Goal: Information Seeking & Learning: Find contact information

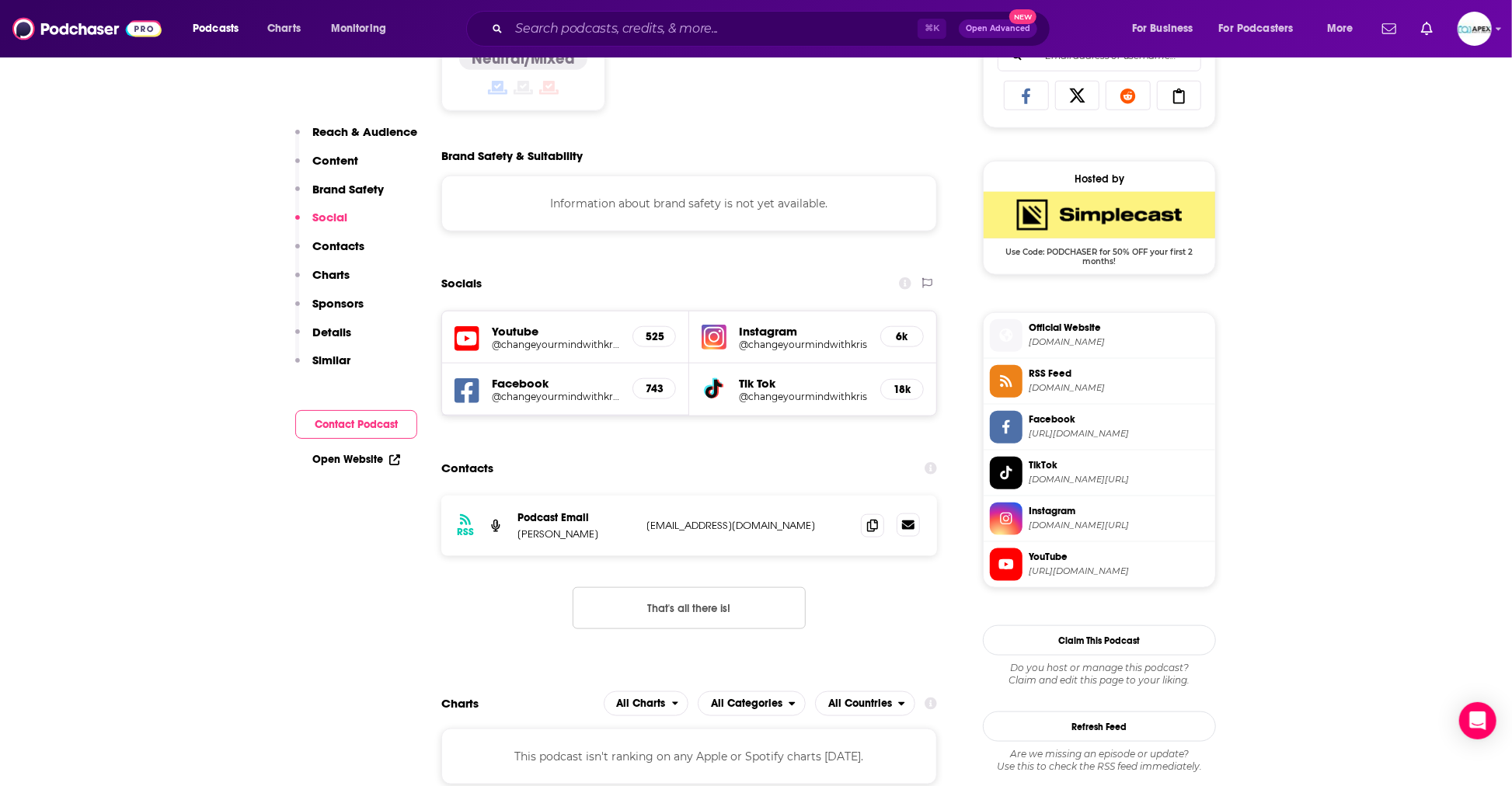
scroll to position [1033, 0]
click at [876, 527] on icon at bounding box center [872, 525] width 11 height 12
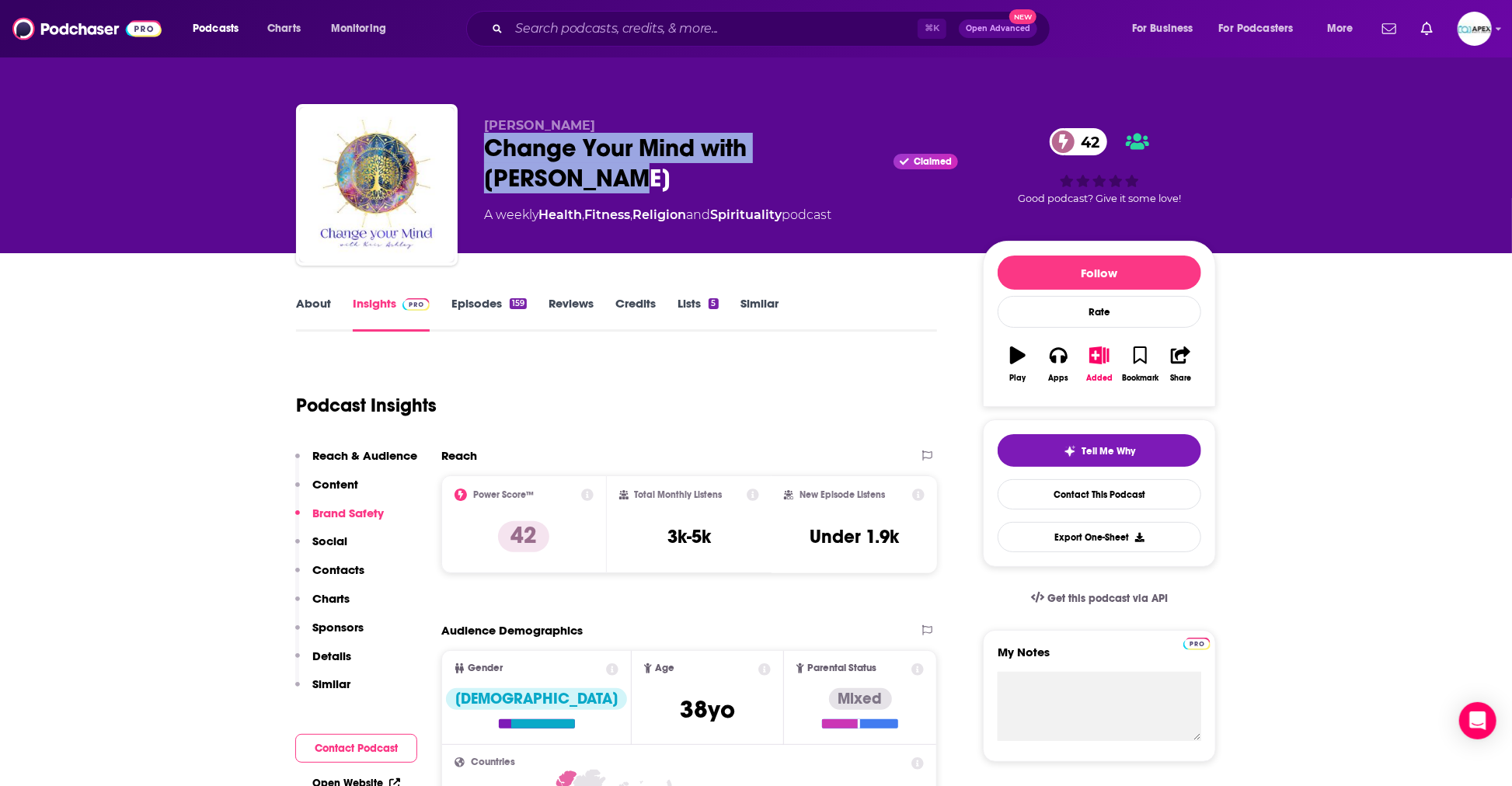
drag, startPoint x: 489, startPoint y: 146, endPoint x: 571, endPoint y: 177, distance: 87.7
click at [571, 177] on div "Change Your Mind with [PERSON_NAME] Claimed 42" at bounding box center [721, 163] width 474 height 60
copy h2 "Change Your Mind with [PERSON_NAME]"
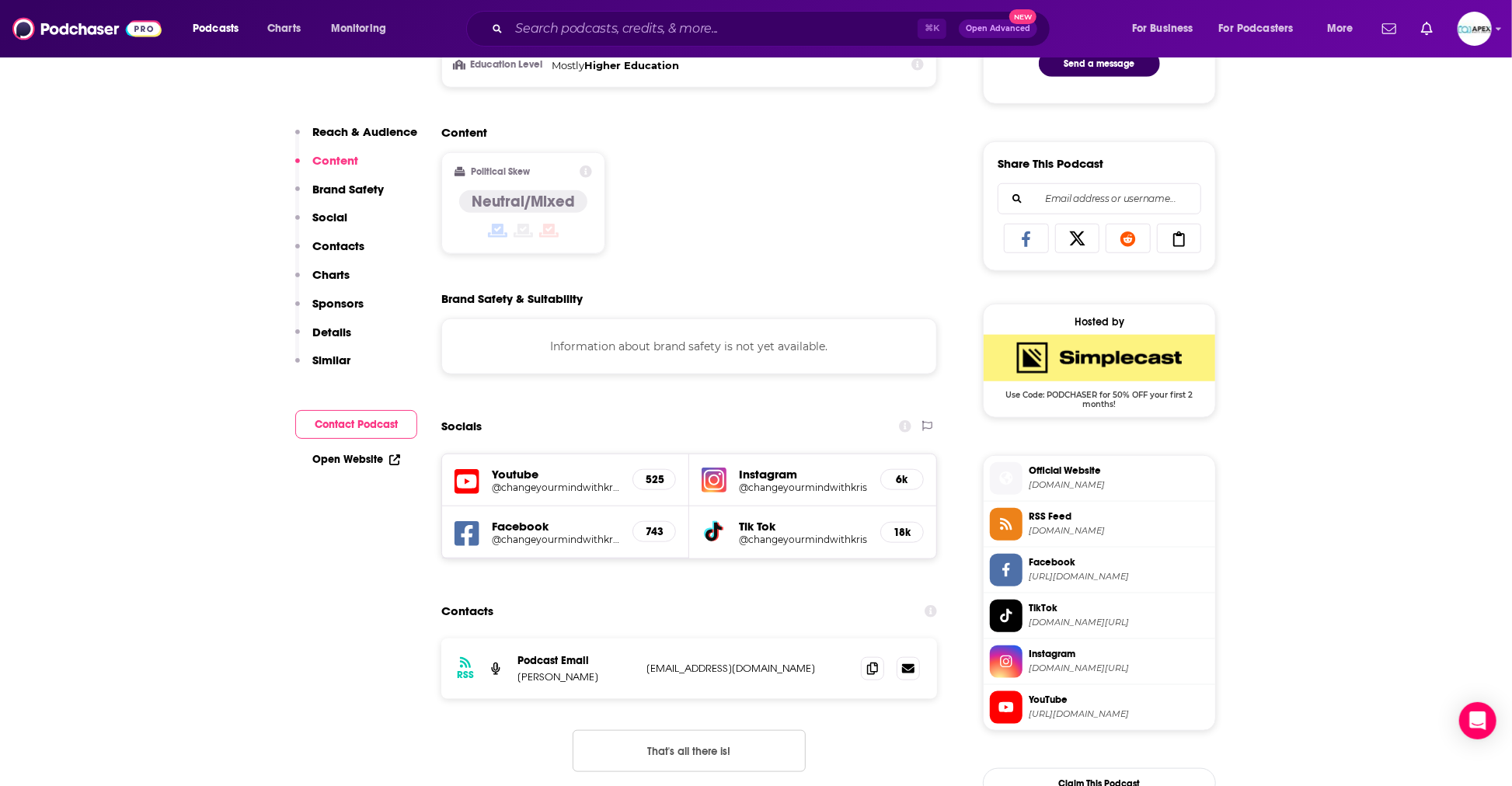
scroll to position [1018, 0]
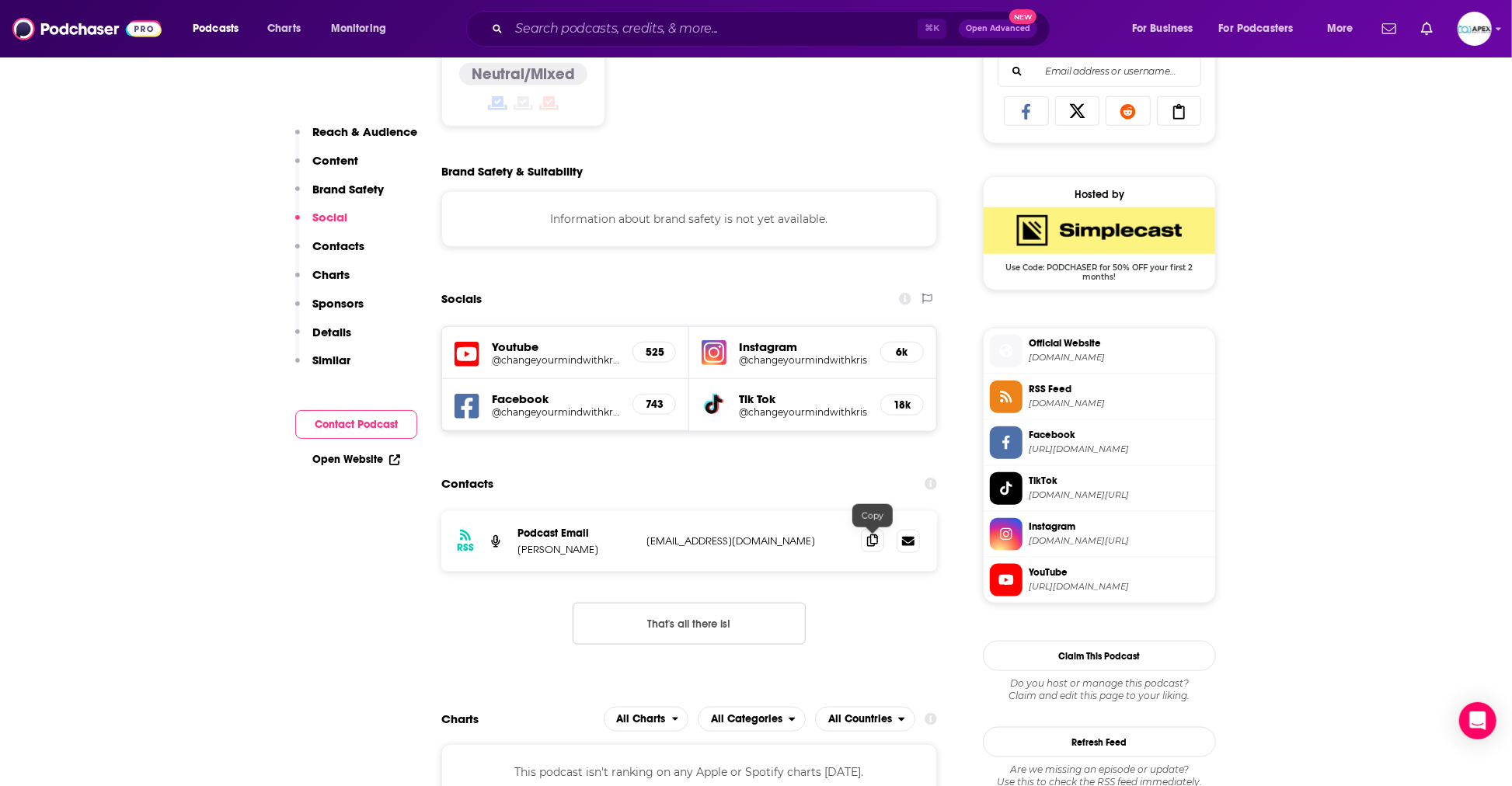
click at [873, 540] on icon at bounding box center [872, 541] width 11 height 12
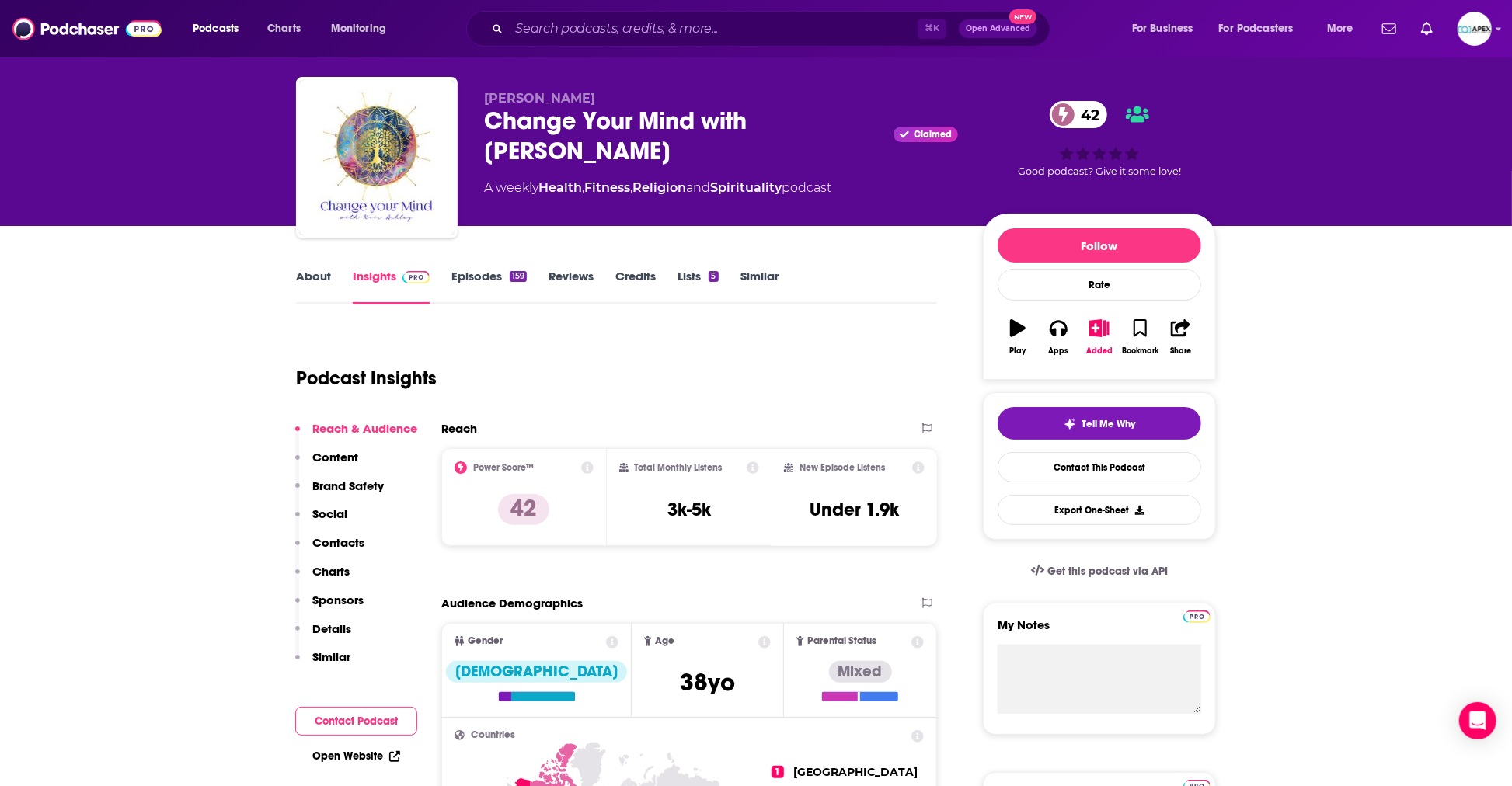
scroll to position [42, 0]
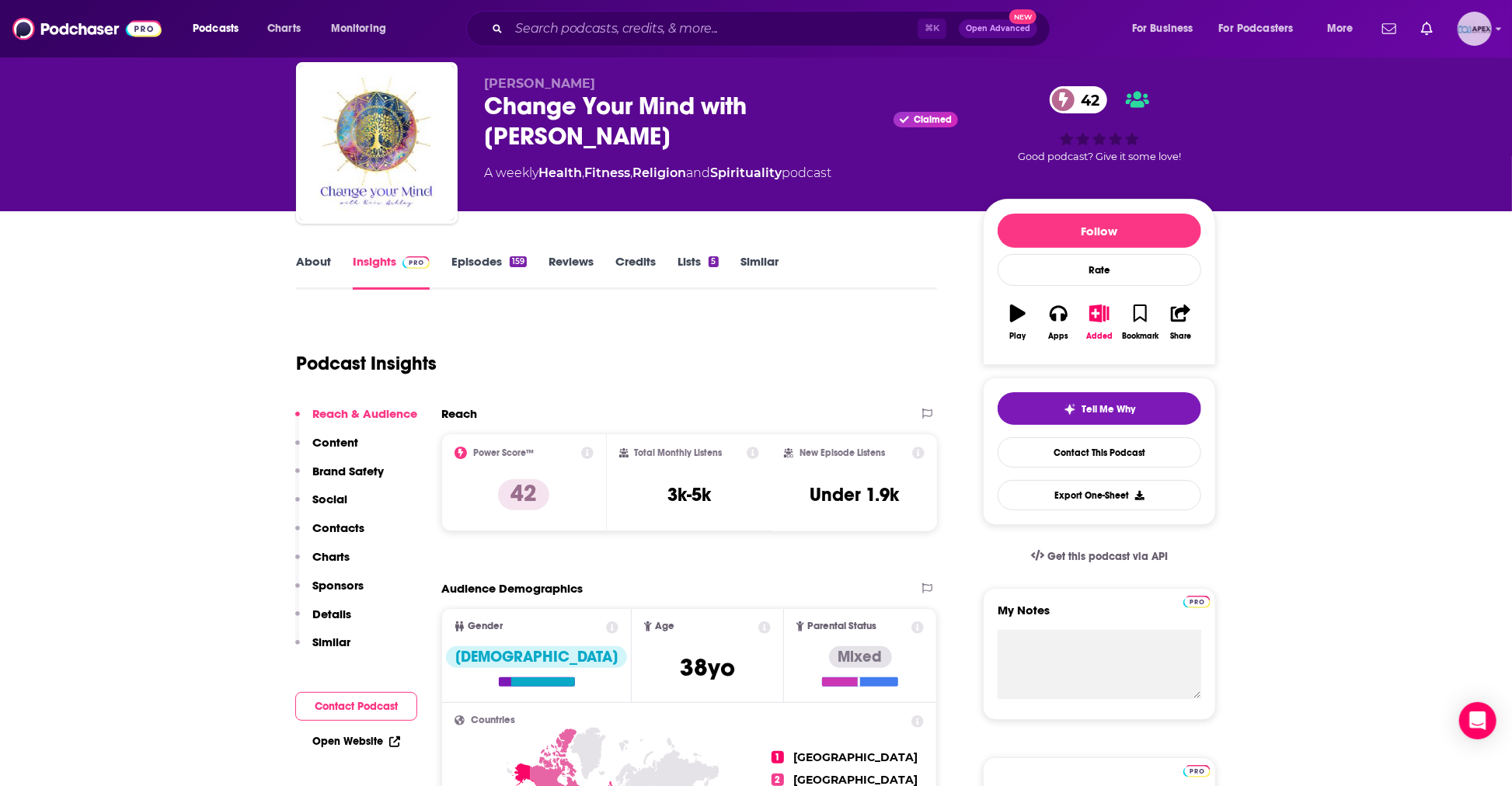
click at [1480, 24] on img "Logged in as Apex" at bounding box center [1475, 29] width 34 height 34
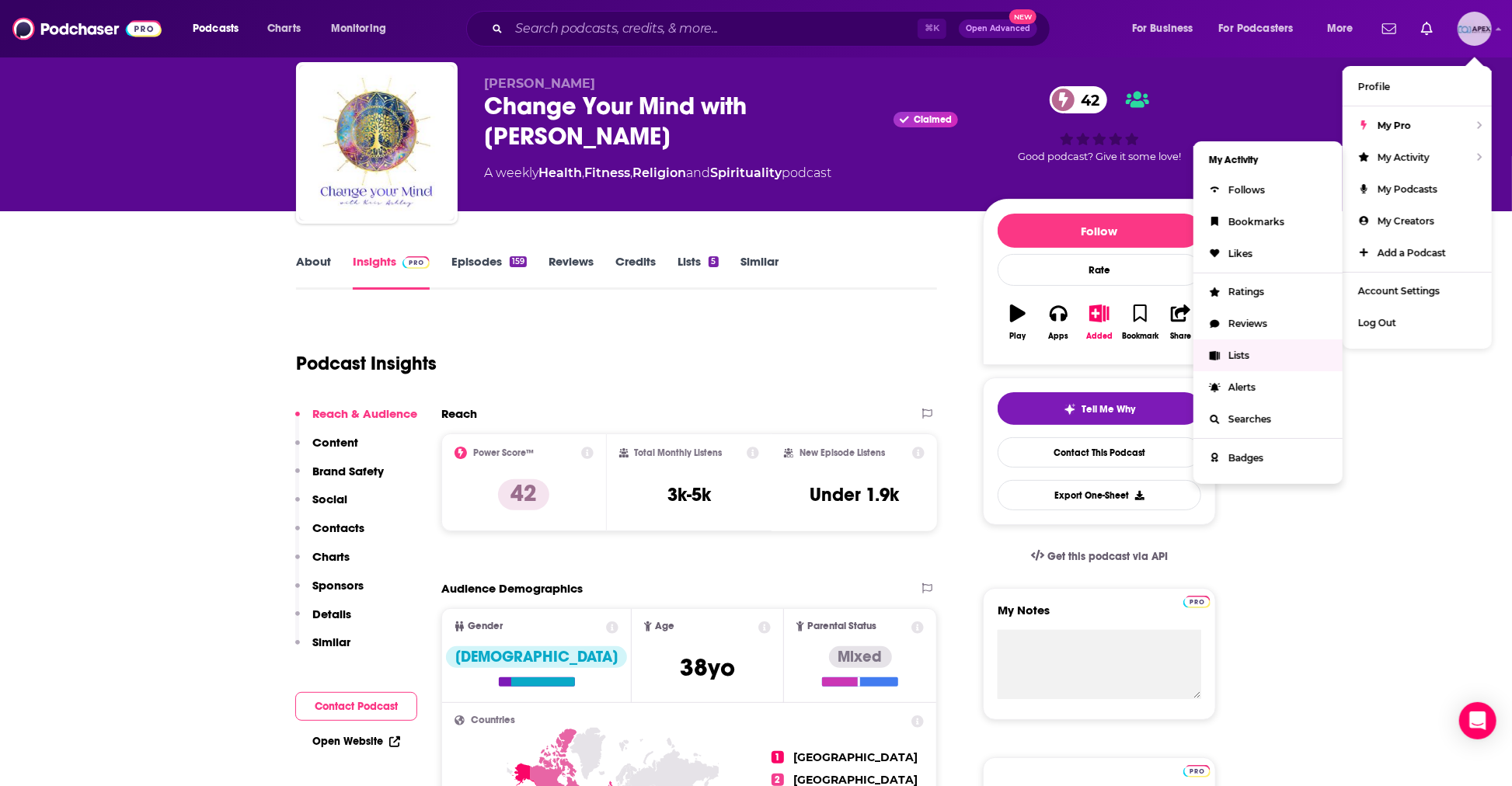
click at [1250, 356] on link "Lists" at bounding box center [1267, 355] width 149 height 32
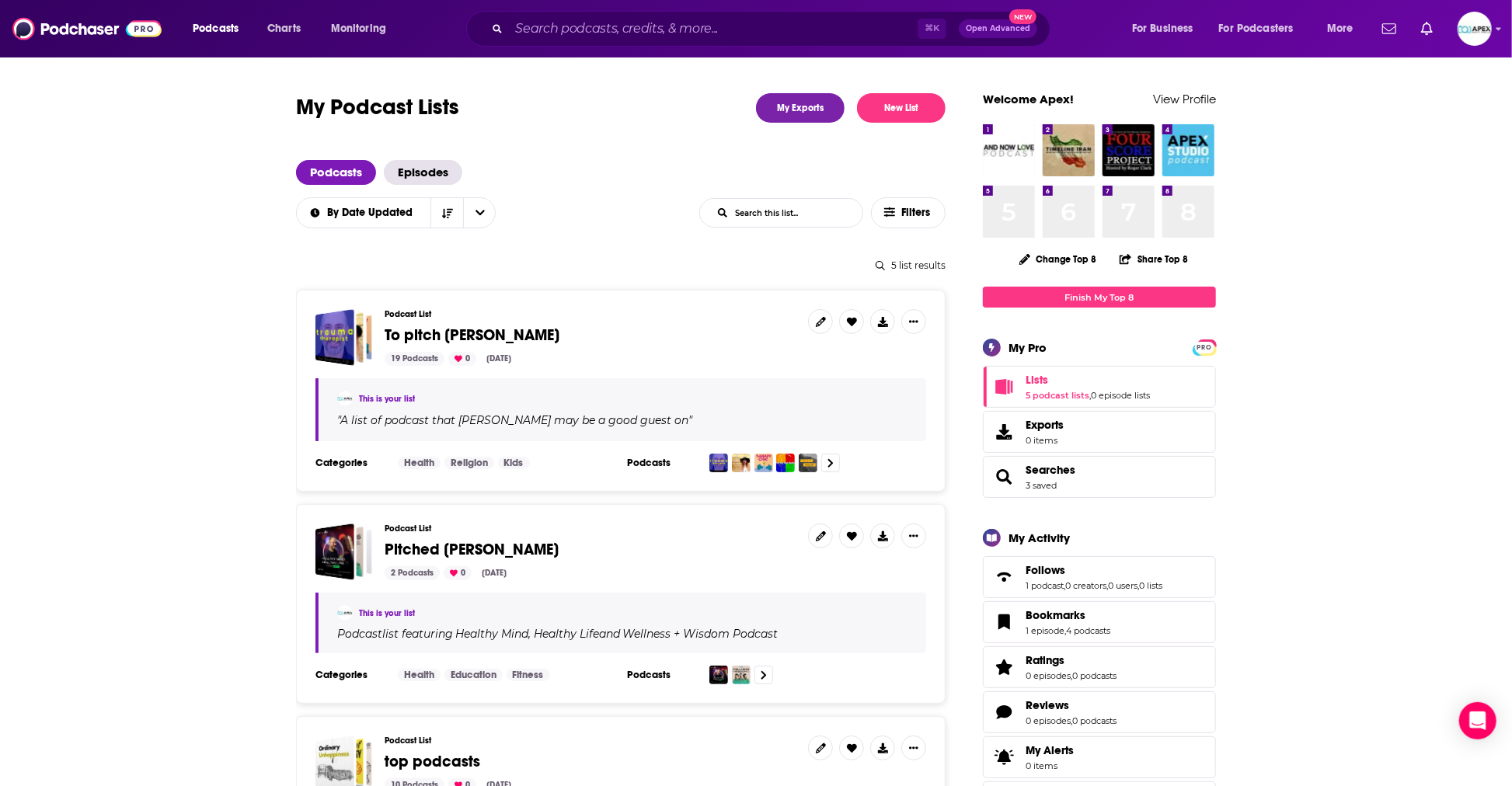
click at [411, 336] on span "To pitch [PERSON_NAME]" at bounding box center [472, 335] width 174 height 20
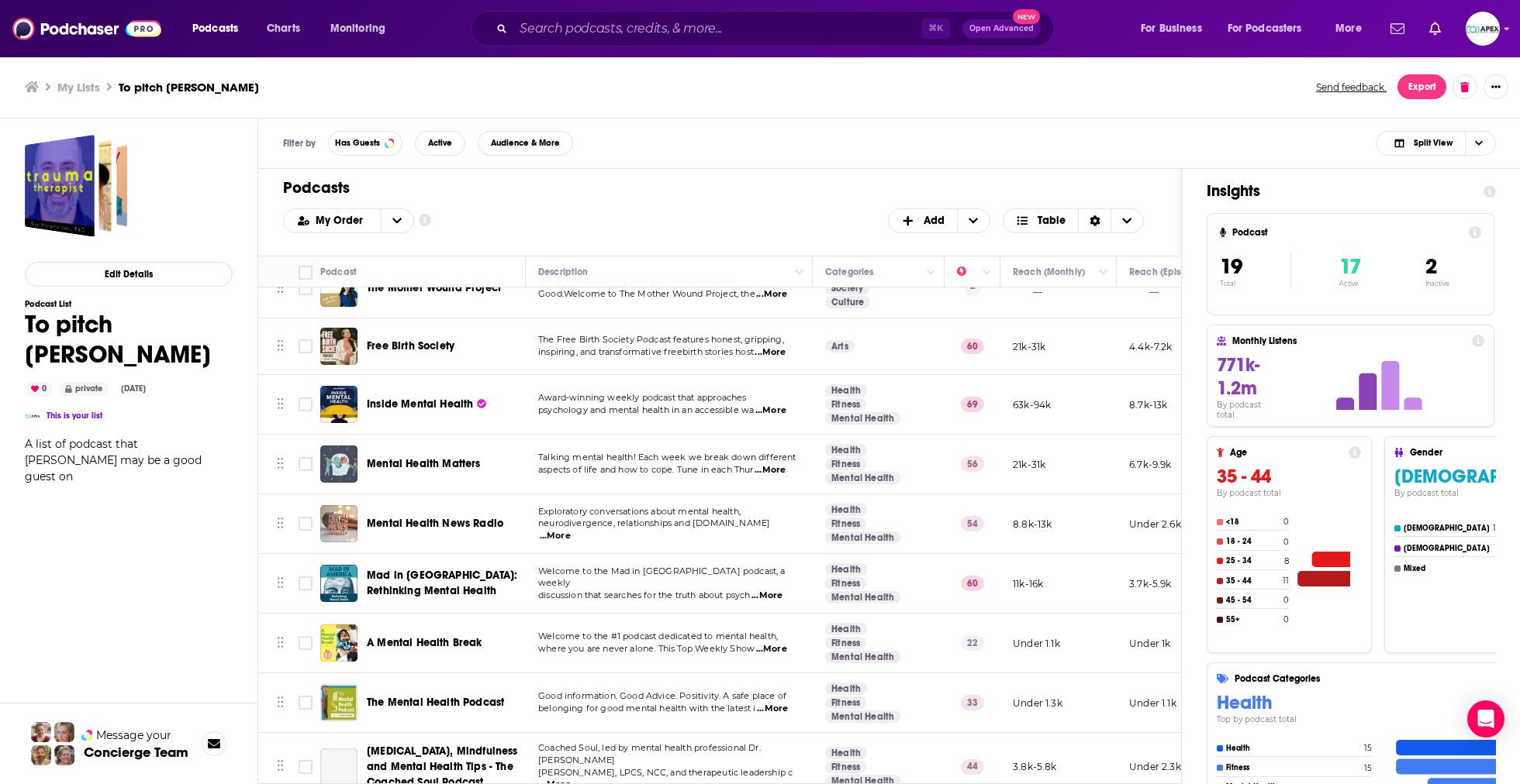
scroll to position [658, 0]
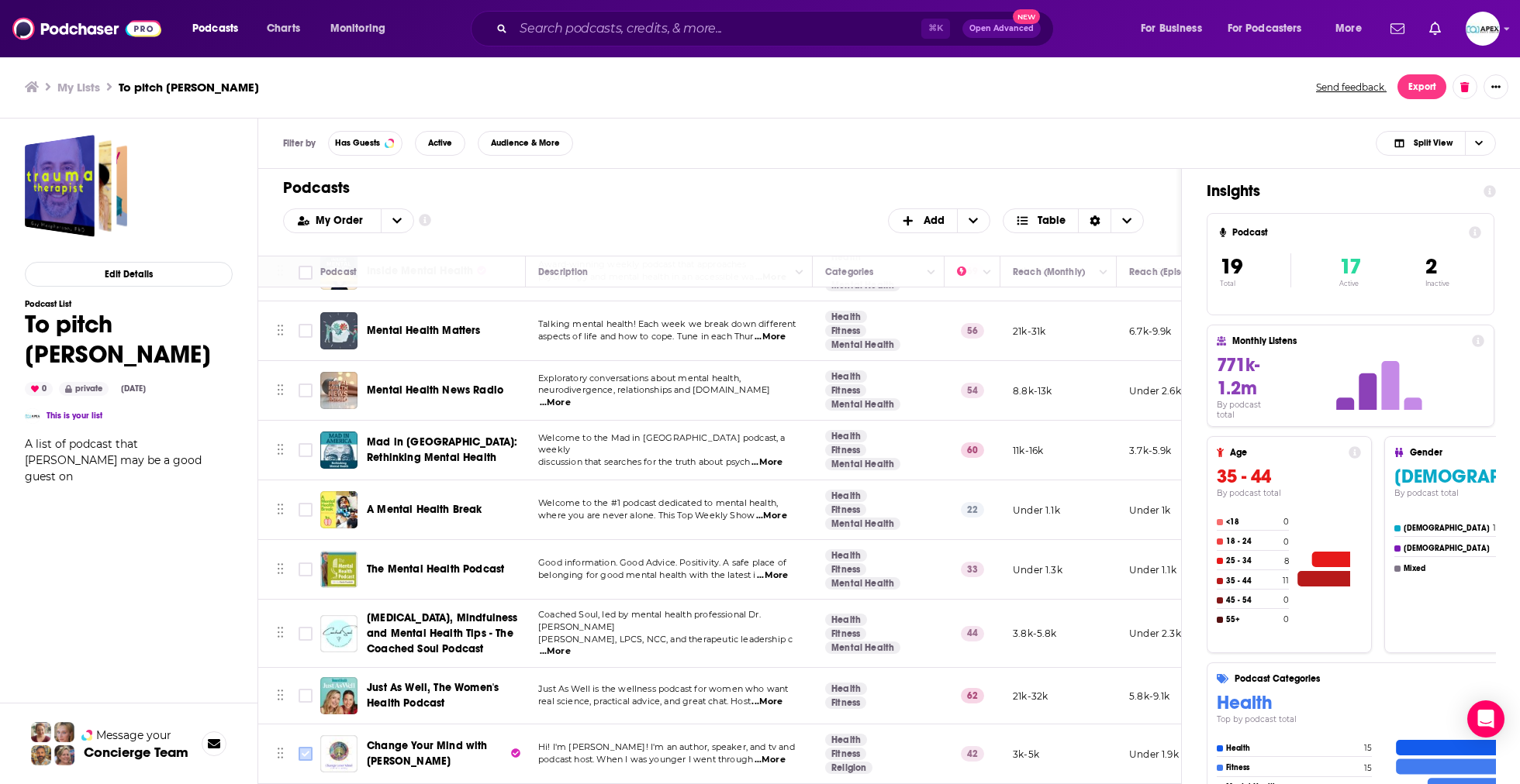
click at [301, 747] on input "Toggle select row" at bounding box center [305, 754] width 14 height 14
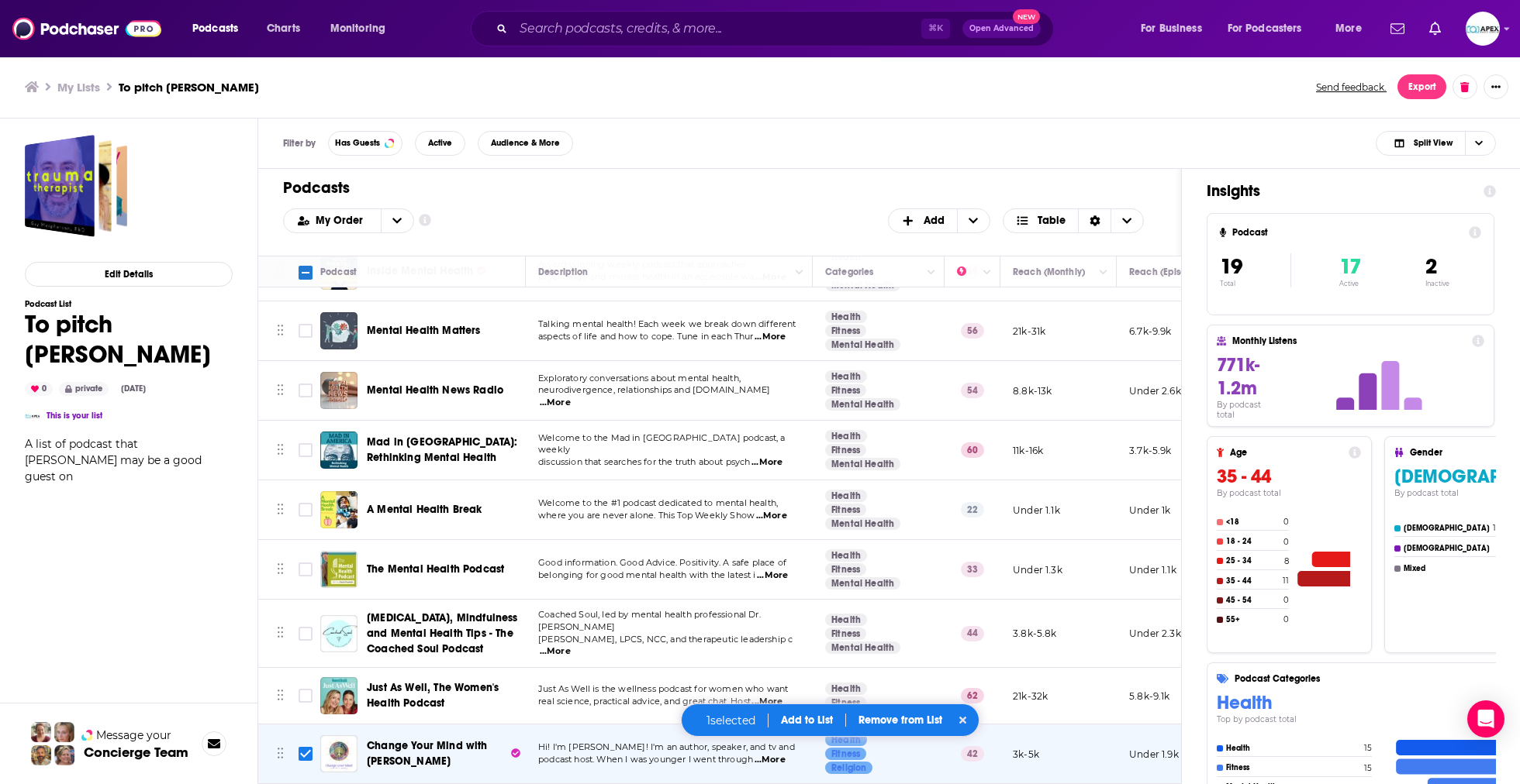
click at [819, 724] on button "Add to List" at bounding box center [806, 721] width 76 height 13
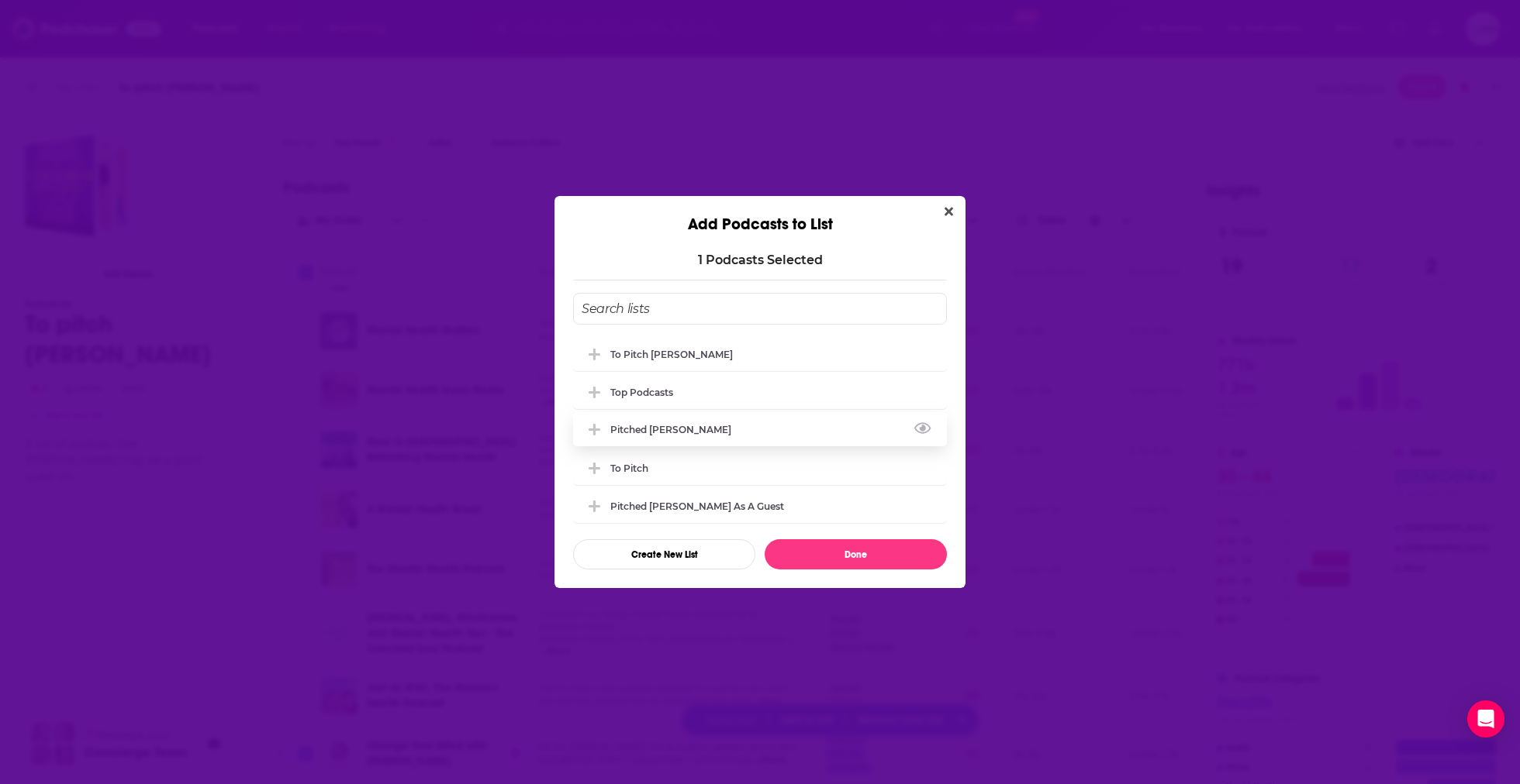
click at [663, 429] on div "Pitched [PERSON_NAME]" at bounding box center [675, 429] width 130 height 11
click at [902, 562] on button "Done" at bounding box center [856, 554] width 182 height 30
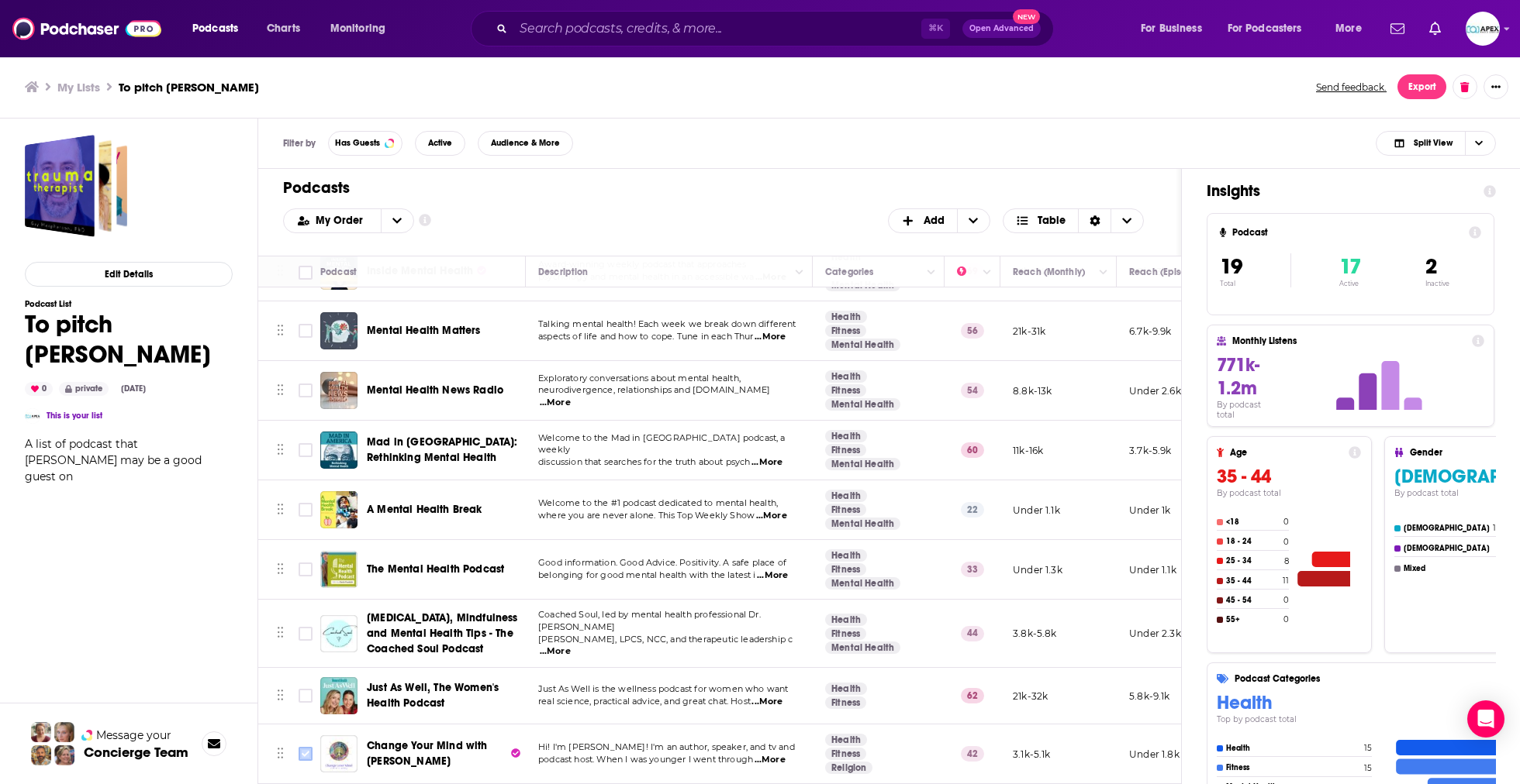
click at [304, 747] on input "Toggle select row" at bounding box center [305, 754] width 14 height 14
checkbox input "true"
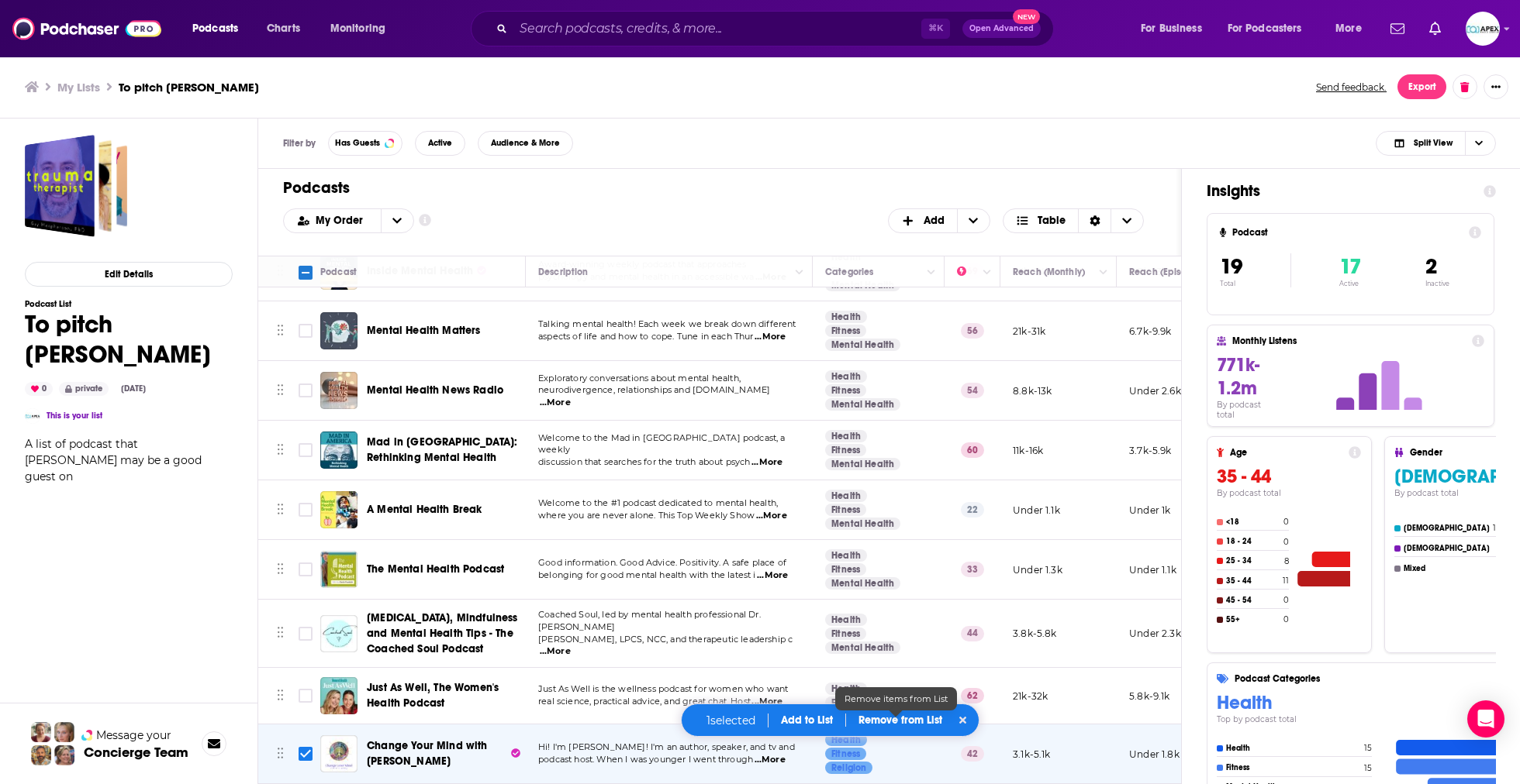
click at [910, 724] on p "Remove from List" at bounding box center [900, 721] width 84 height 13
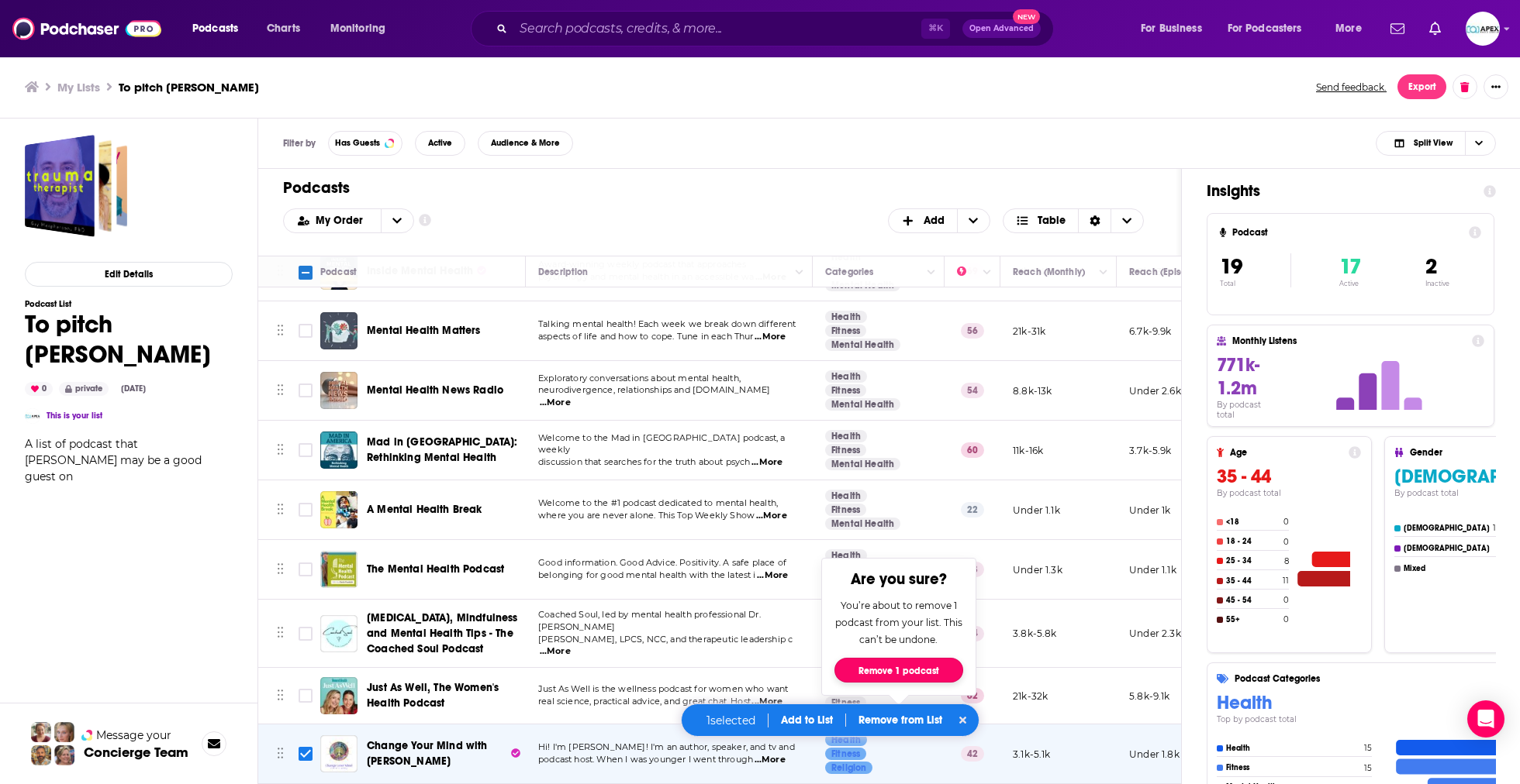
click at [907, 677] on button "Remove 1 podcast" at bounding box center [898, 670] width 129 height 24
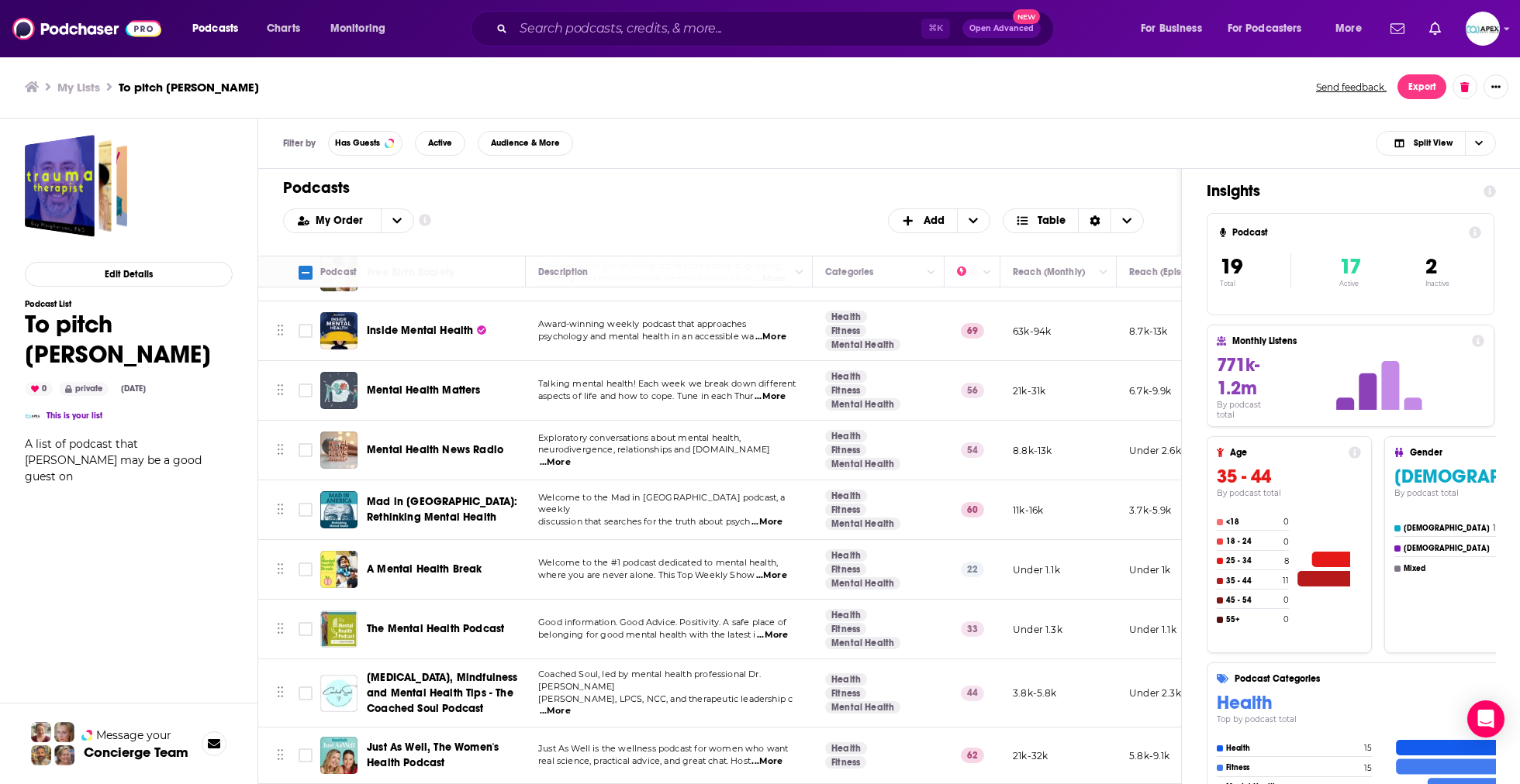
scroll to position [598, 0]
click at [300, 749] on input "Toggle select row" at bounding box center [305, 756] width 14 height 14
checkbox input "true"
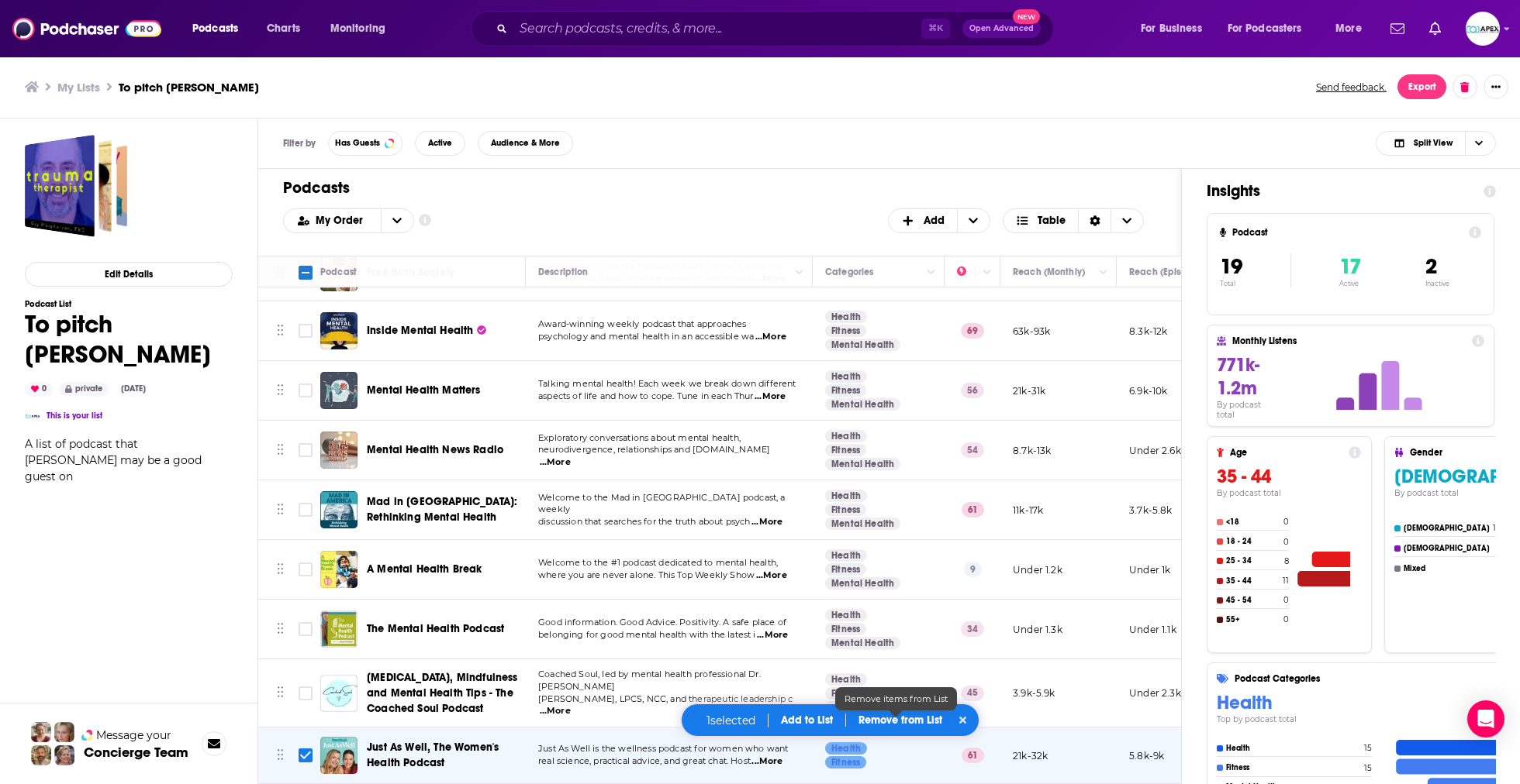
click at [915, 721] on p "Remove from List" at bounding box center [900, 721] width 84 height 13
click at [906, 719] on p "Remove from List" at bounding box center [900, 721] width 84 height 13
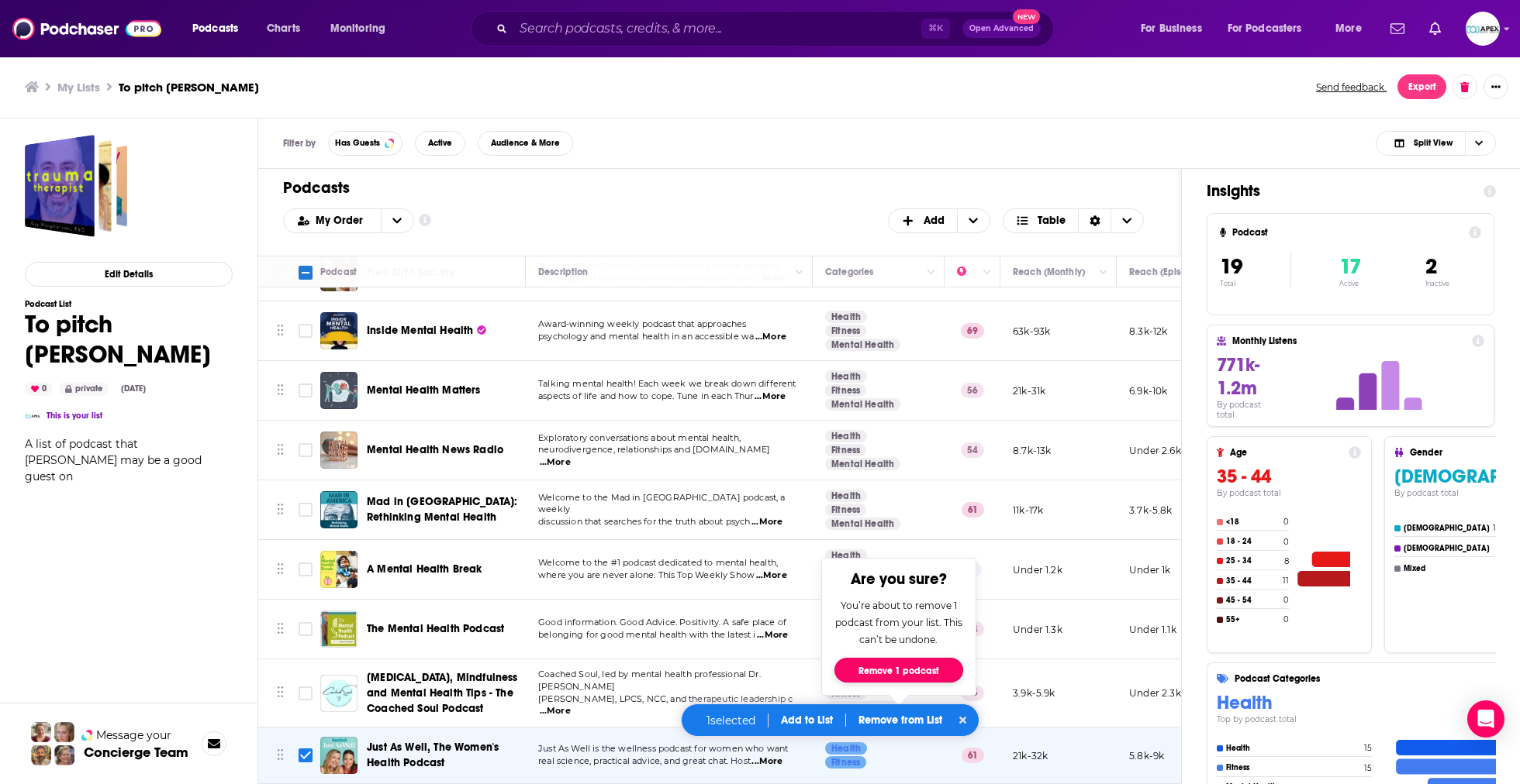
click at [876, 665] on button "Remove 1 podcast" at bounding box center [898, 670] width 129 height 24
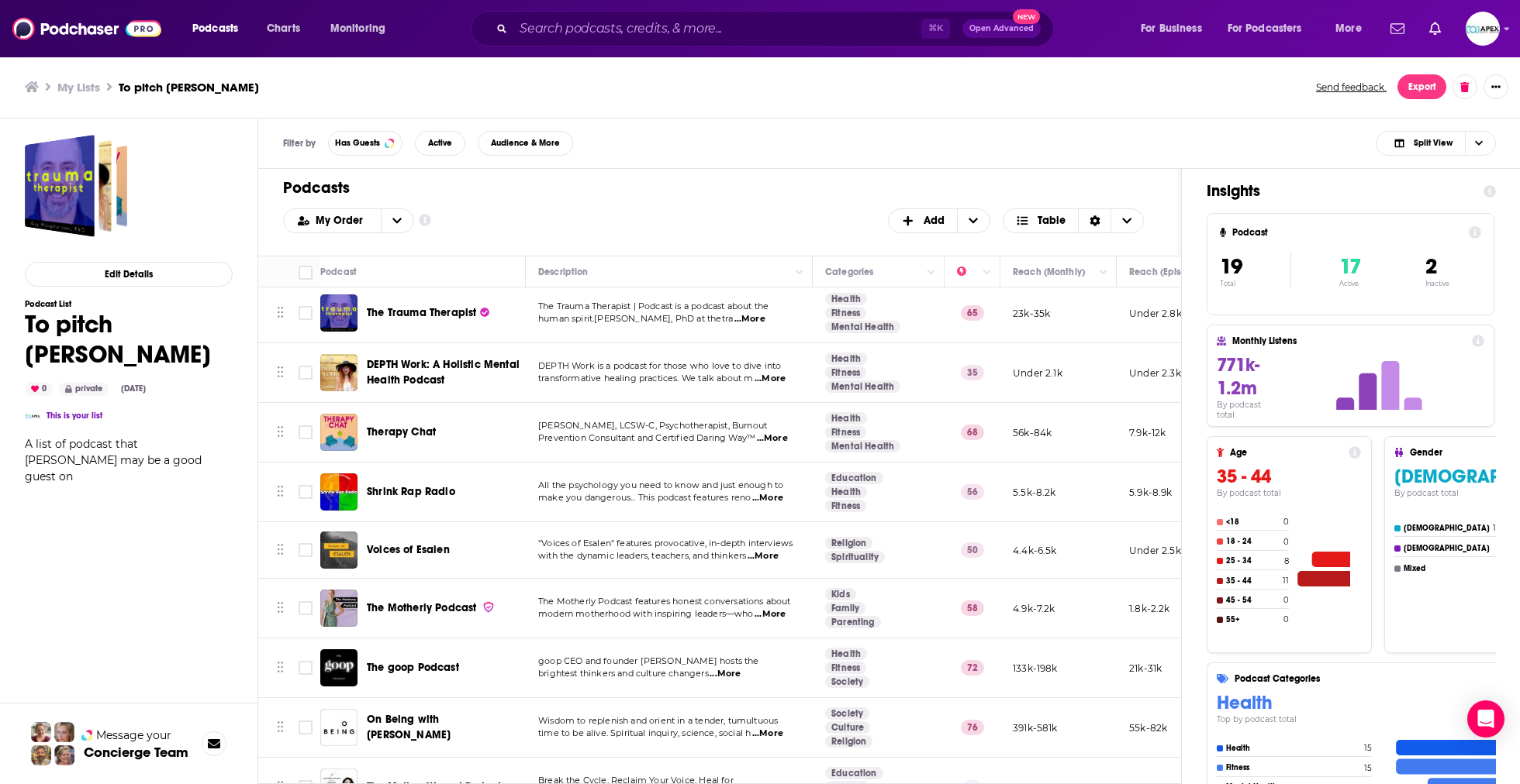
scroll to position [0, 0]
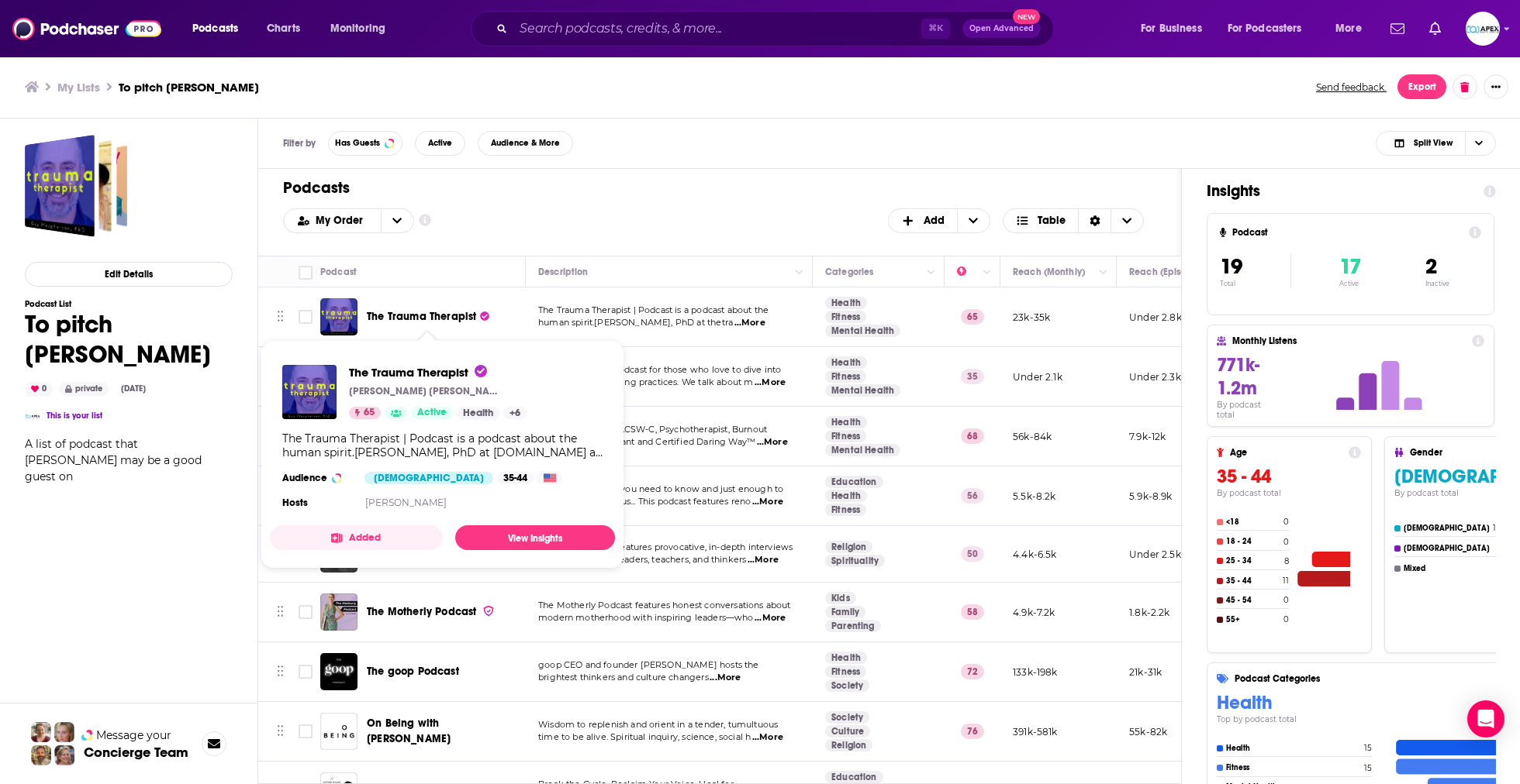
click at [407, 318] on span "The Trauma Therapist" at bounding box center [421, 316] width 109 height 13
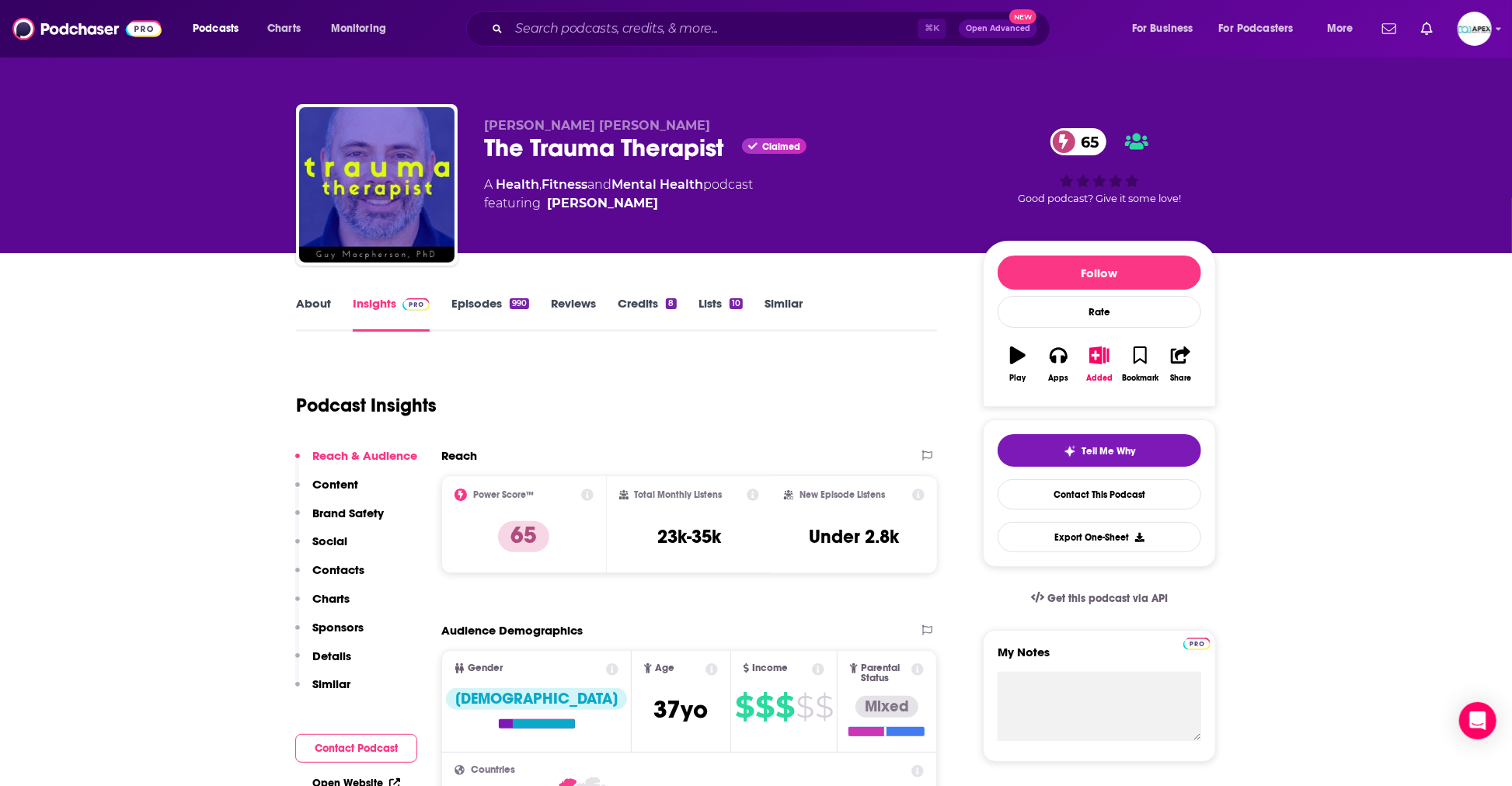
click at [310, 307] on link "About" at bounding box center [313, 314] width 35 height 36
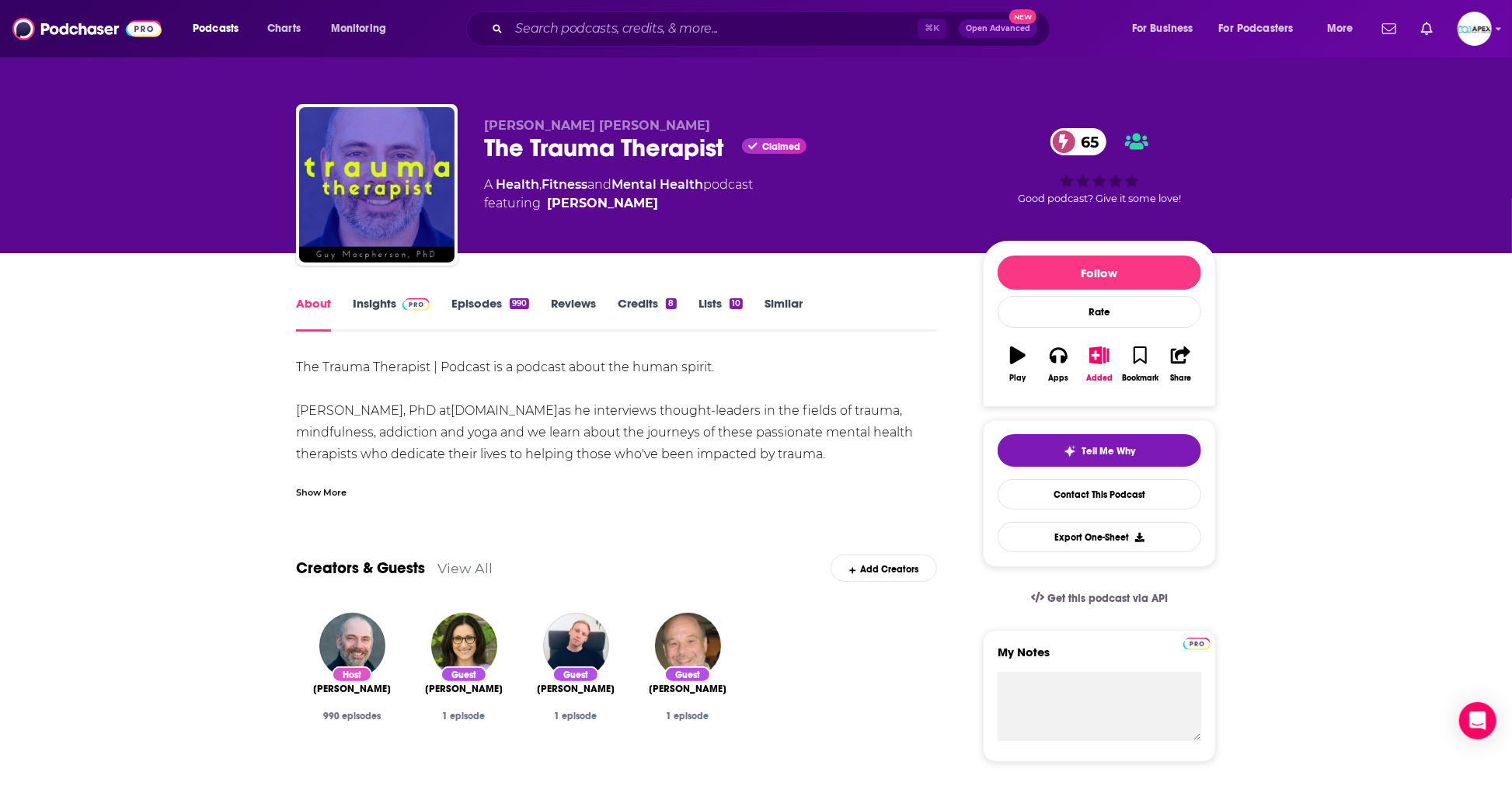
click at [314, 490] on div "Show More" at bounding box center [321, 492] width 51 height 15
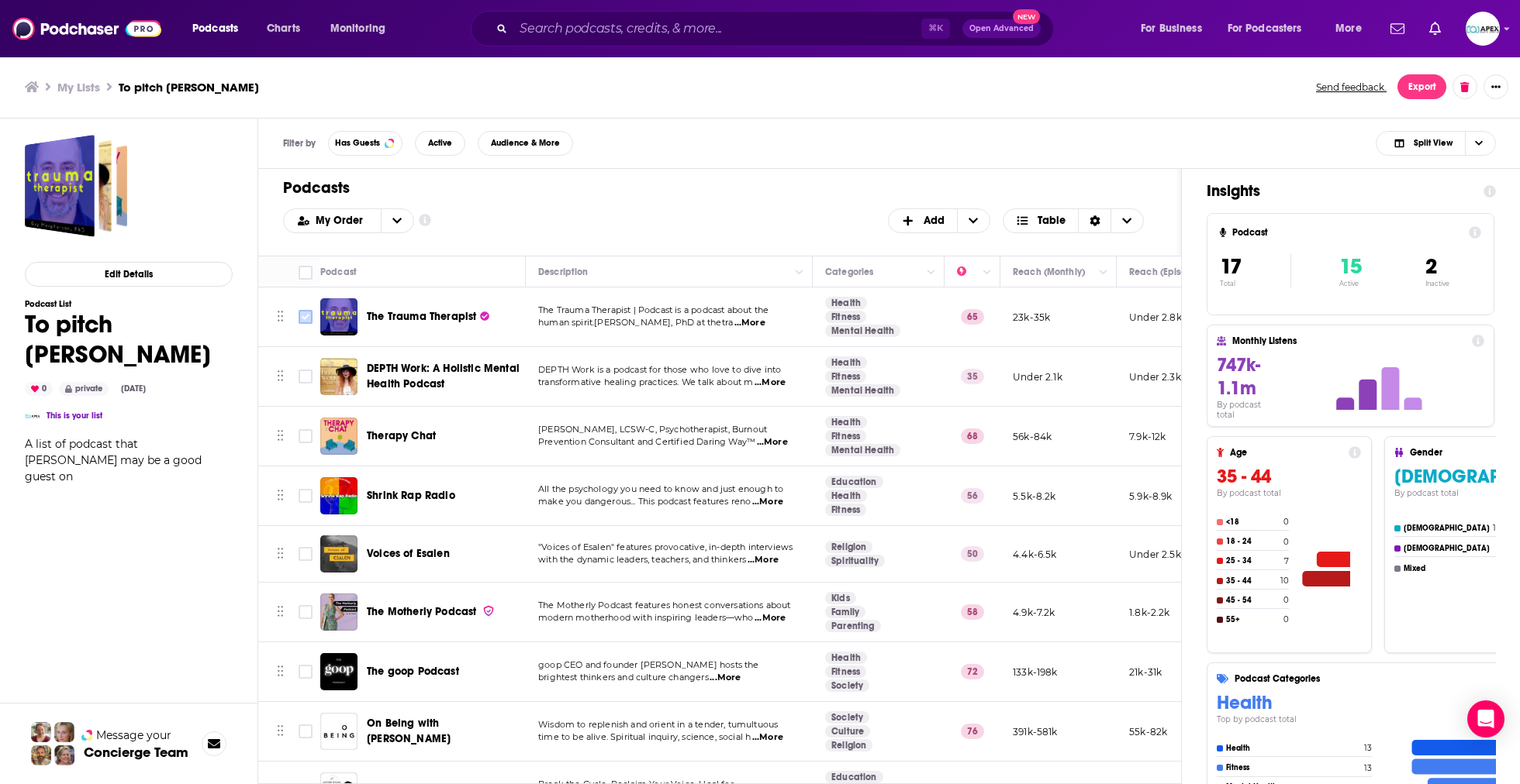
click at [305, 318] on input "Toggle select row" at bounding box center [305, 316] width 14 height 14
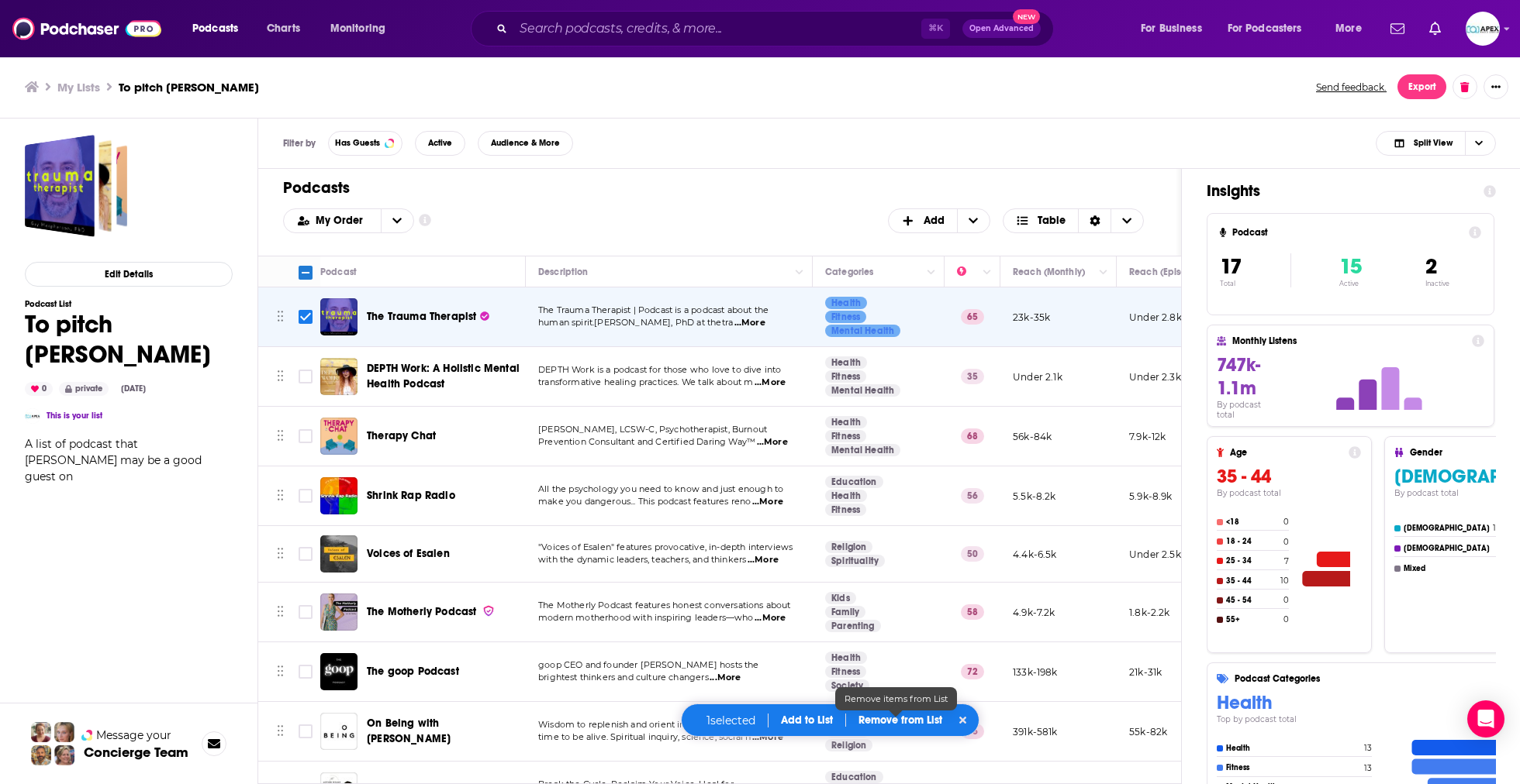
click at [923, 723] on p "Remove from List" at bounding box center [900, 721] width 84 height 13
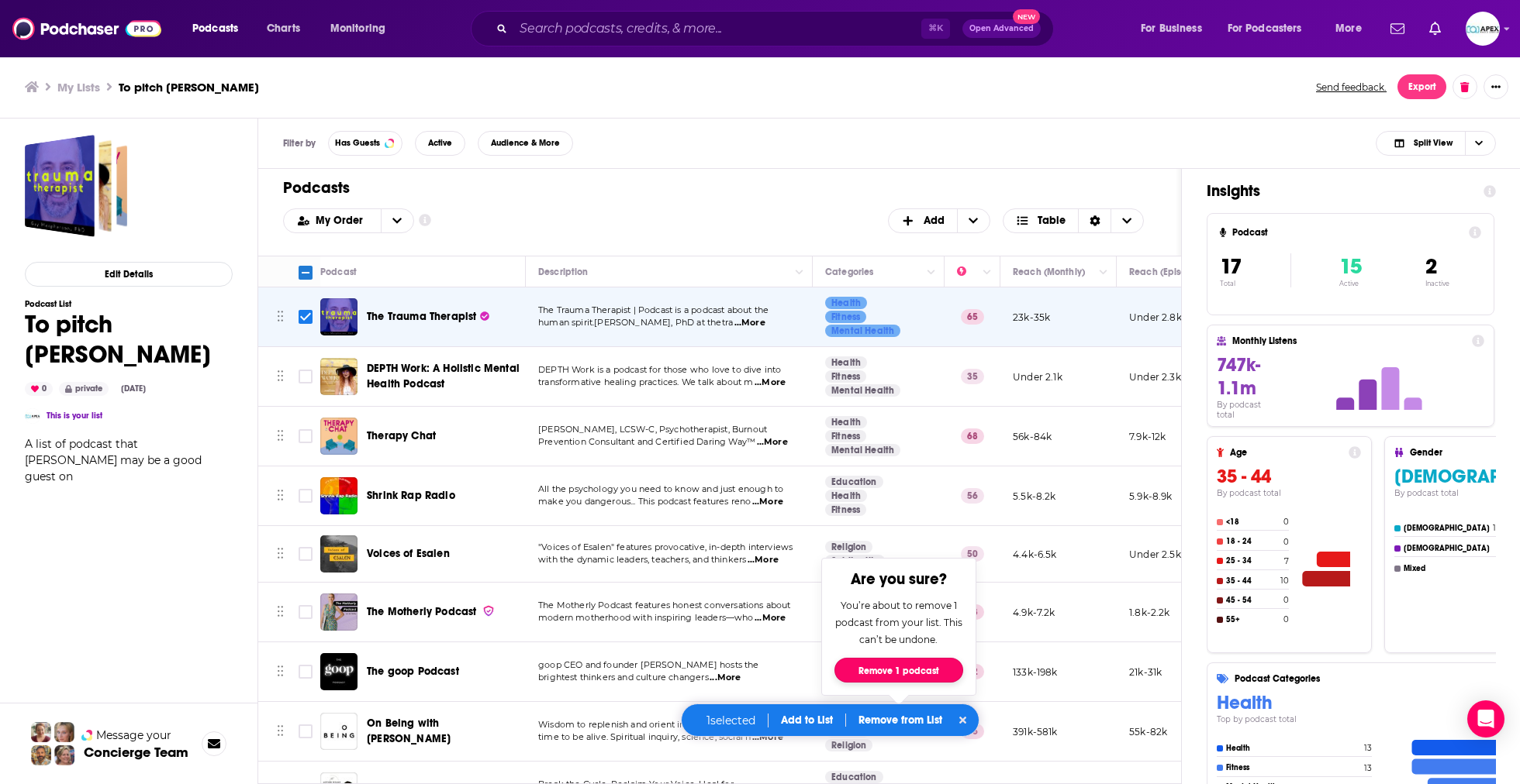
click at [933, 669] on button "Remove 1 podcast" at bounding box center [898, 670] width 129 height 24
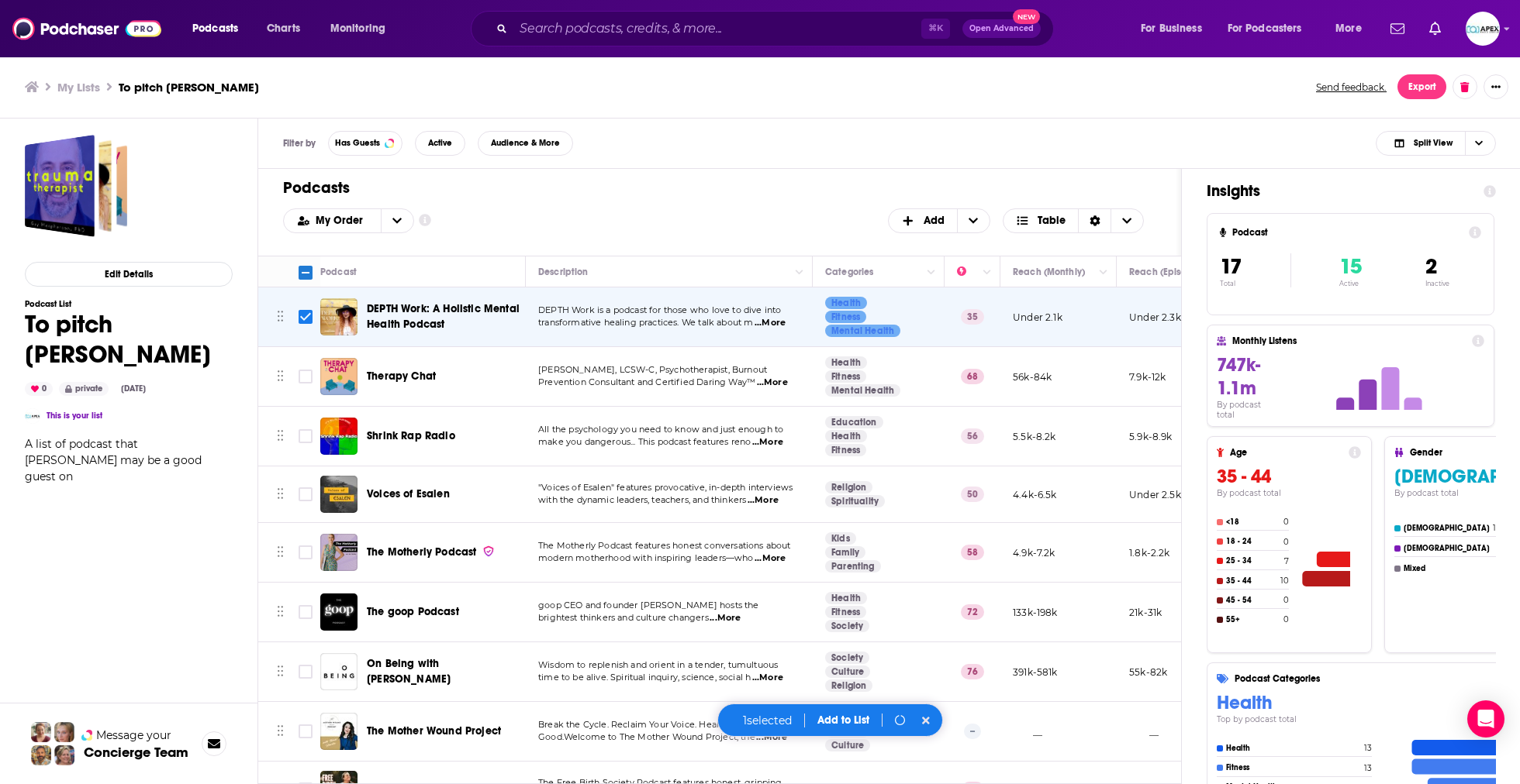
click at [305, 317] on input "Toggle select row" at bounding box center [305, 316] width 14 height 14
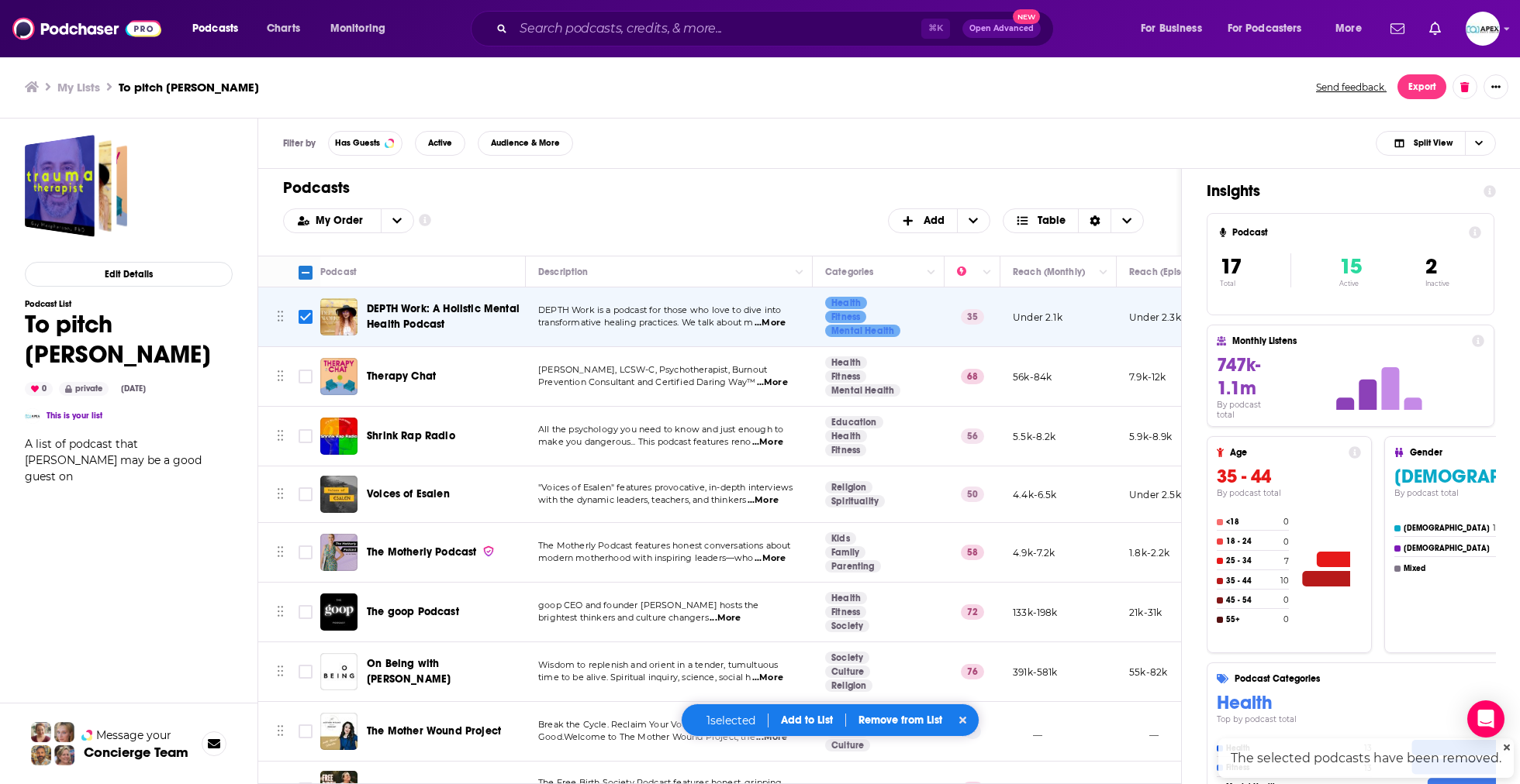
click at [305, 317] on input "Toggle select row" at bounding box center [305, 316] width 14 height 14
checkbox input "false"
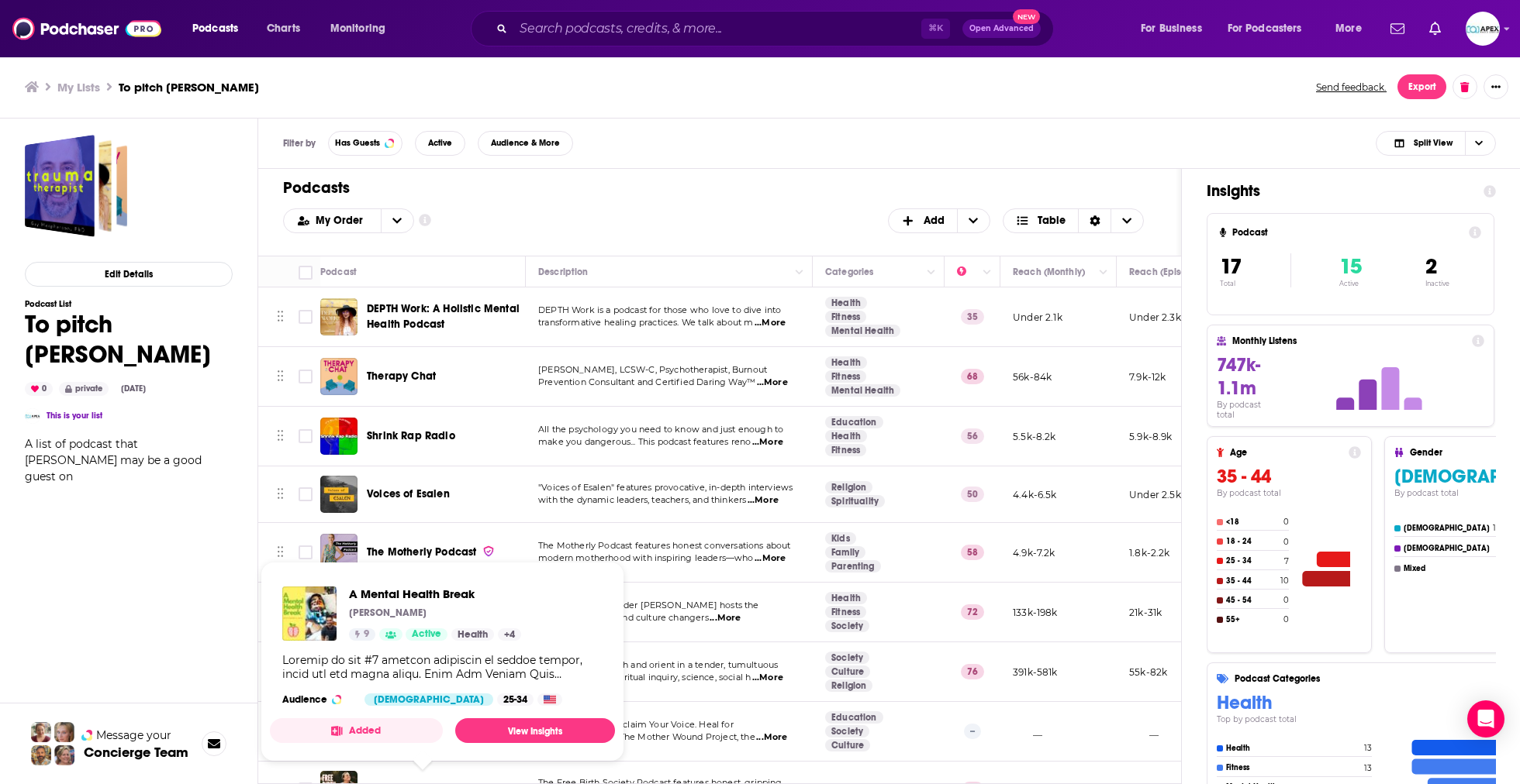
click at [155, 598] on div "Edit Details Podcast List To pitch [PERSON_NAME] 0 private [DATE] This is your …" at bounding box center [128, 518] width 207 height 767
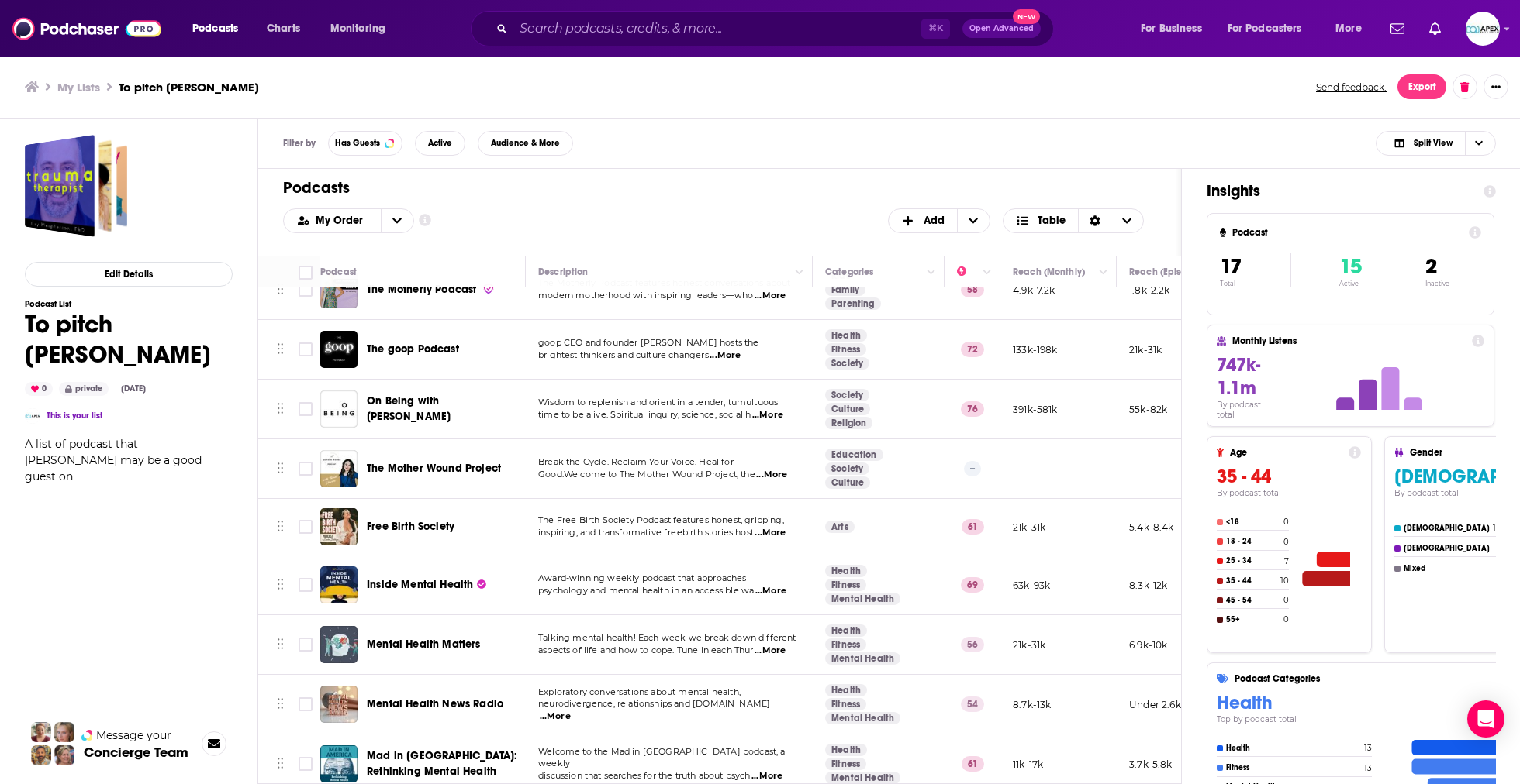
scroll to position [50, 0]
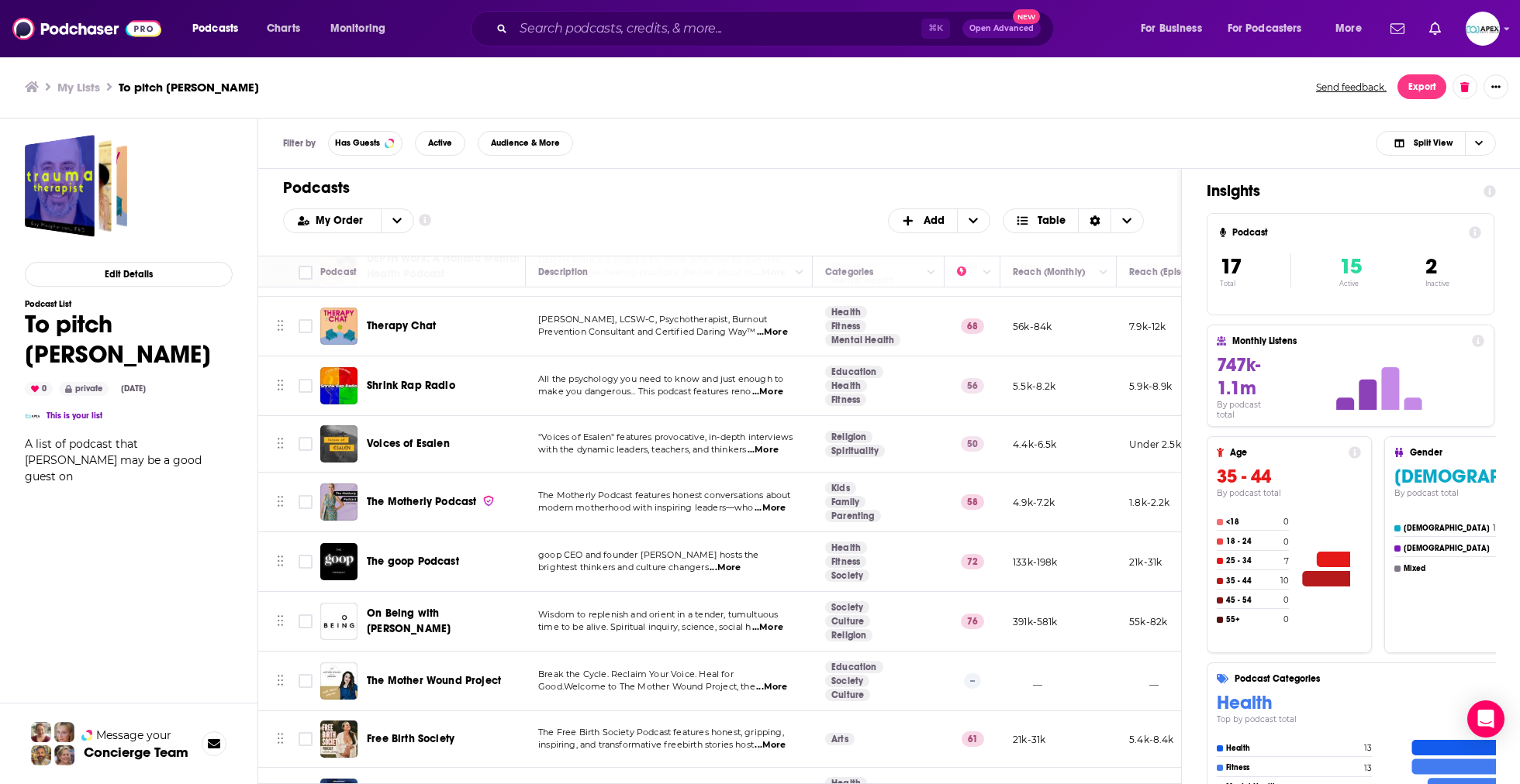
click at [705, 217] on div "My Order Customize Your List Order Select the “My Order” sort and remove all fi…" at bounding box center [719, 220] width 873 height 24
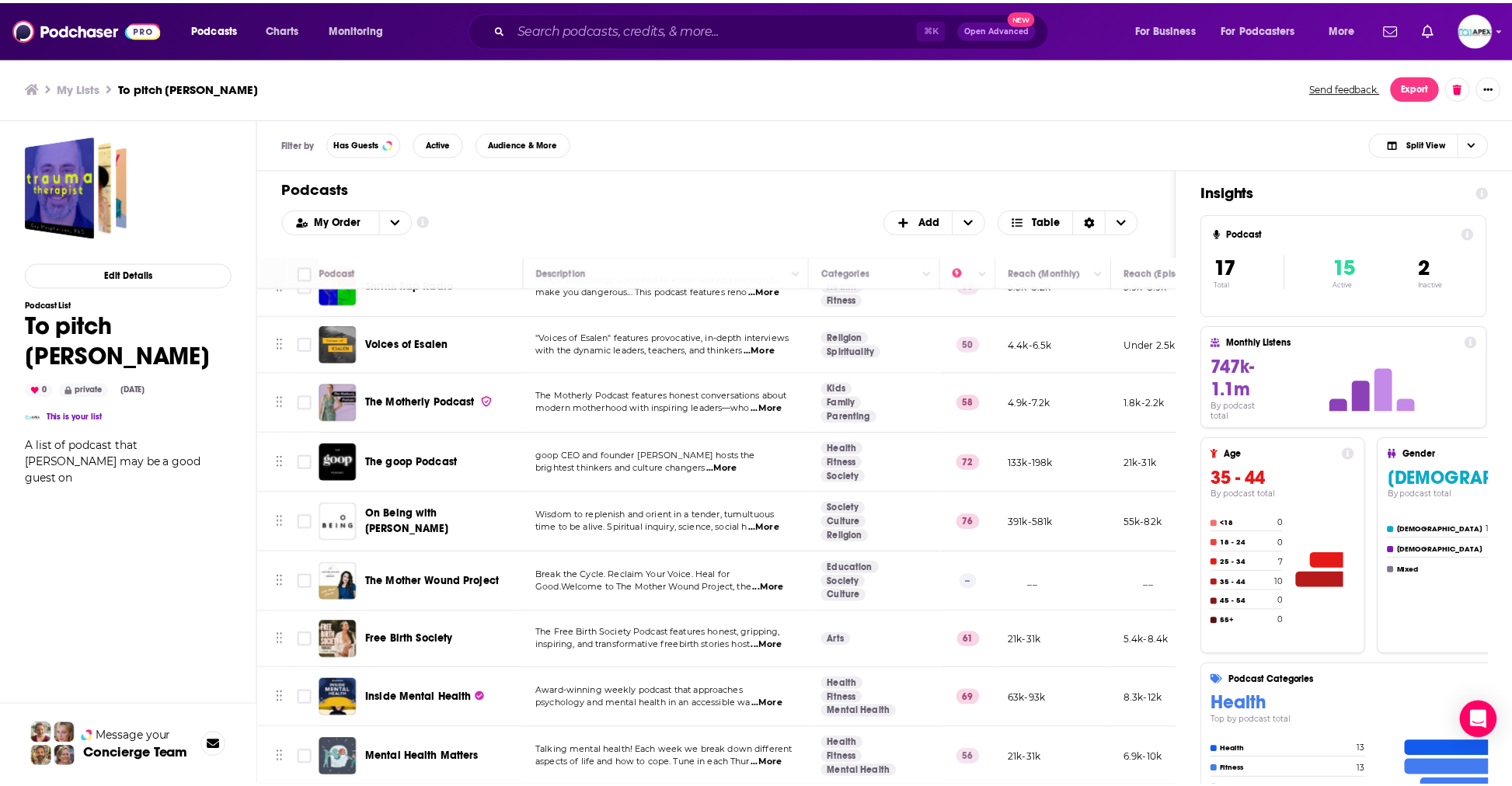
scroll to position [159, 0]
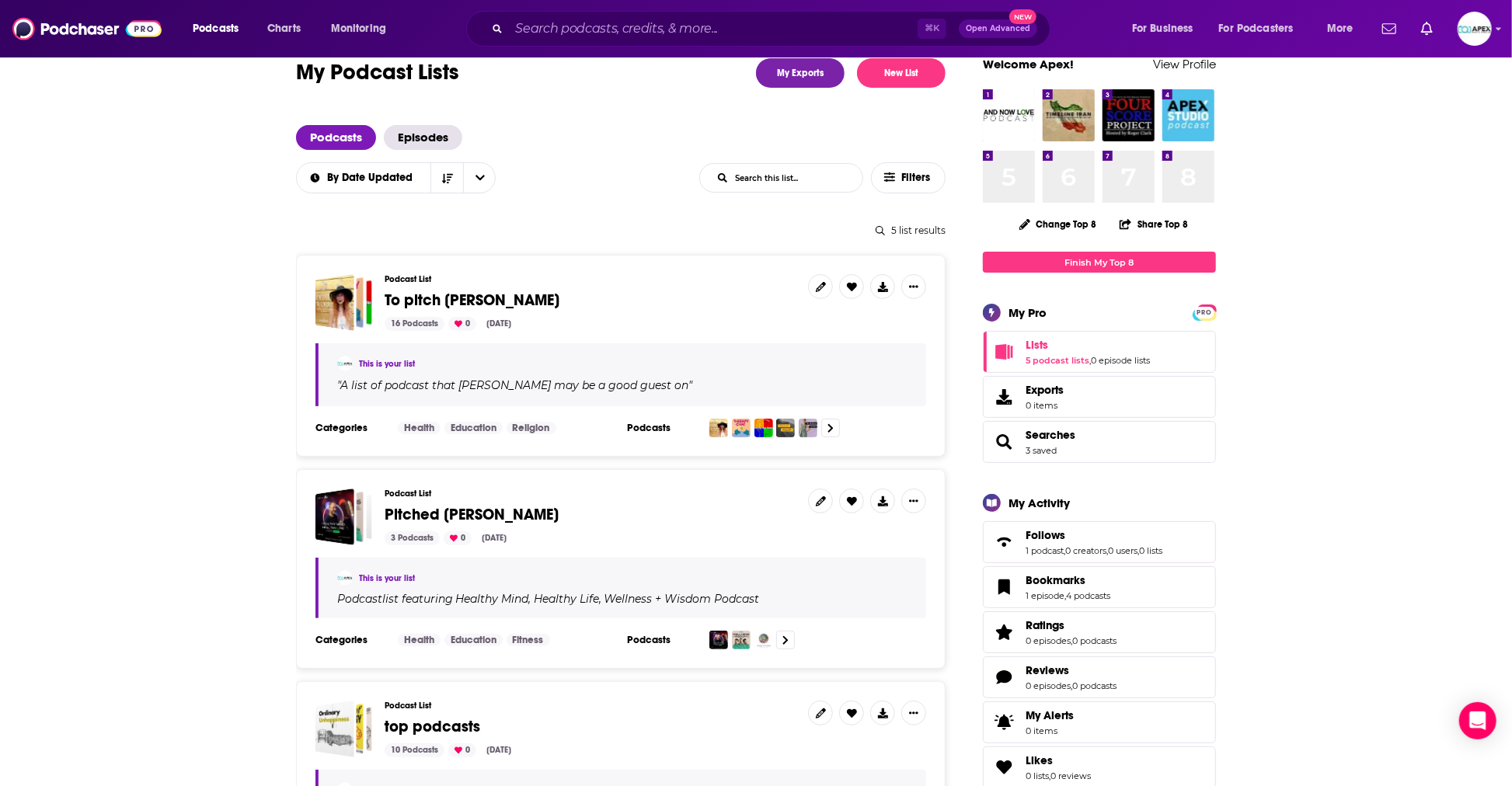
scroll to position [37, 0]
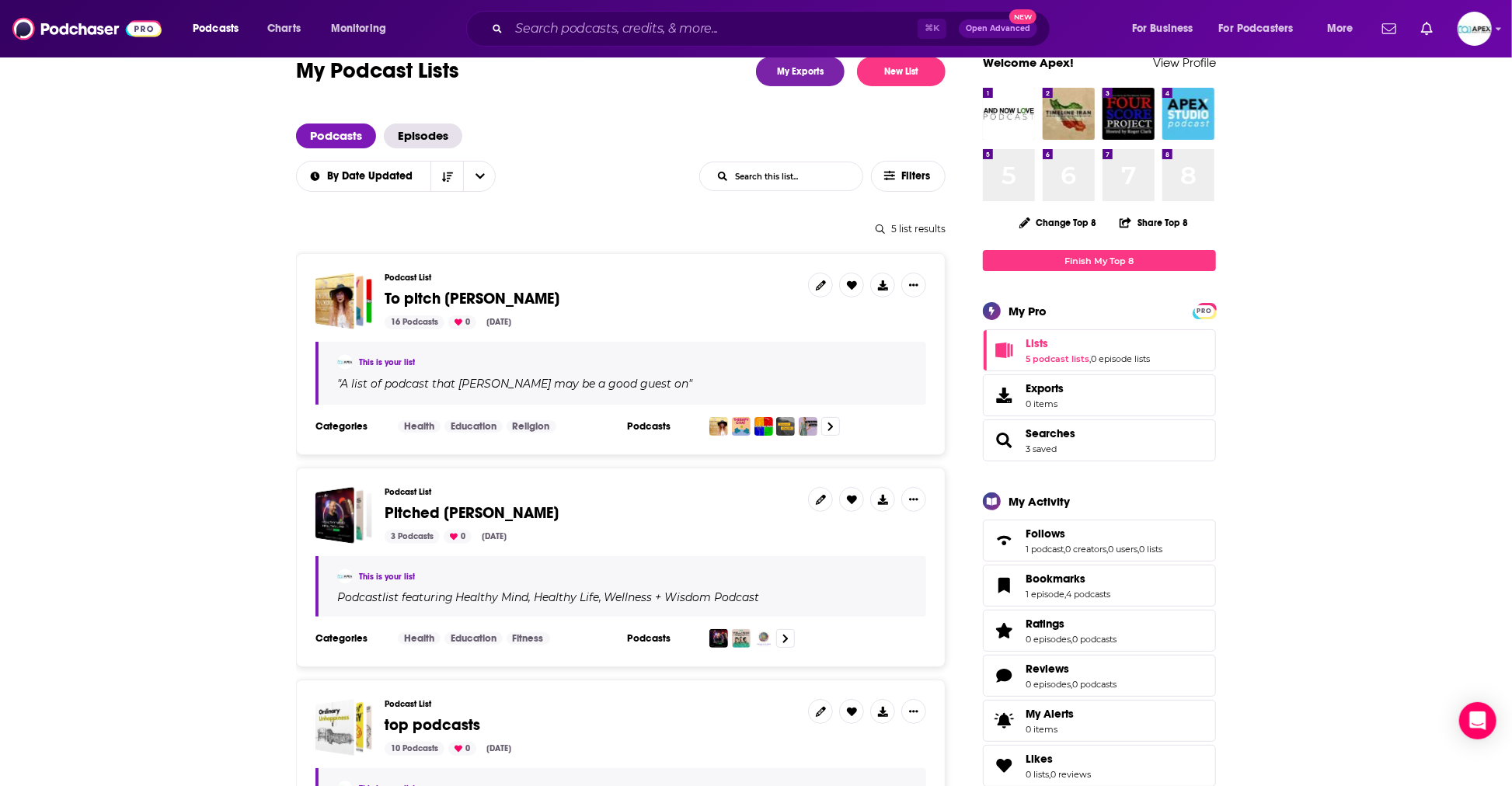
click at [646, 557] on div "This is your list Podcast list featuring Healthy Mind, Healthy Life , Wellness …" at bounding box center [620, 586] width 611 height 60
click at [412, 513] on span "Pitched [PERSON_NAME]" at bounding box center [471, 514] width 174 height 20
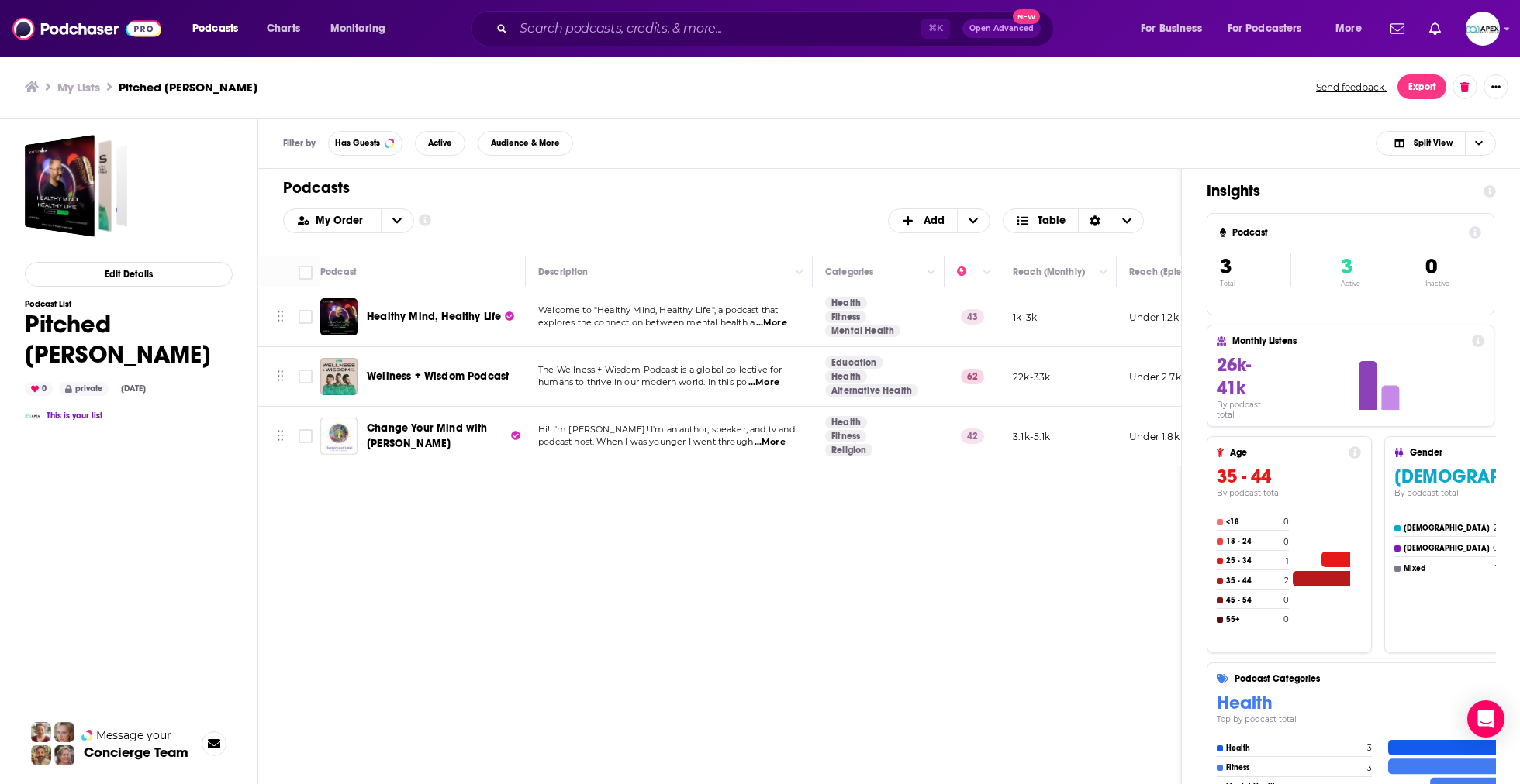
click at [375, 440] on div "Podcasts Charts Monitoring ⌘ K Open Advanced New For Business For Podcasters Mo…" at bounding box center [760, 392] width 1520 height 784
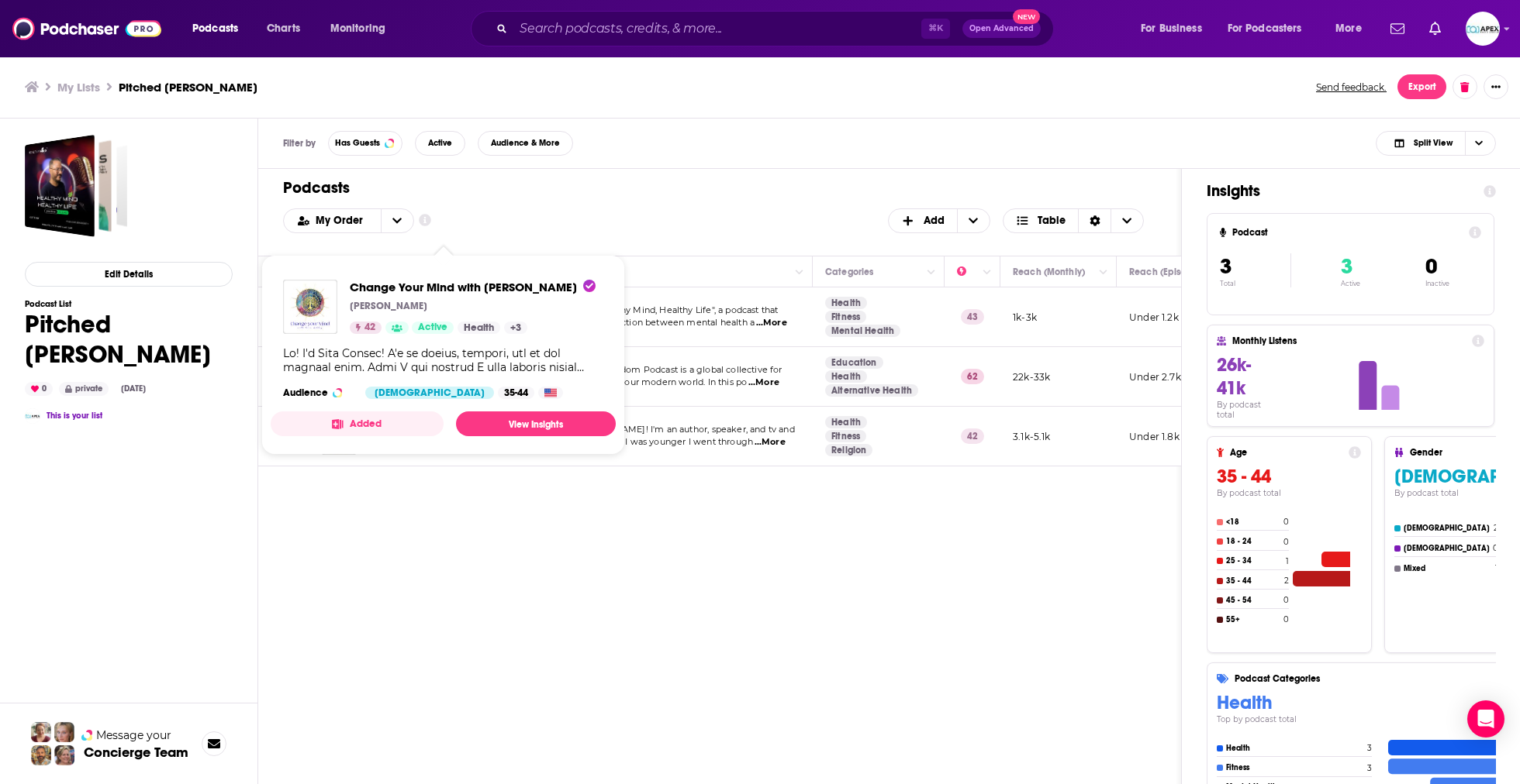
click at [460, 559] on div "Podcasts Add My Order Customize Your List Order Select the “My Order” sort and …" at bounding box center [719, 536] width 924 height 734
click at [488, 589] on div "Podcasts Add My Order Customize Your List Order Select the “My Order” sort and …" at bounding box center [719, 536] width 924 height 734
click at [852, 658] on div "Podcasts Add My Order Customize Your List Order Select the “My Order” sort and …" at bounding box center [719, 536] width 924 height 734
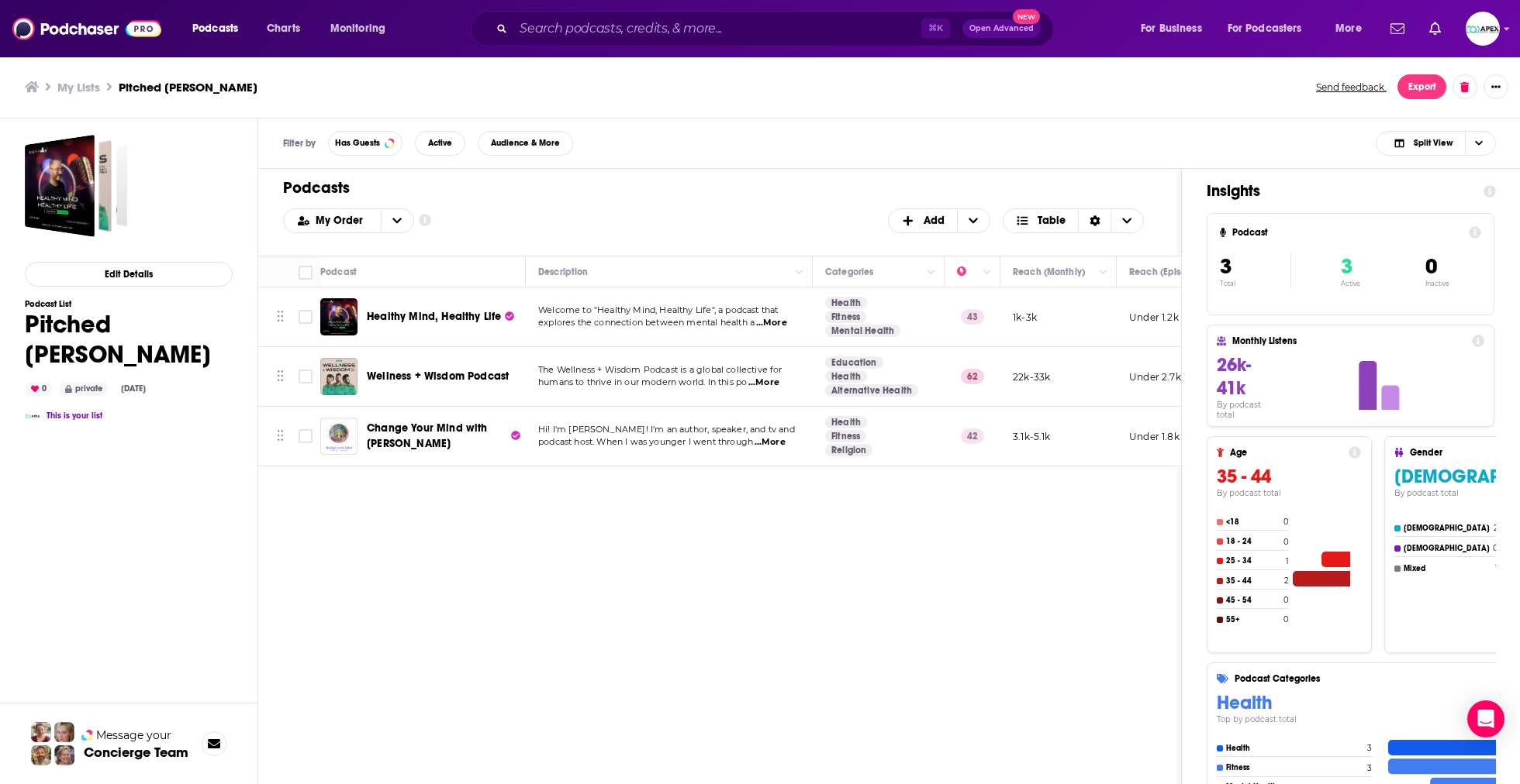
click at [454, 418] on div "Change Your Mind with [PERSON_NAME]" at bounding box center [448, 437] width 161 height 37
click at [455, 426] on span "Change Your Mind with [PERSON_NAME]" at bounding box center [427, 435] width 121 height 28
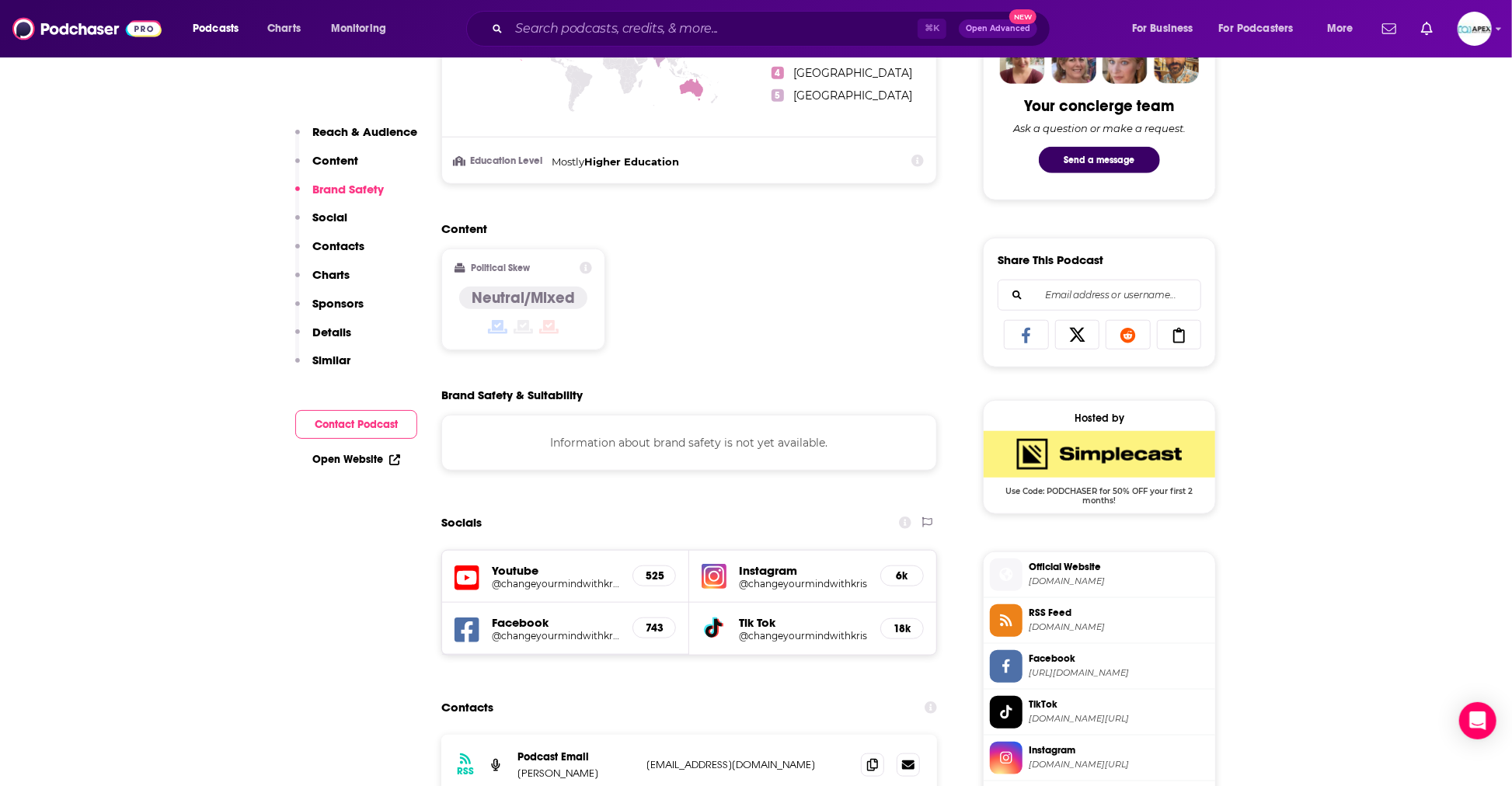
scroll to position [974, 0]
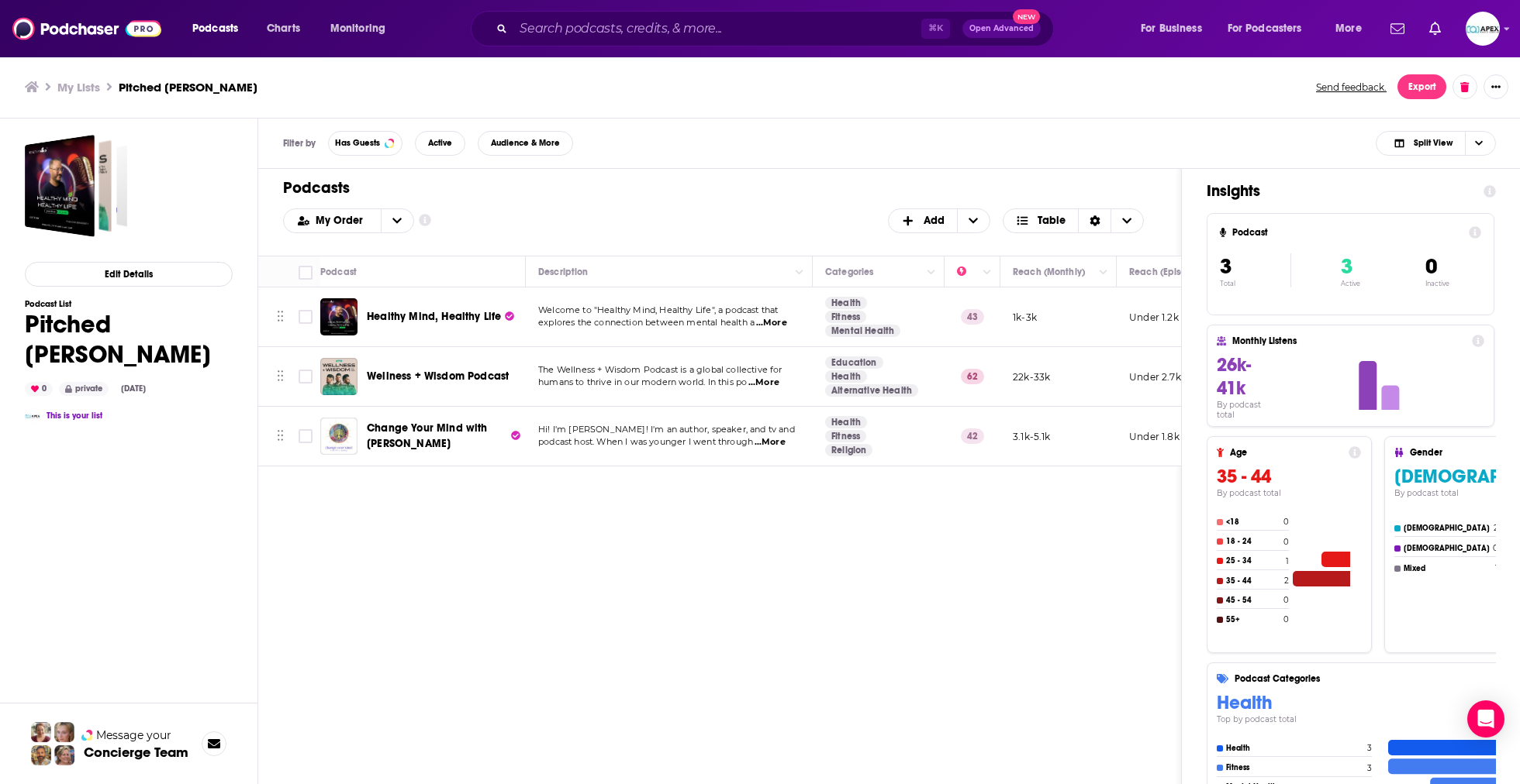
click at [411, 382] on span "Wellness + Wisdom Podcast" at bounding box center [438, 377] width 142 height 13
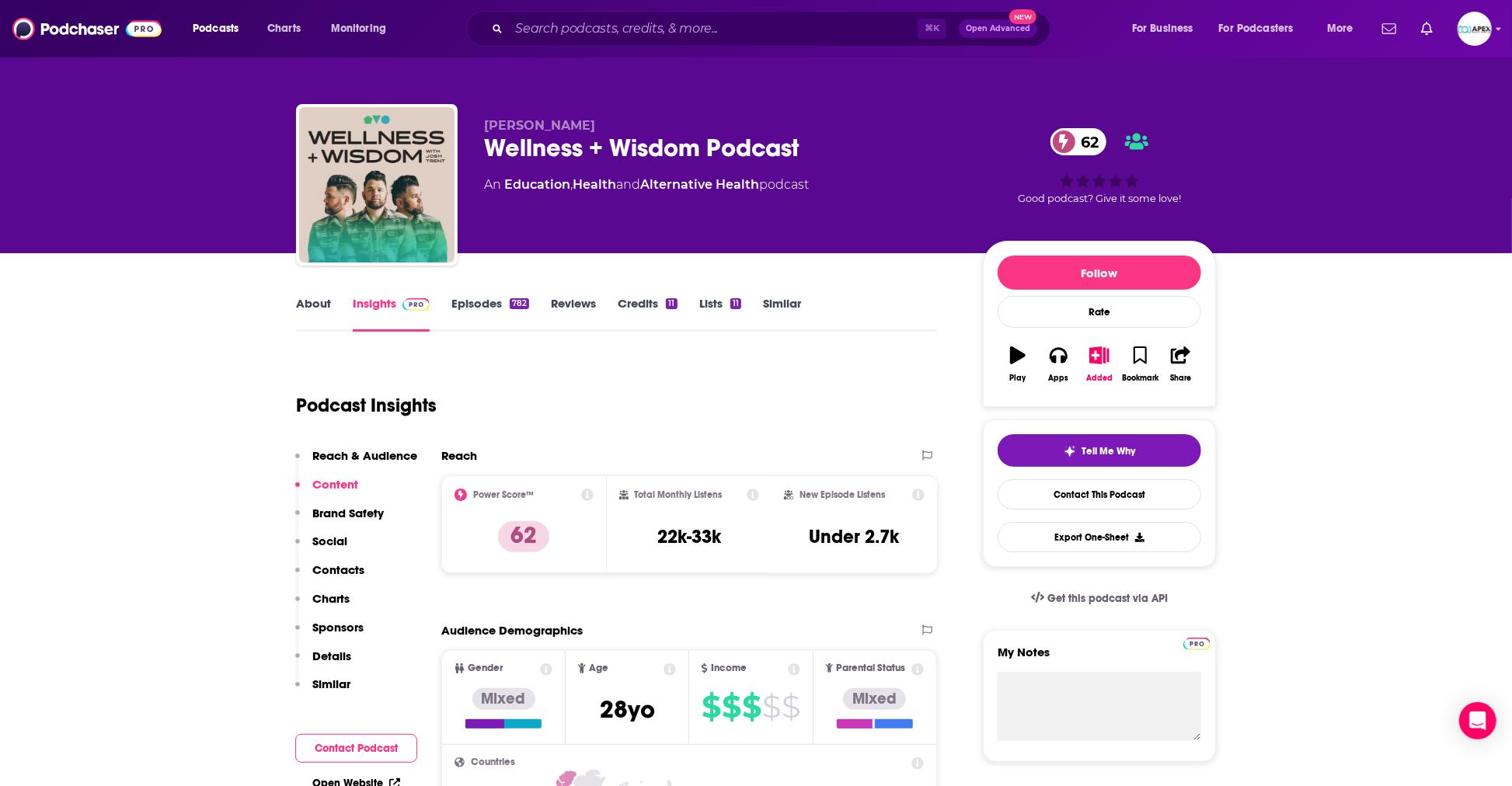
click at [327, 298] on link "About" at bounding box center [313, 314] width 35 height 36
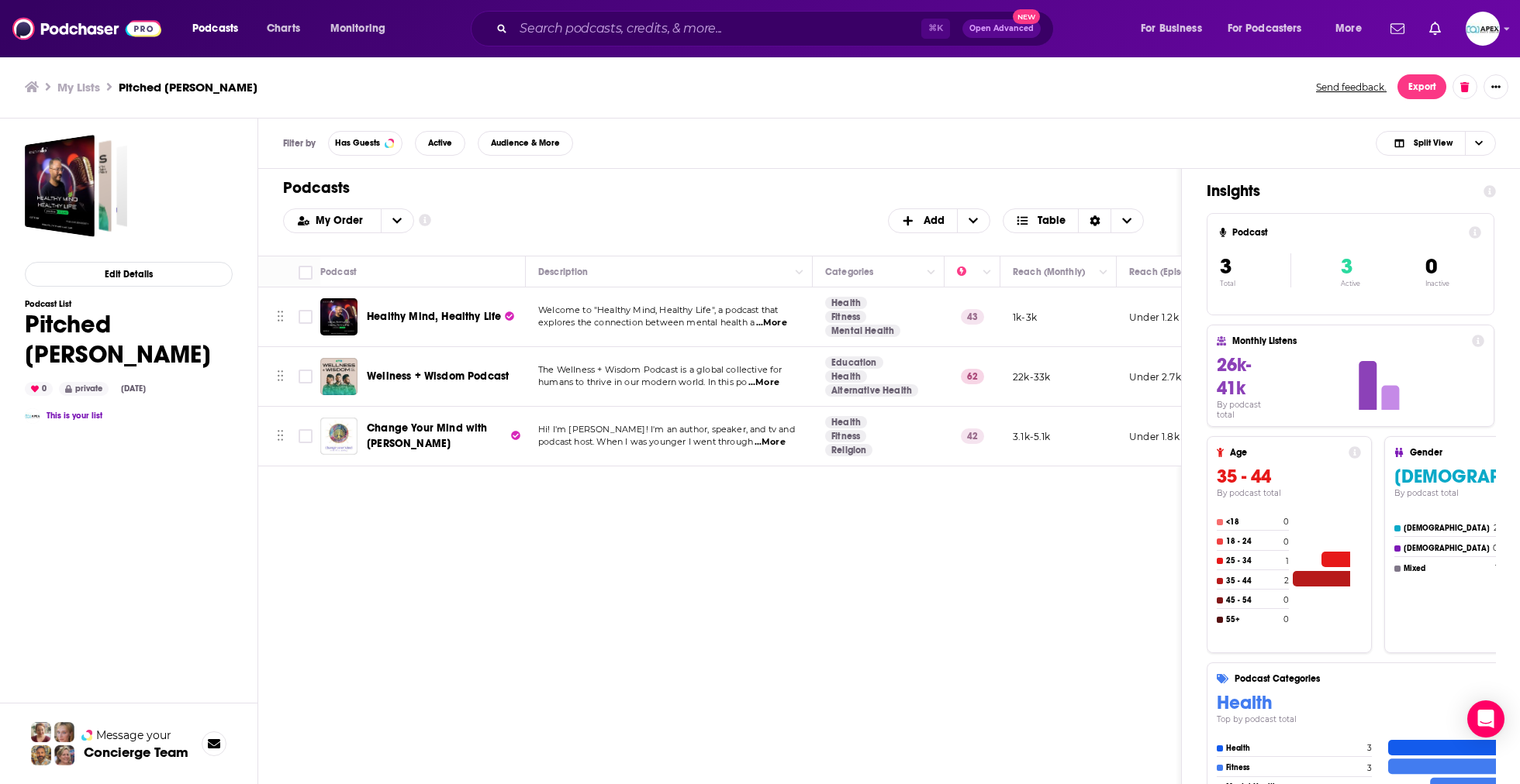
click at [404, 318] on span "Healthy Mind, Healthy Life" at bounding box center [434, 316] width 134 height 13
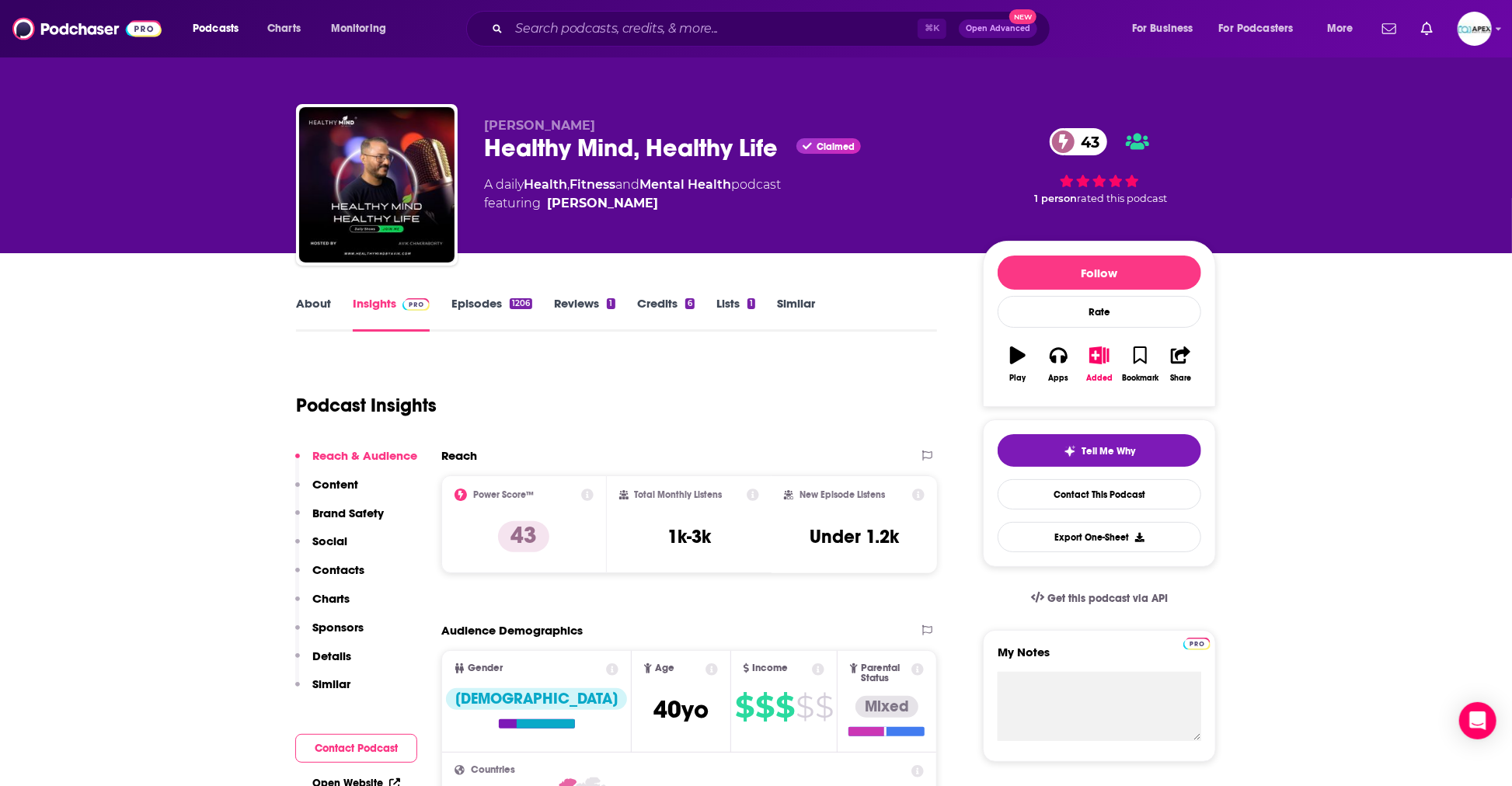
click at [314, 306] on link "About" at bounding box center [313, 314] width 35 height 36
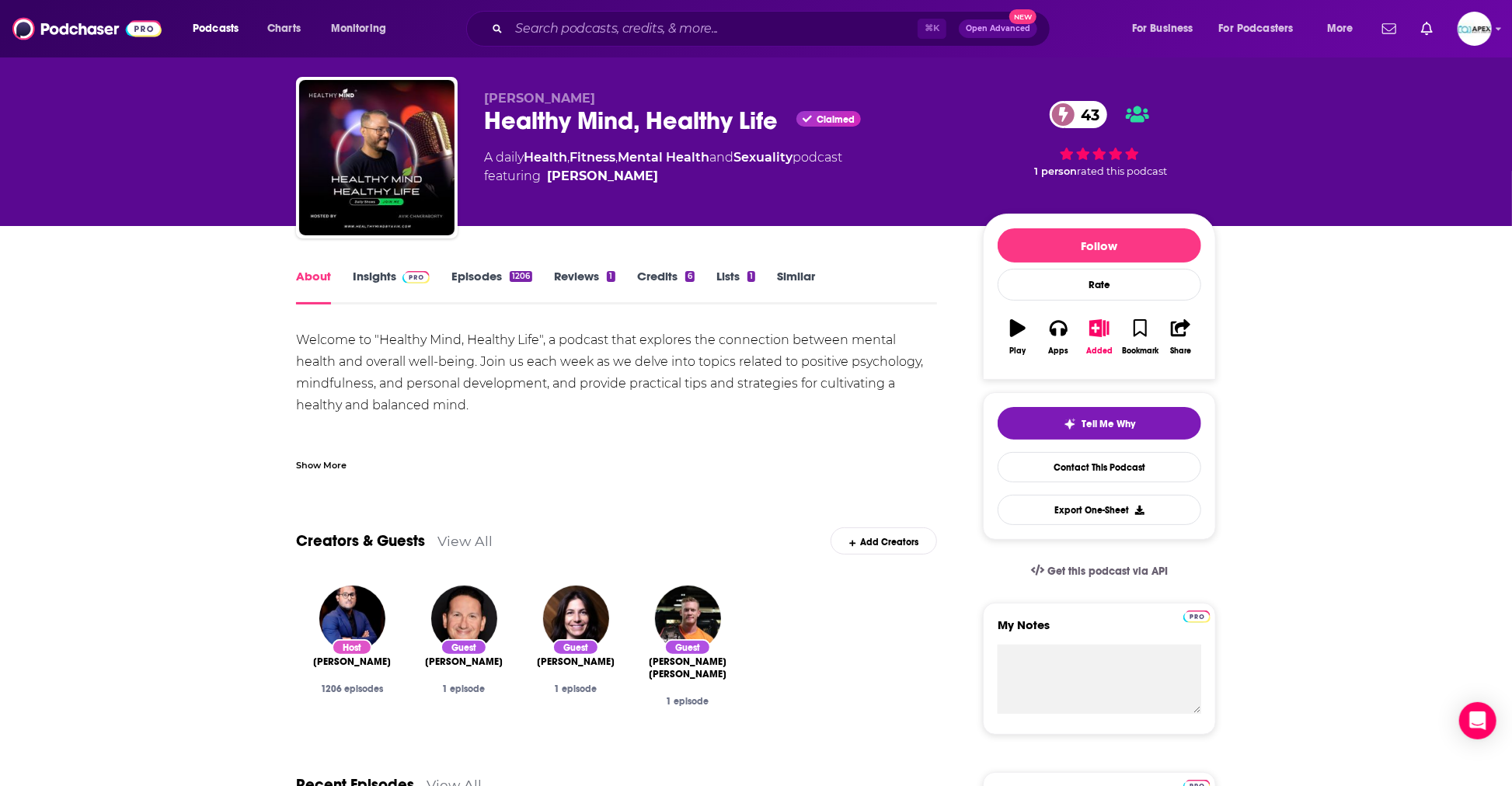
scroll to position [17, 0]
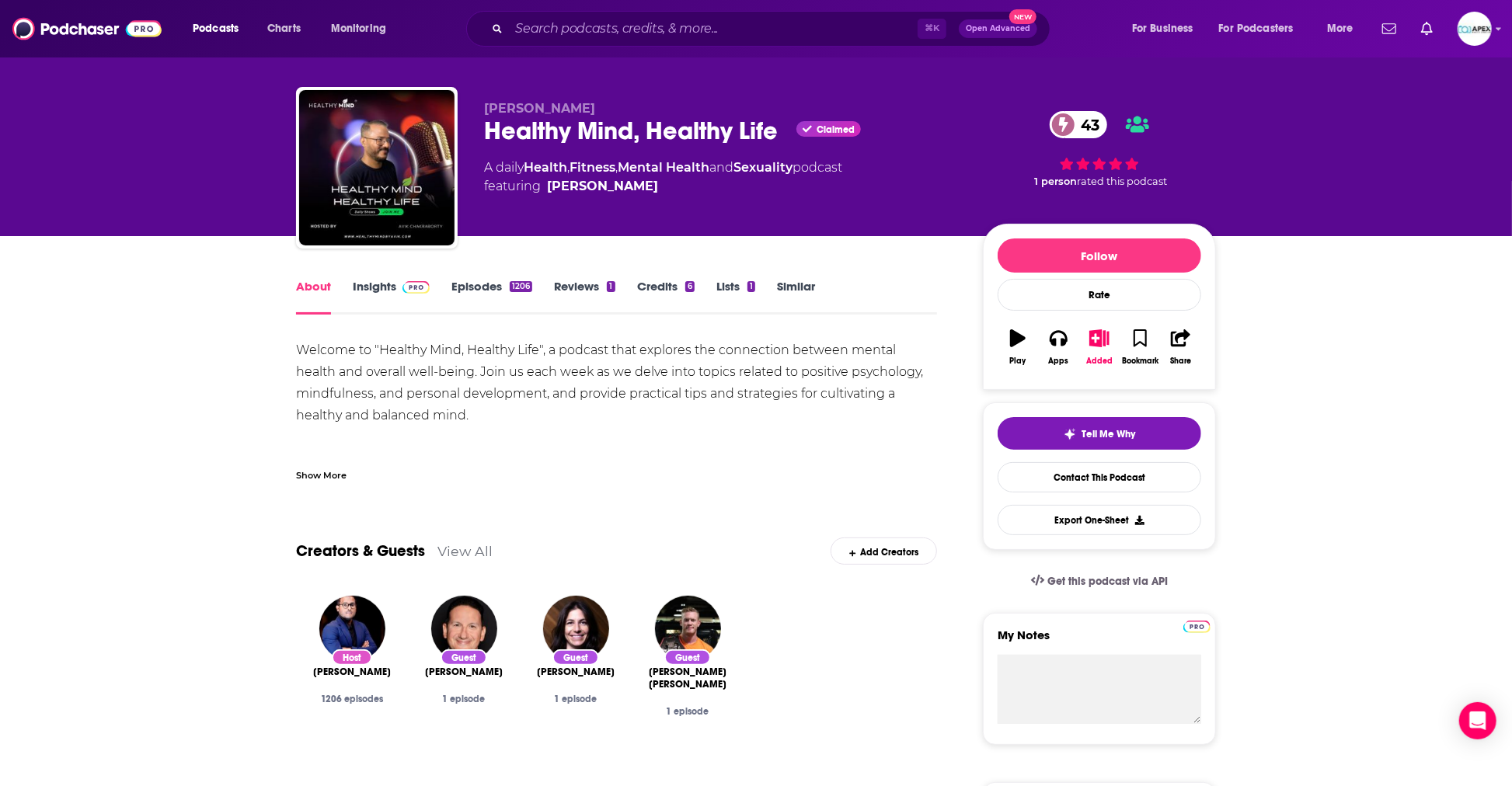
click at [372, 290] on link "Insights" at bounding box center [391, 297] width 77 height 36
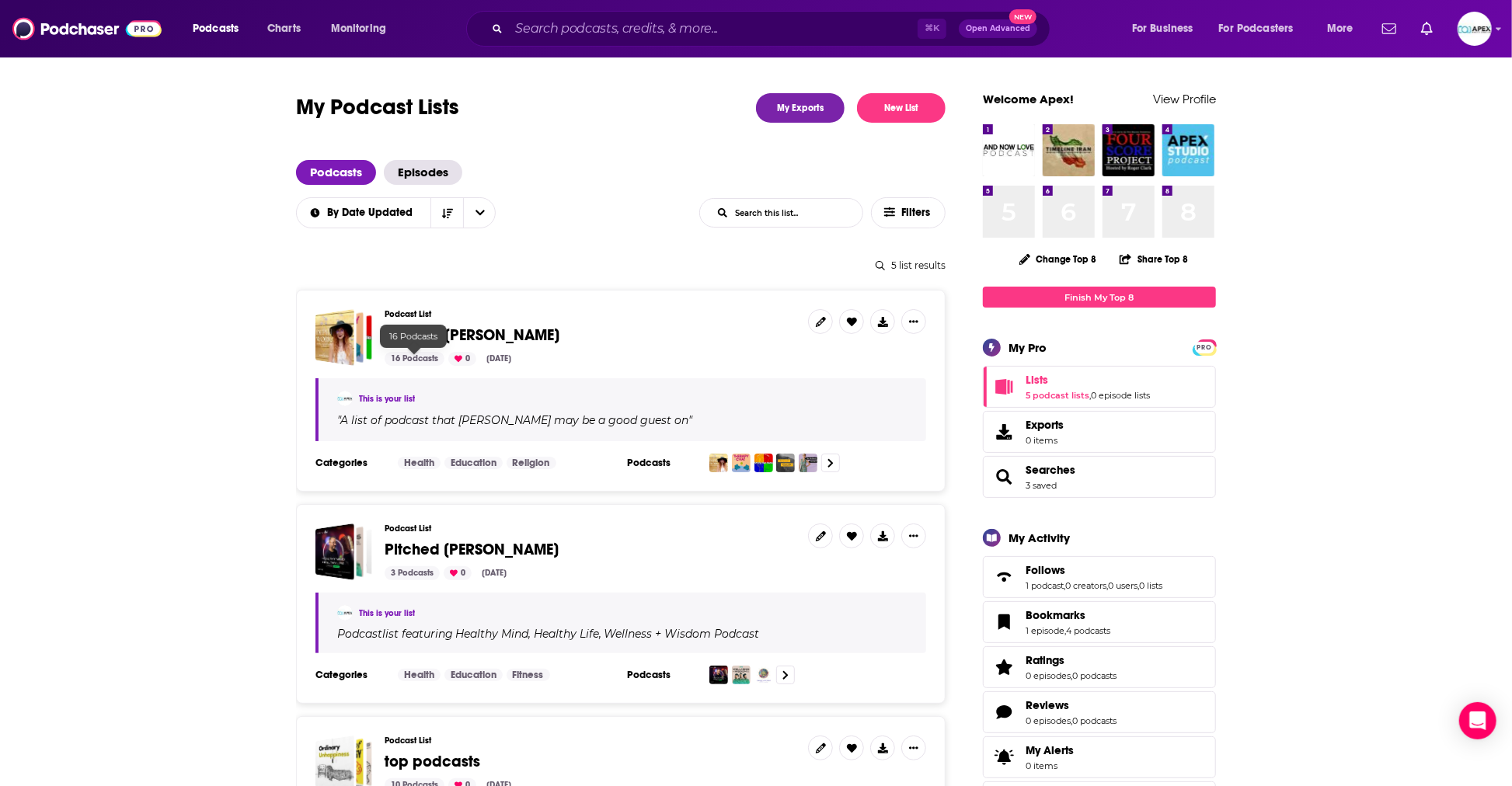
click at [430, 325] on span "To pitch [PERSON_NAME]" at bounding box center [472, 335] width 174 height 20
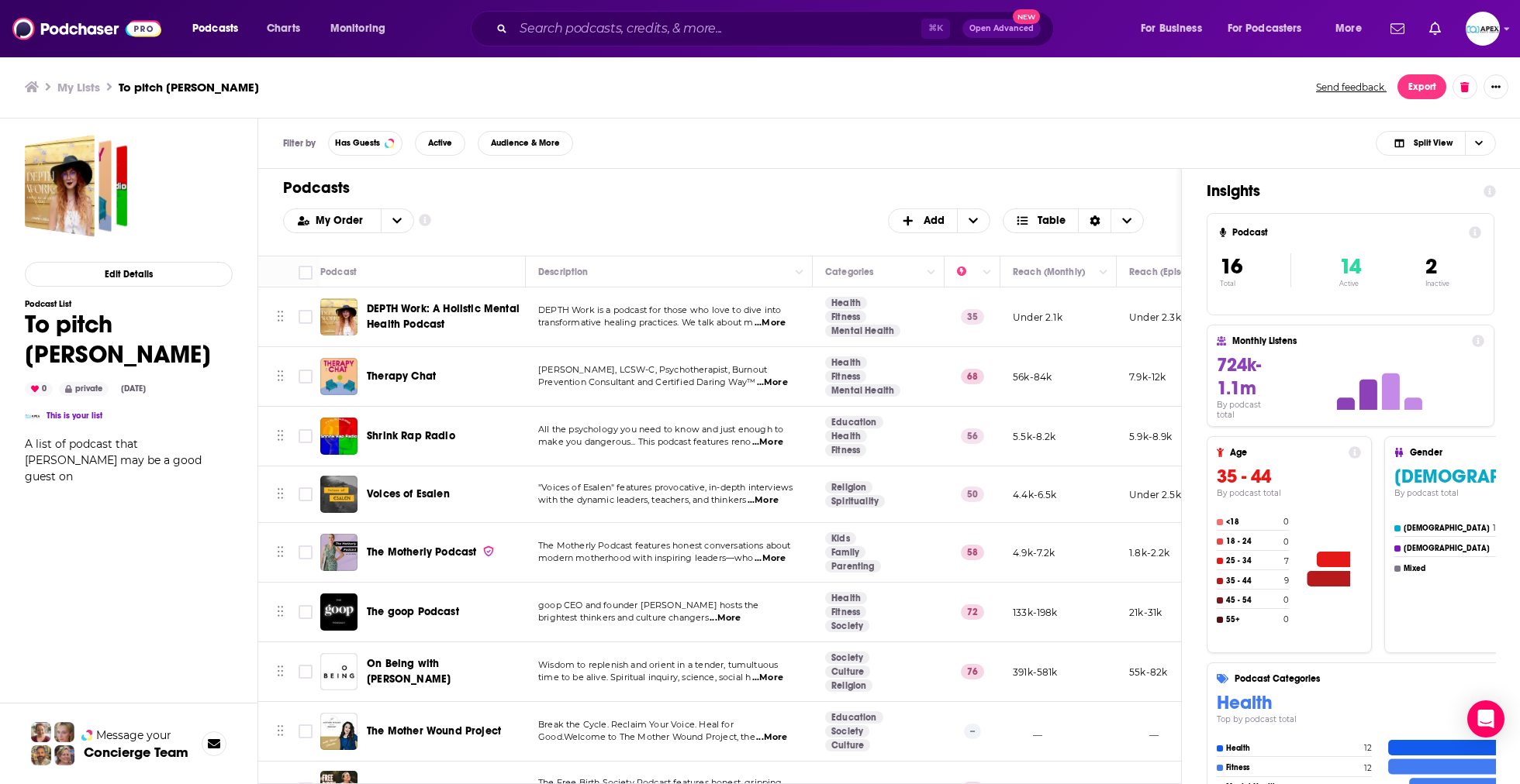
click at [429, 324] on span "DEPTH Work: A Holistic Mental Health Podcast" at bounding box center [443, 316] width 153 height 28
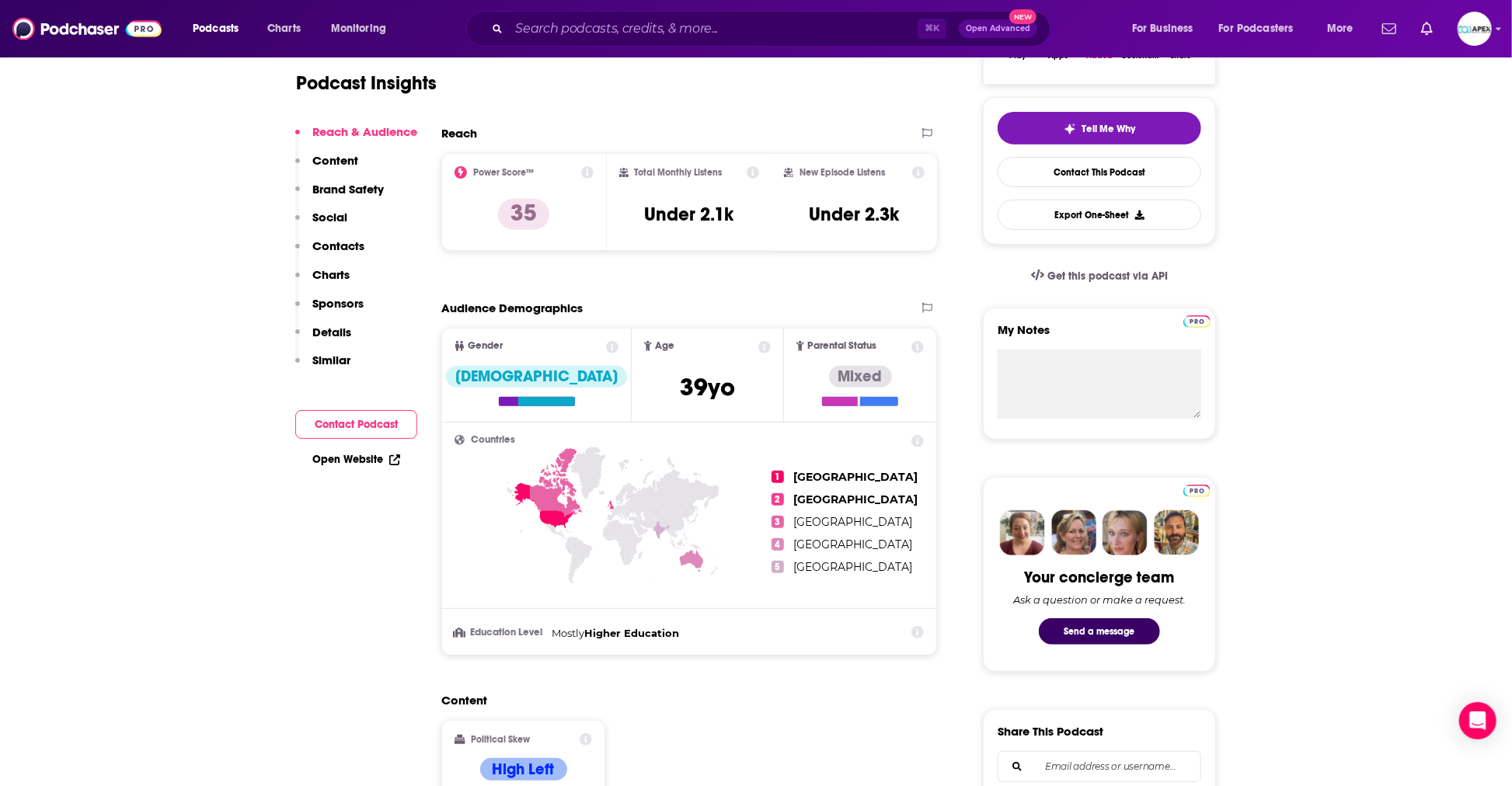
scroll to position [509, 0]
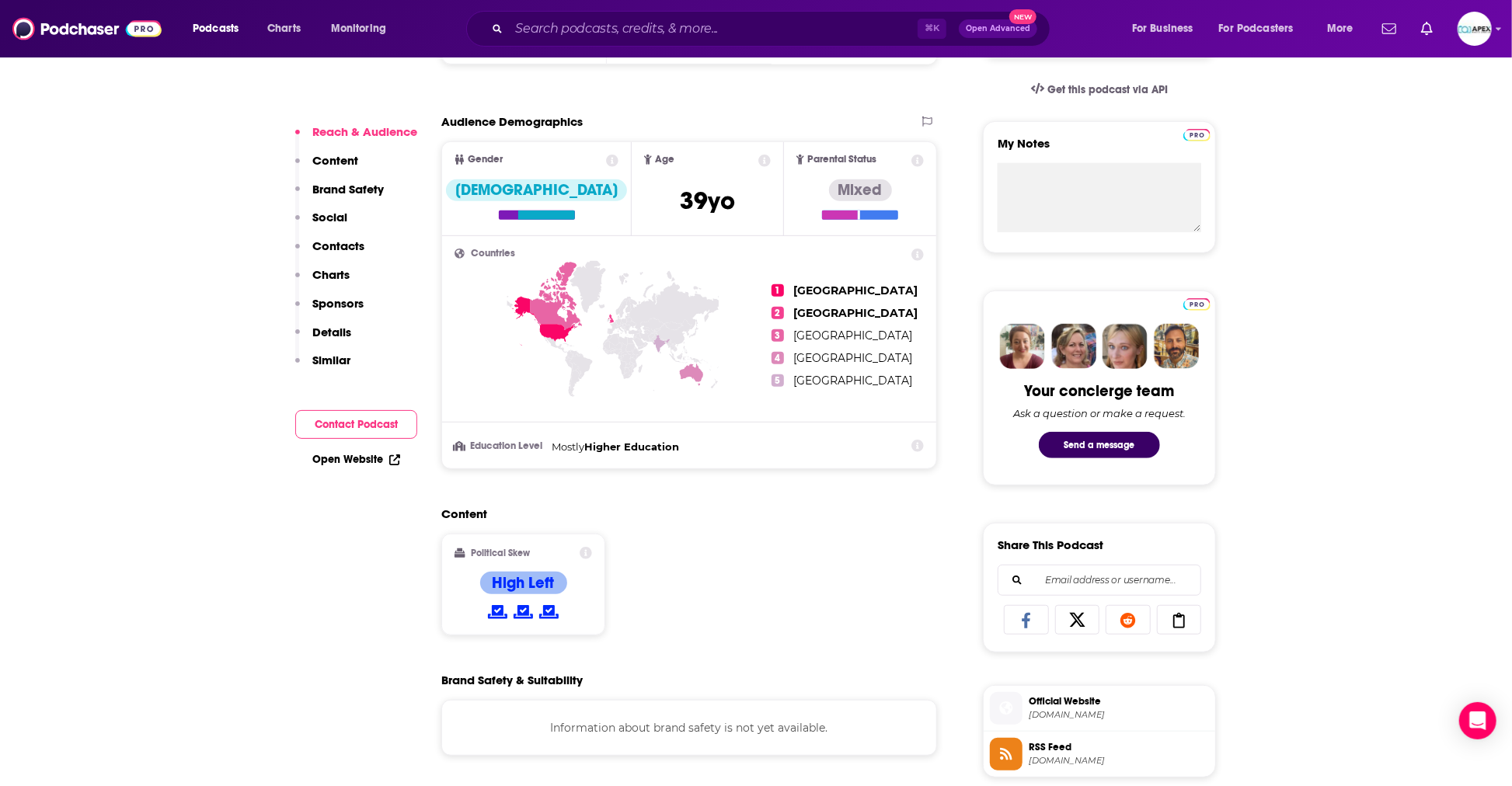
drag, startPoint x: 187, startPoint y: 590, endPoint x: 184, endPoint y: 610, distance: 20.2
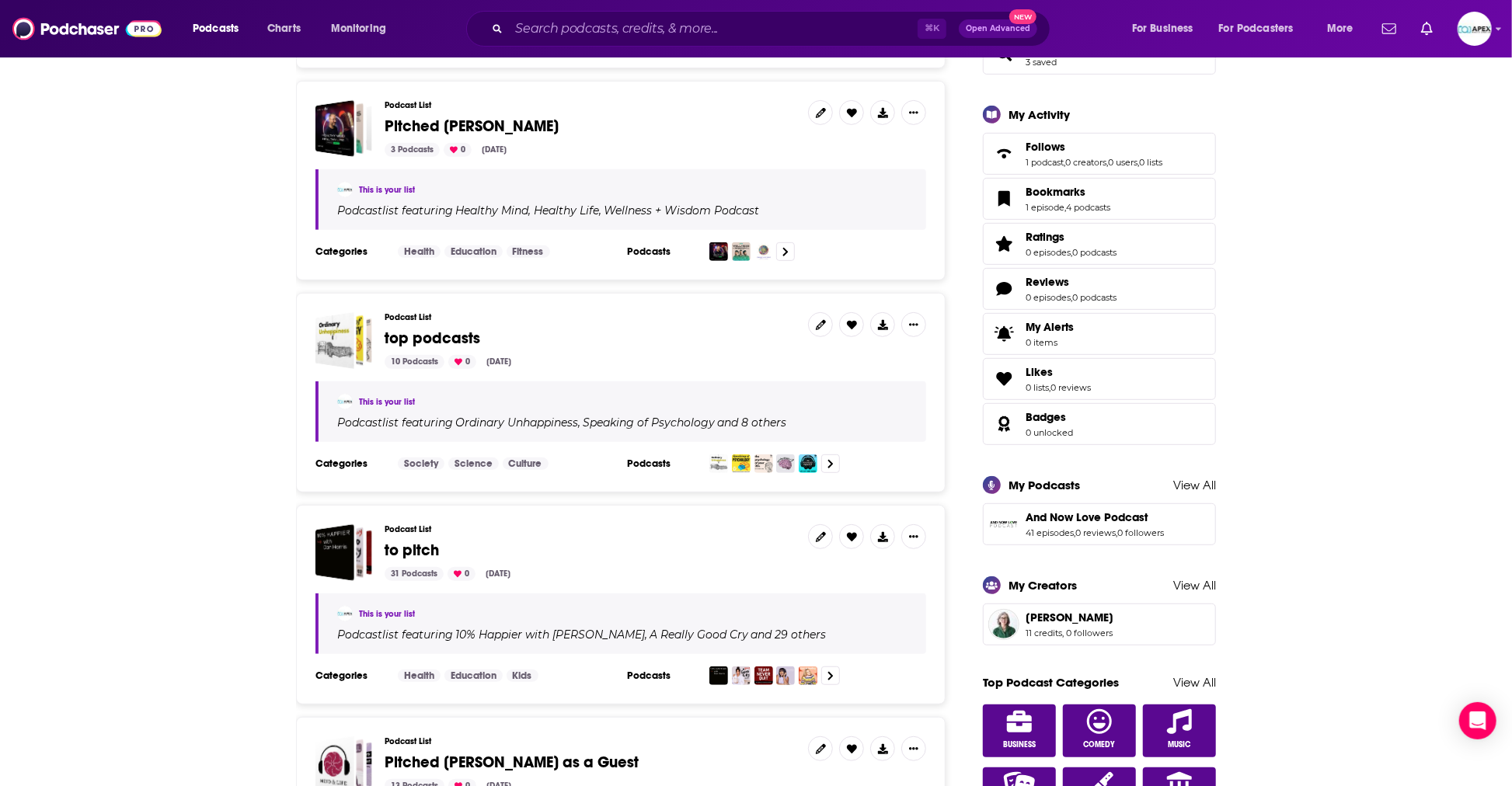
scroll to position [426, 0]
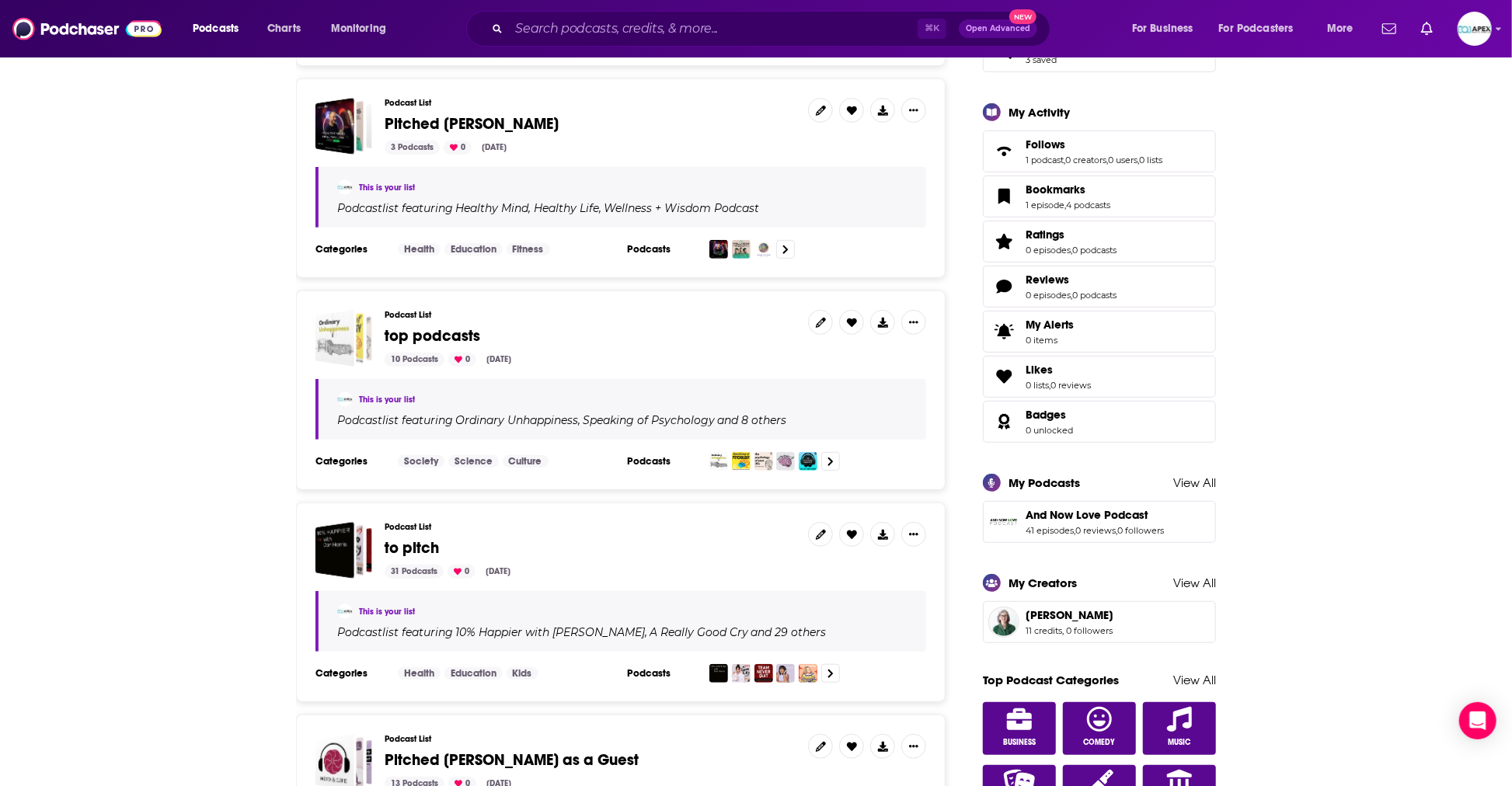
click at [346, 342] on div "top podcasts" at bounding box center [335, 338] width 39 height 57
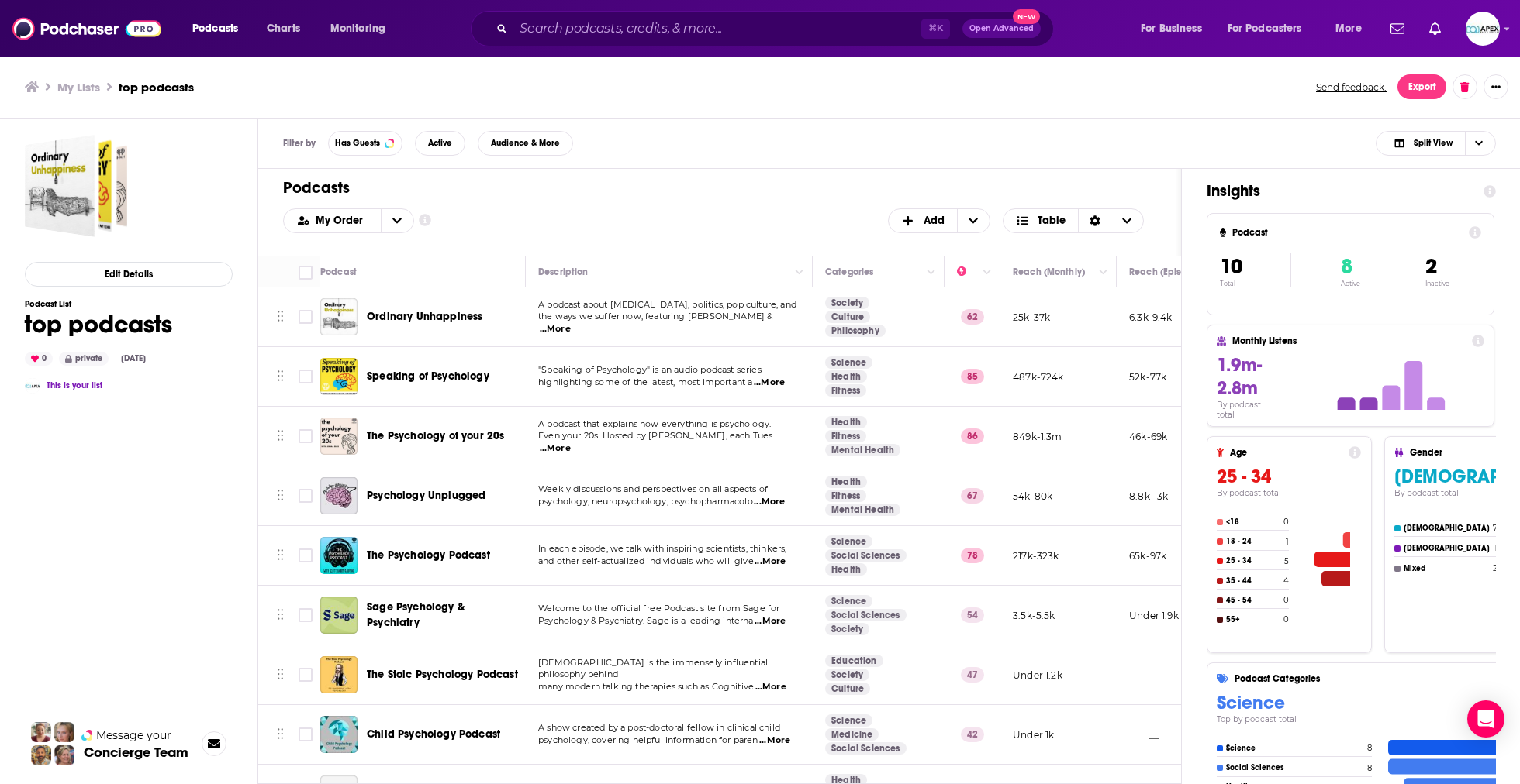
click at [416, 318] on span "Ordinary Unhappiness" at bounding box center [425, 316] width 116 height 13
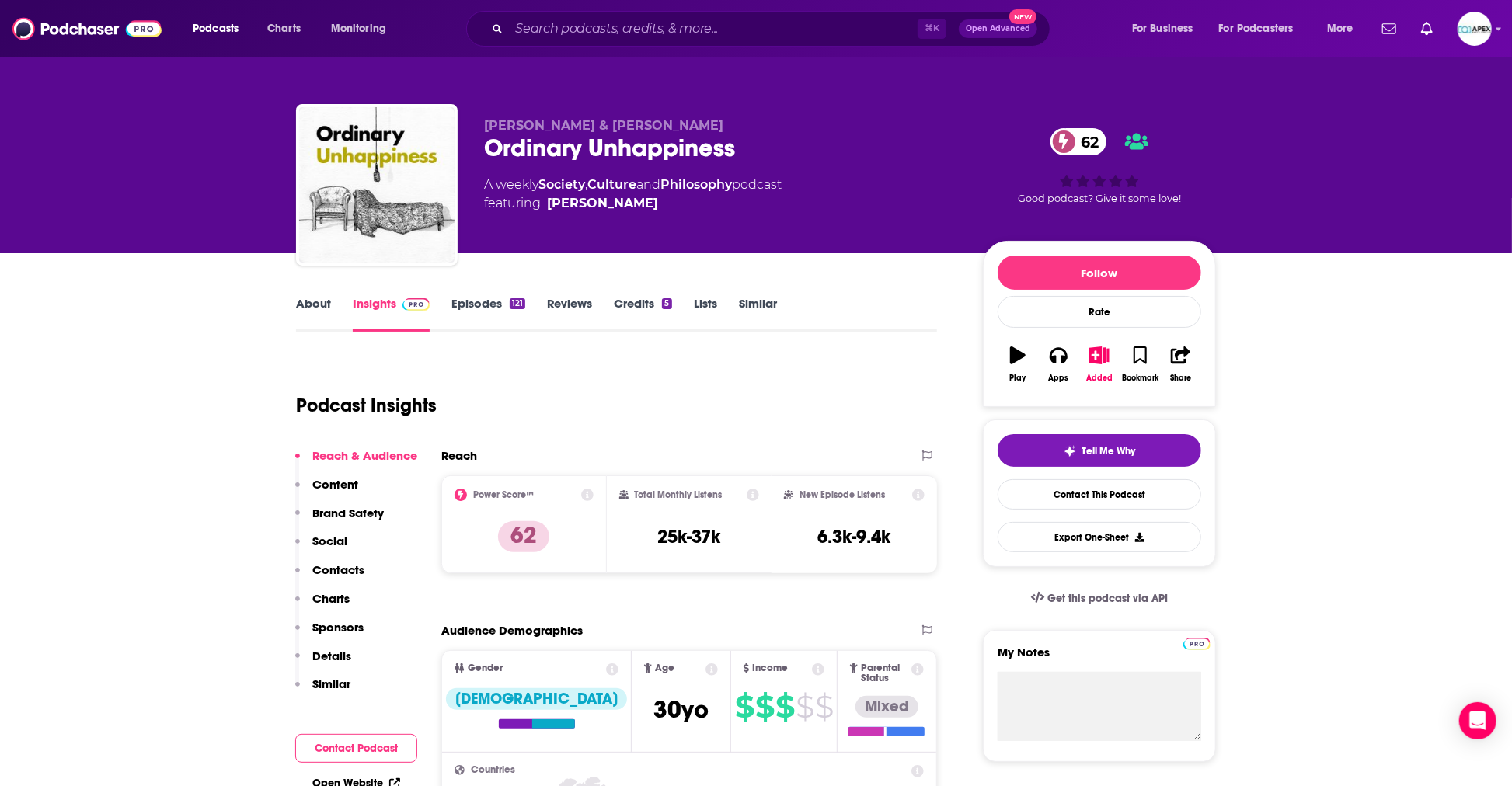
click at [309, 307] on link "About" at bounding box center [313, 314] width 35 height 36
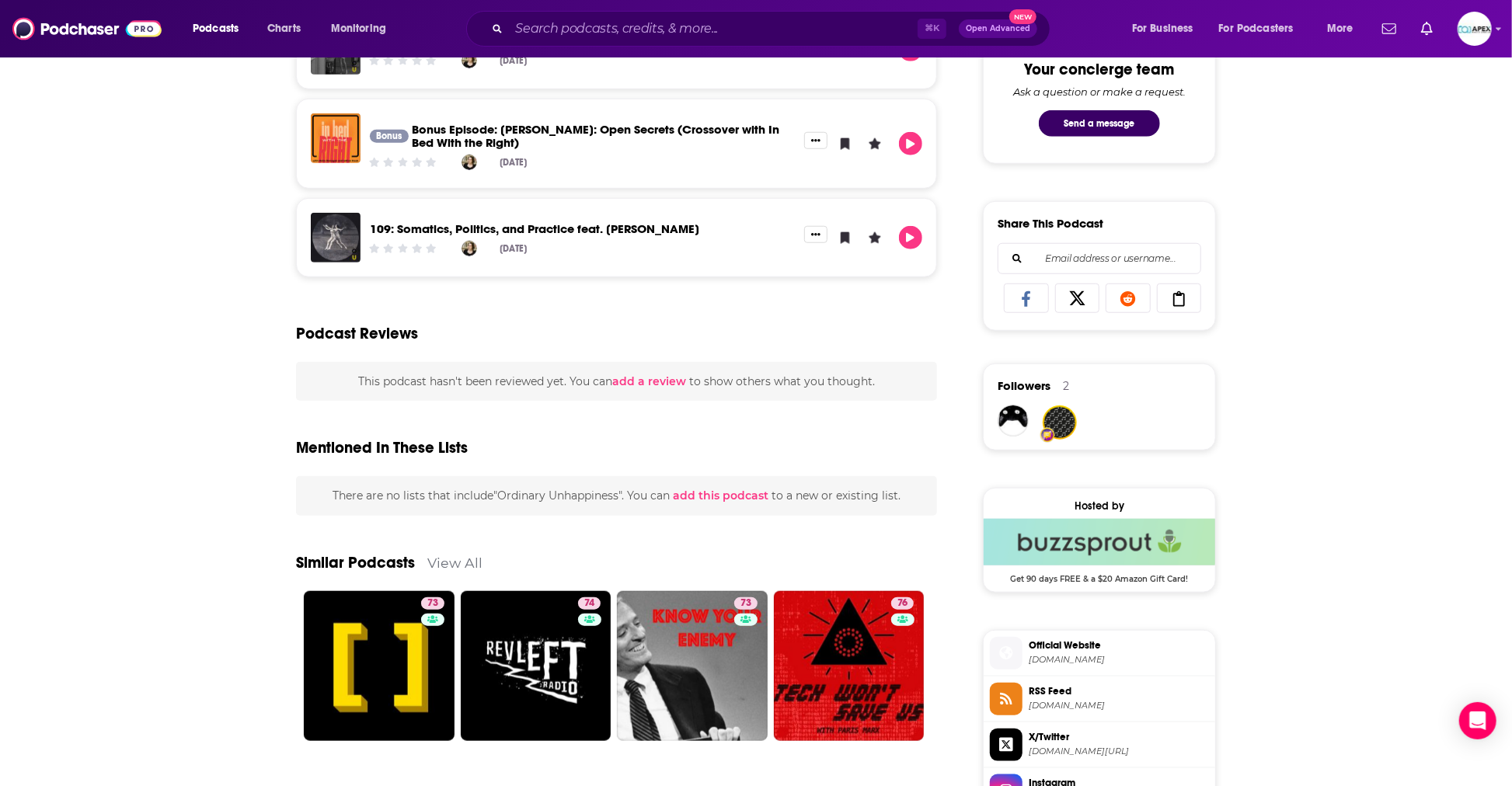
scroll to position [1149, 0]
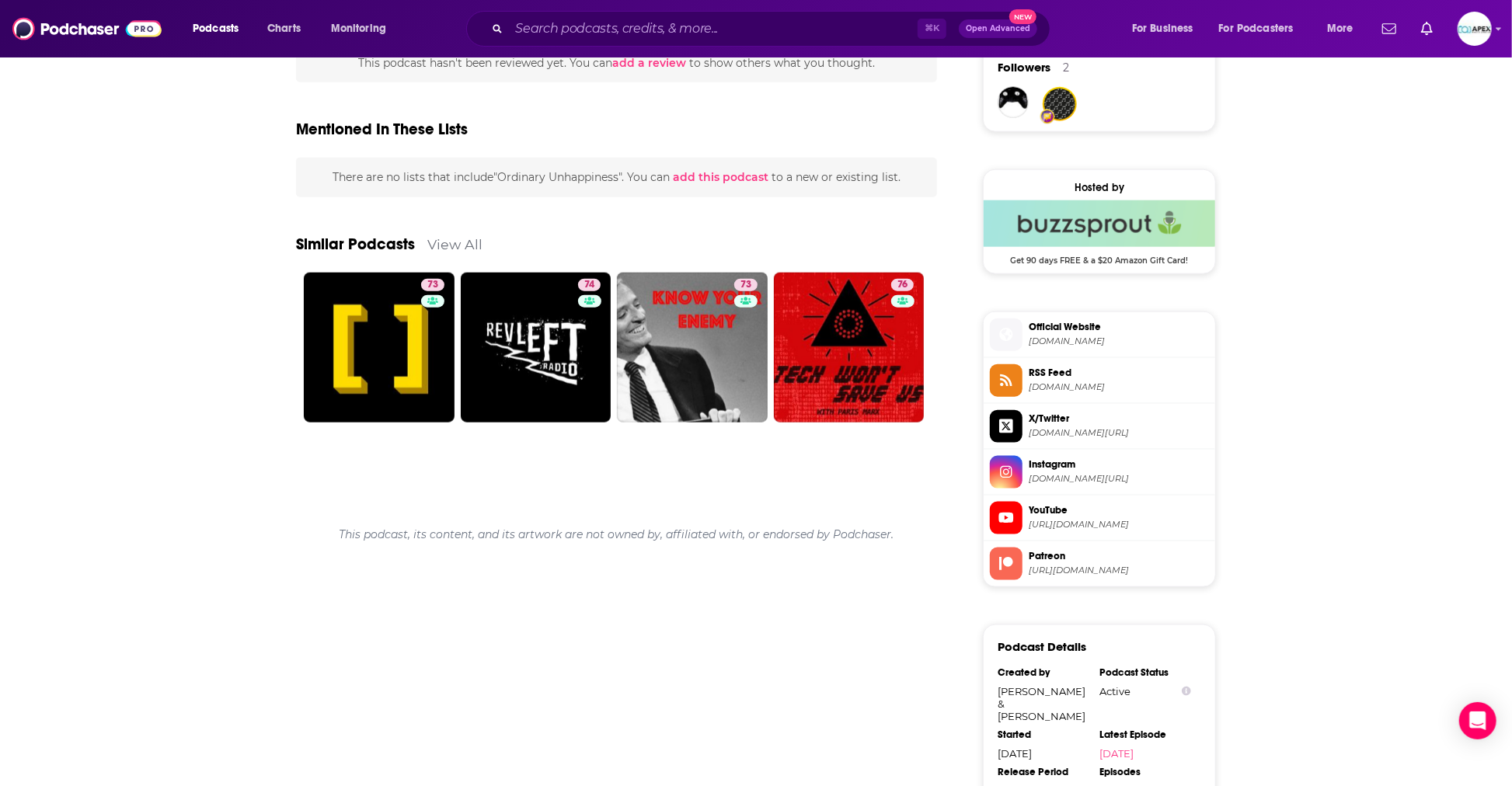
click at [1094, 341] on span "[DOMAIN_NAME]" at bounding box center [1118, 342] width 180 height 11
click at [1111, 534] on li "YouTube [URL][DOMAIN_NAME]" at bounding box center [1100, 519] width 231 height 46
click at [1113, 528] on span "[URL][DOMAIN_NAME]" at bounding box center [1118, 525] width 180 height 11
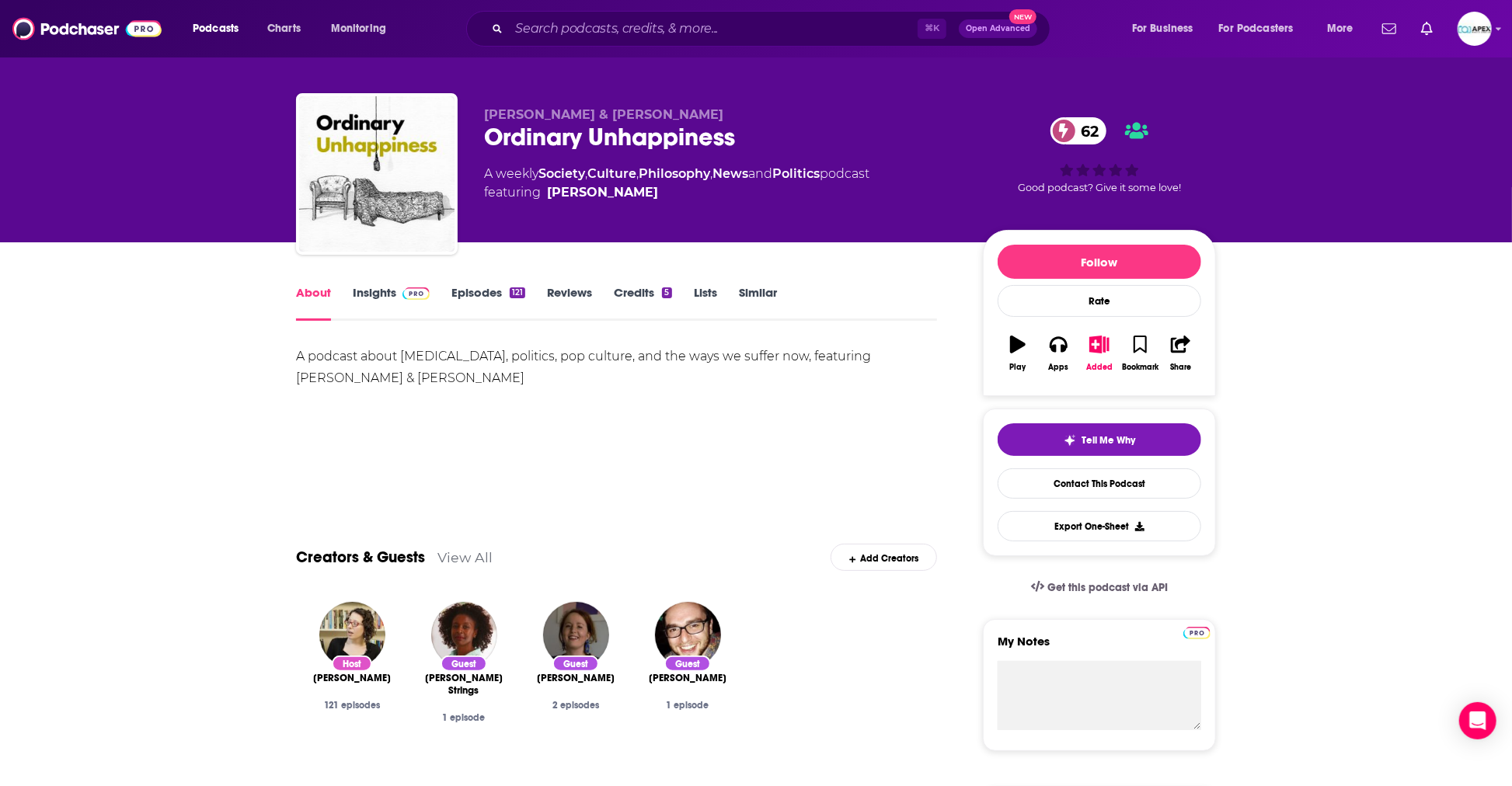
scroll to position [25, 0]
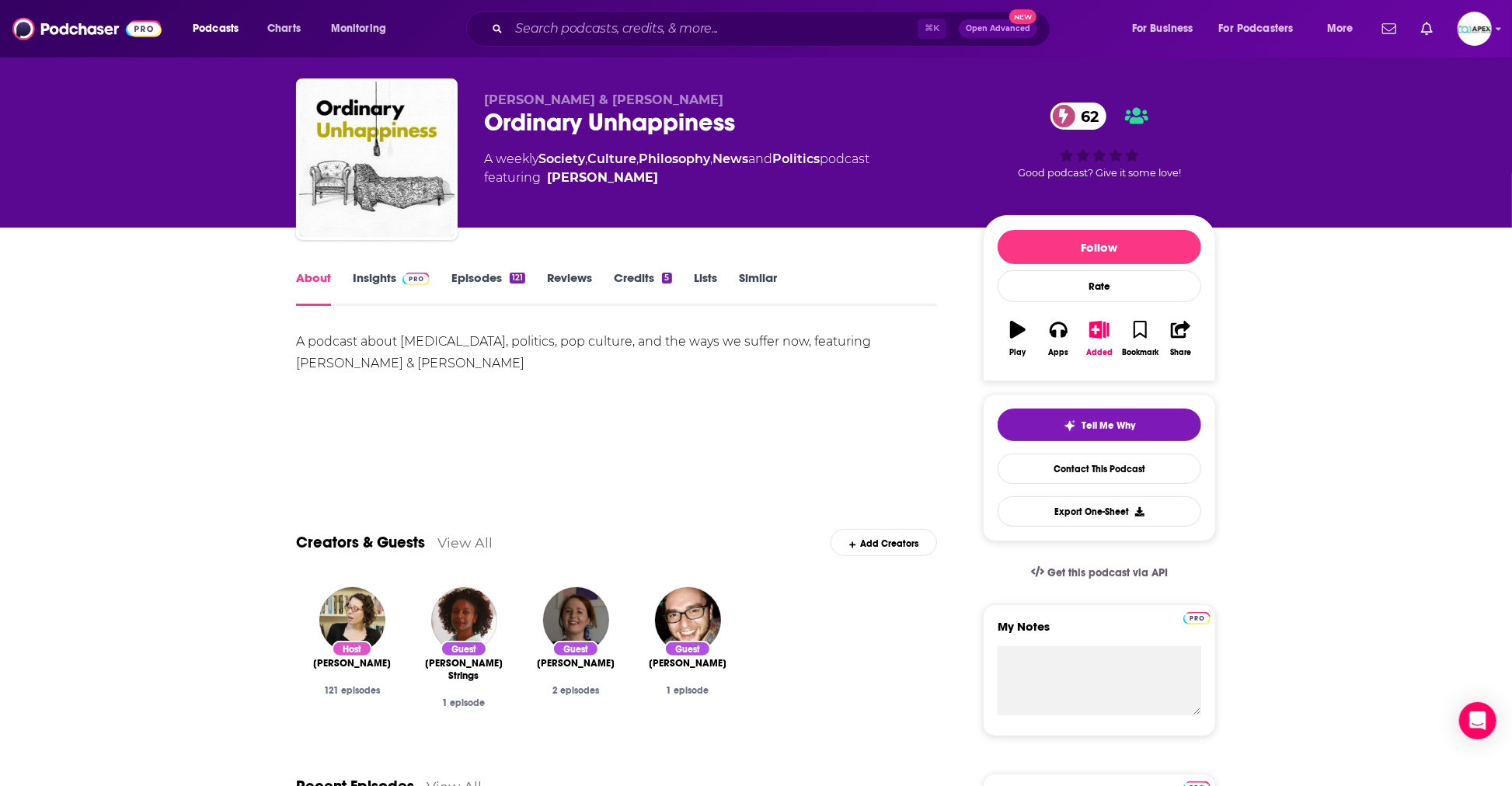
click at [381, 273] on link "Insights" at bounding box center [391, 289] width 77 height 36
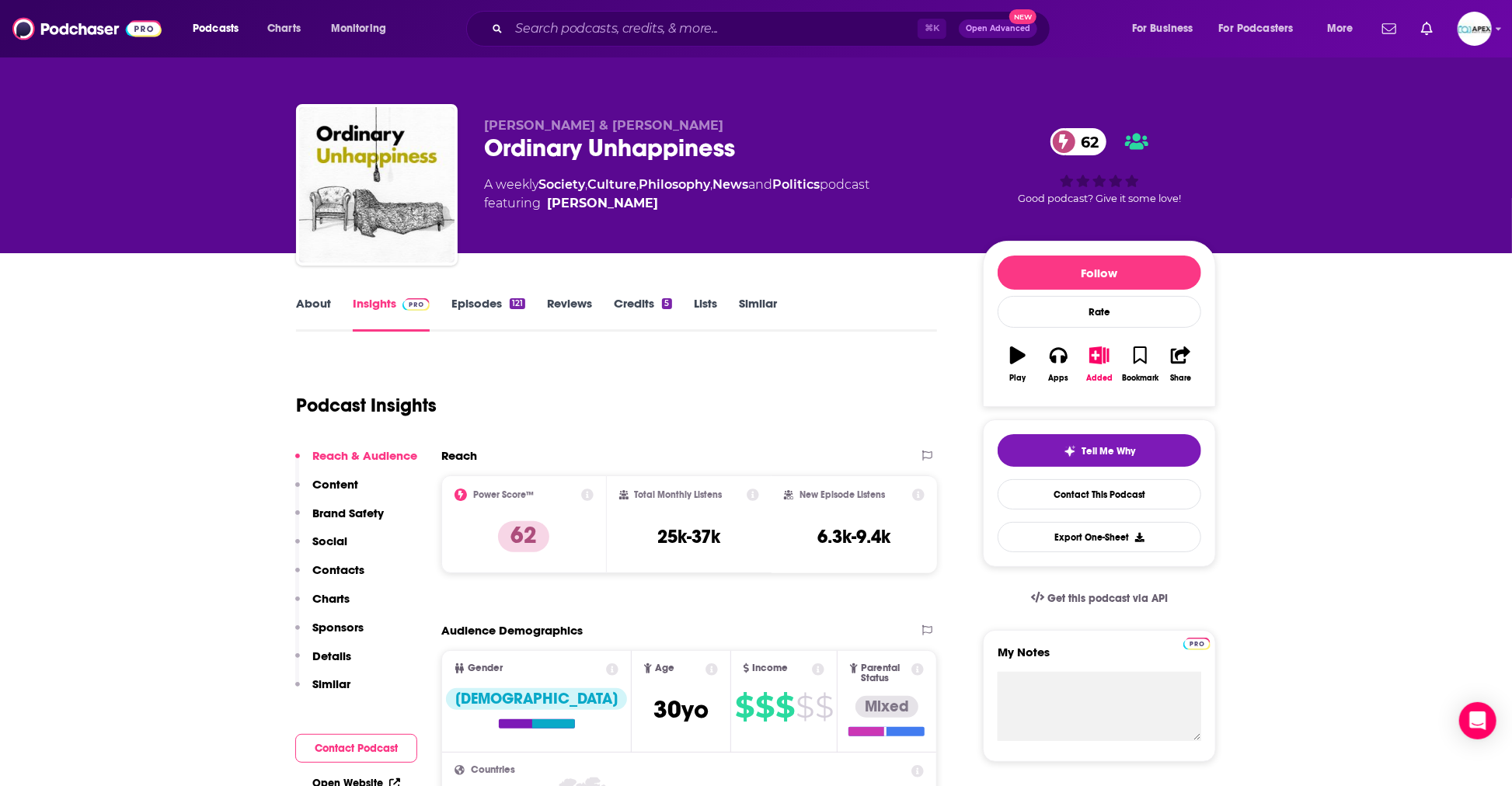
click at [327, 306] on link "About" at bounding box center [313, 314] width 35 height 36
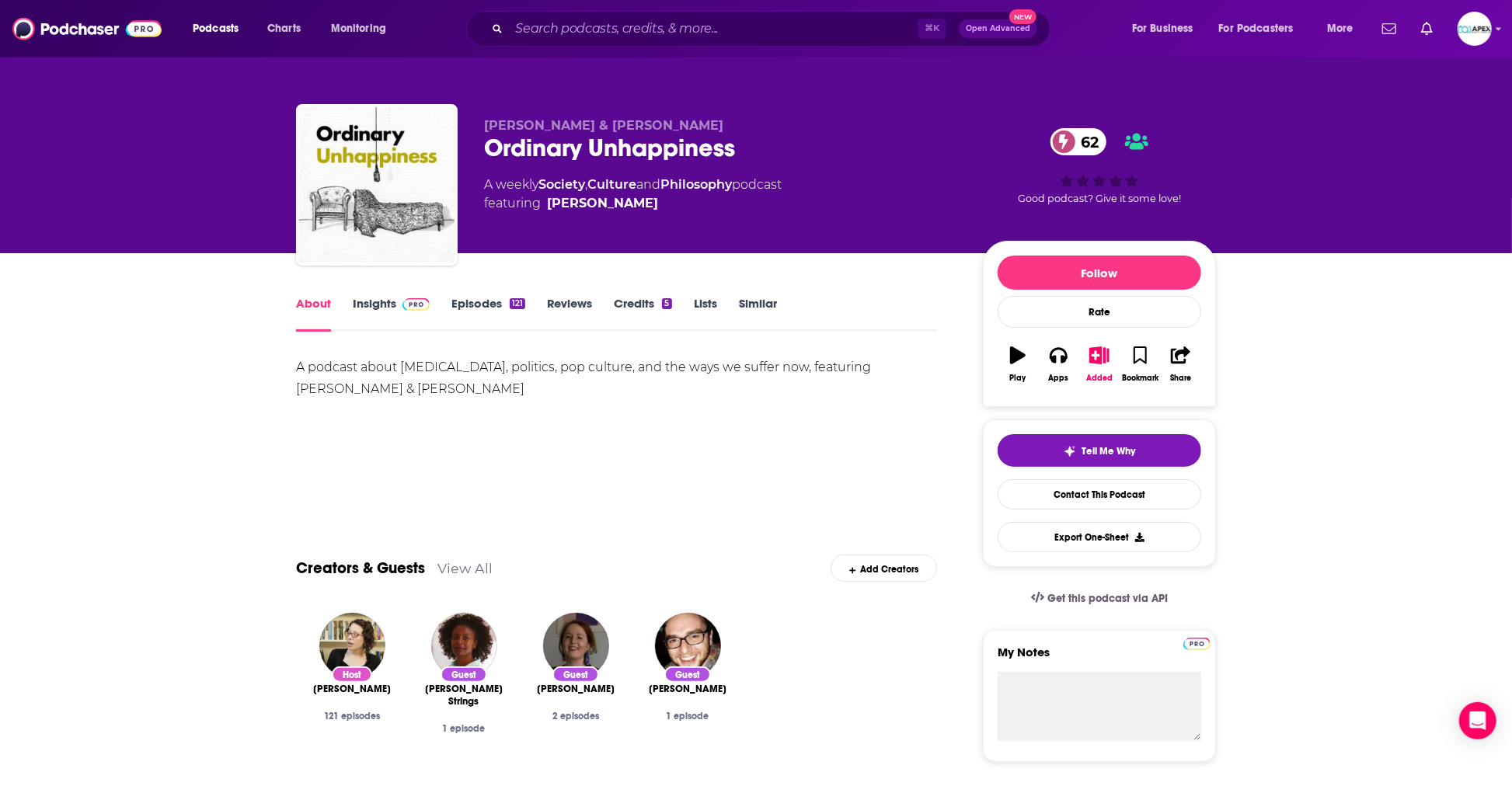
click at [467, 311] on link "Episodes 121" at bounding box center [488, 314] width 74 height 36
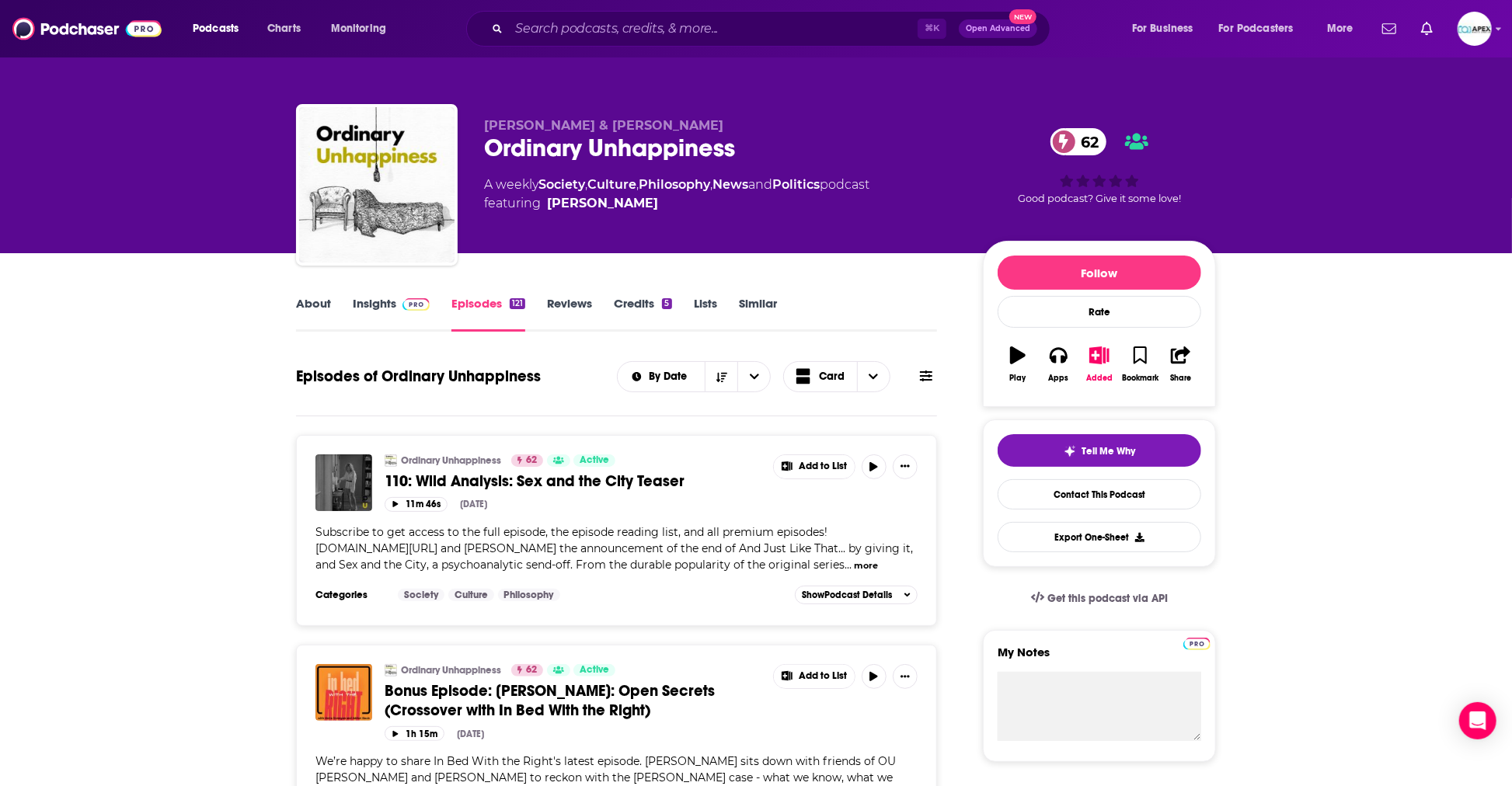
click at [315, 306] on link "About" at bounding box center [313, 314] width 35 height 36
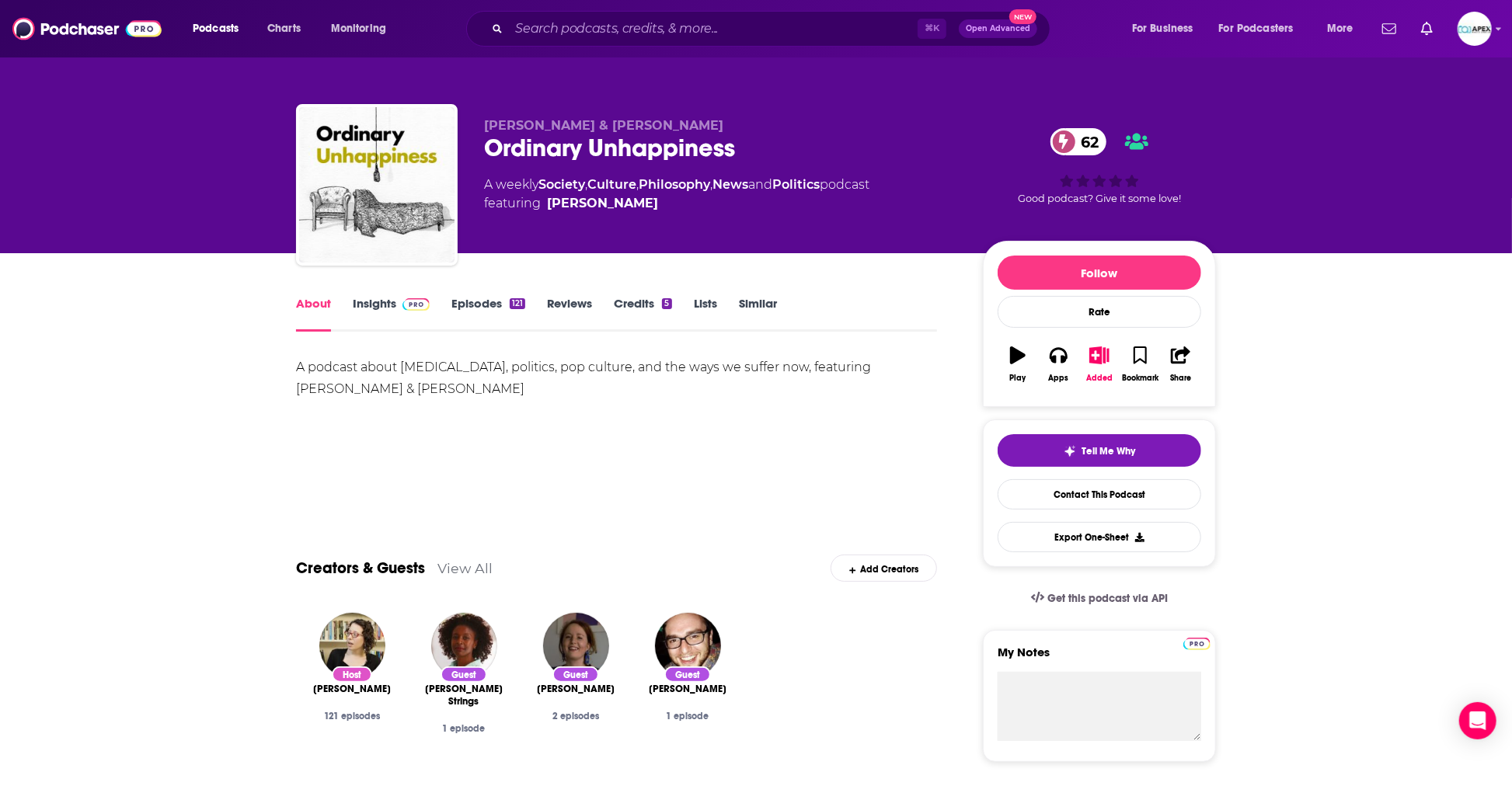
click at [390, 302] on link "Insights" at bounding box center [391, 314] width 77 height 36
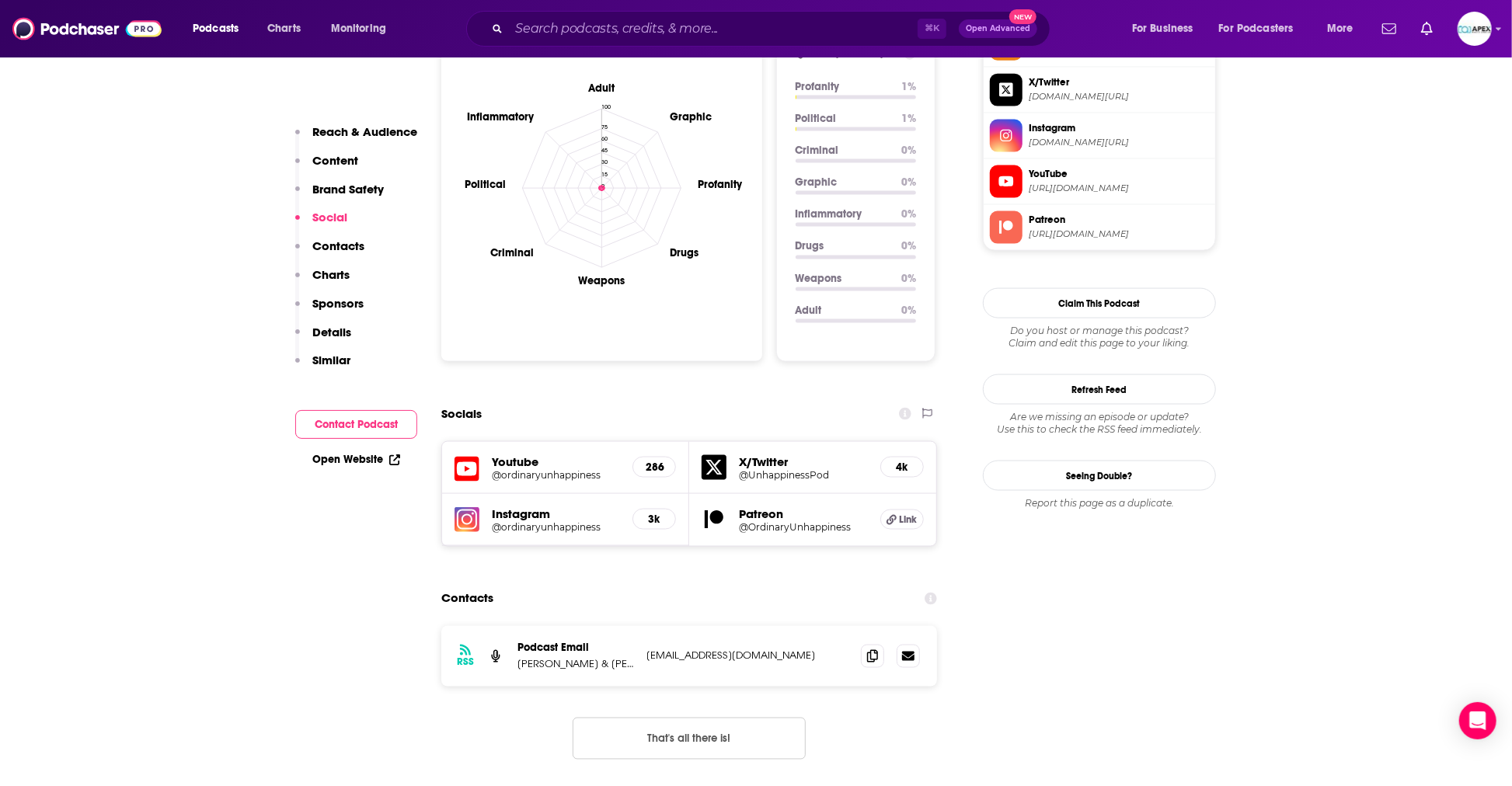
scroll to position [1546, 0]
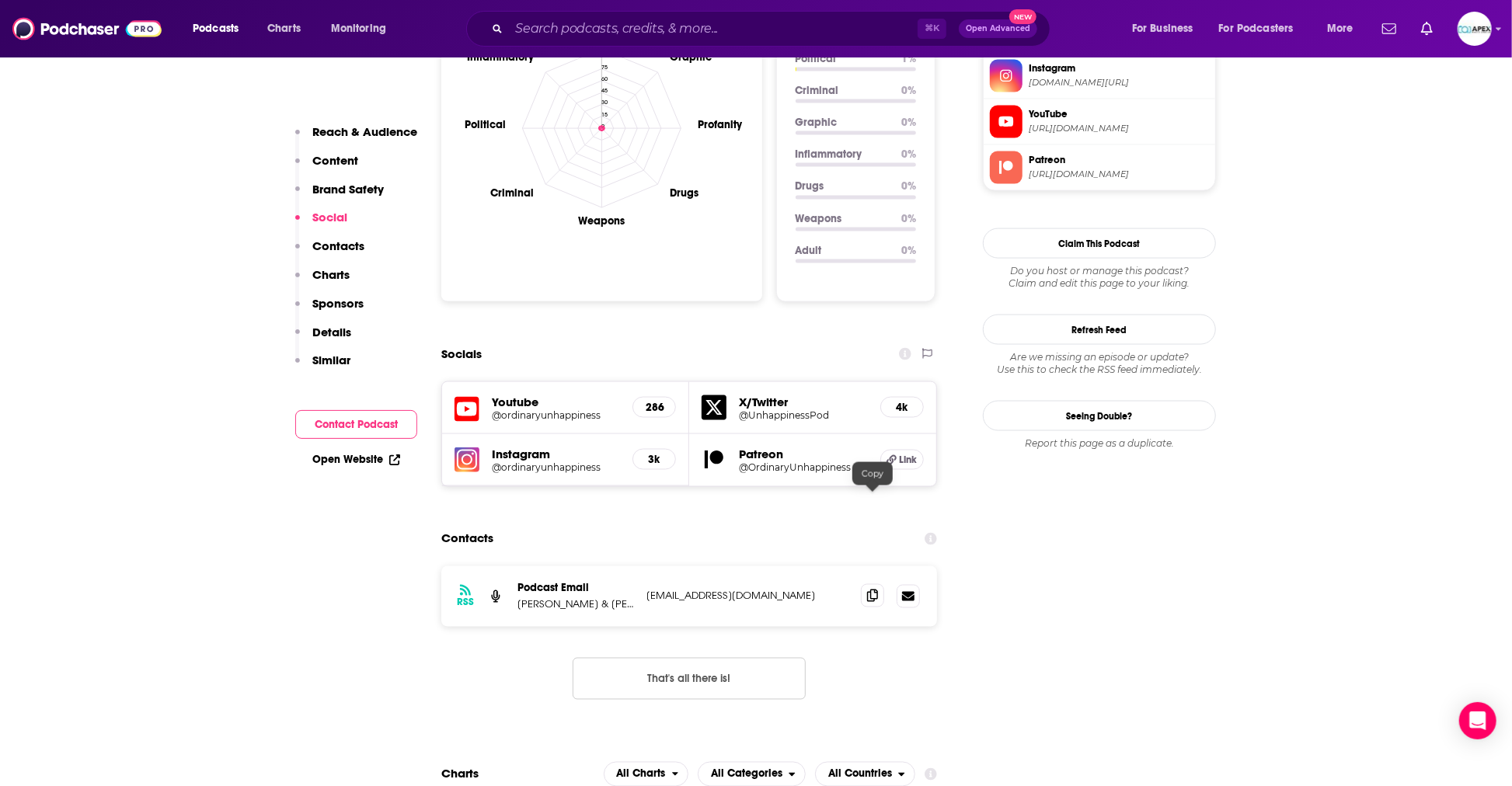
click at [863, 585] on span at bounding box center [872, 596] width 24 height 24
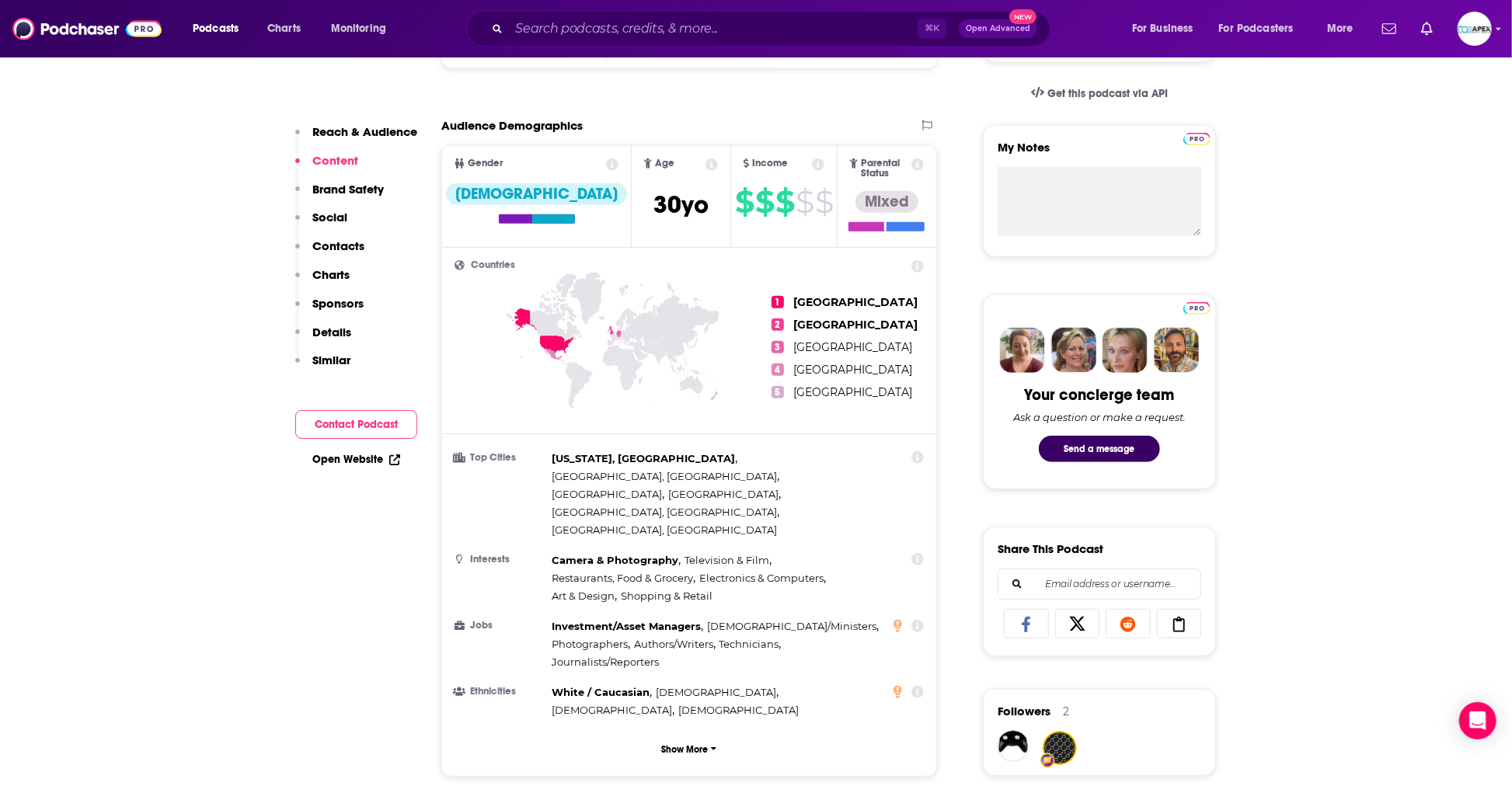
scroll to position [210, 0]
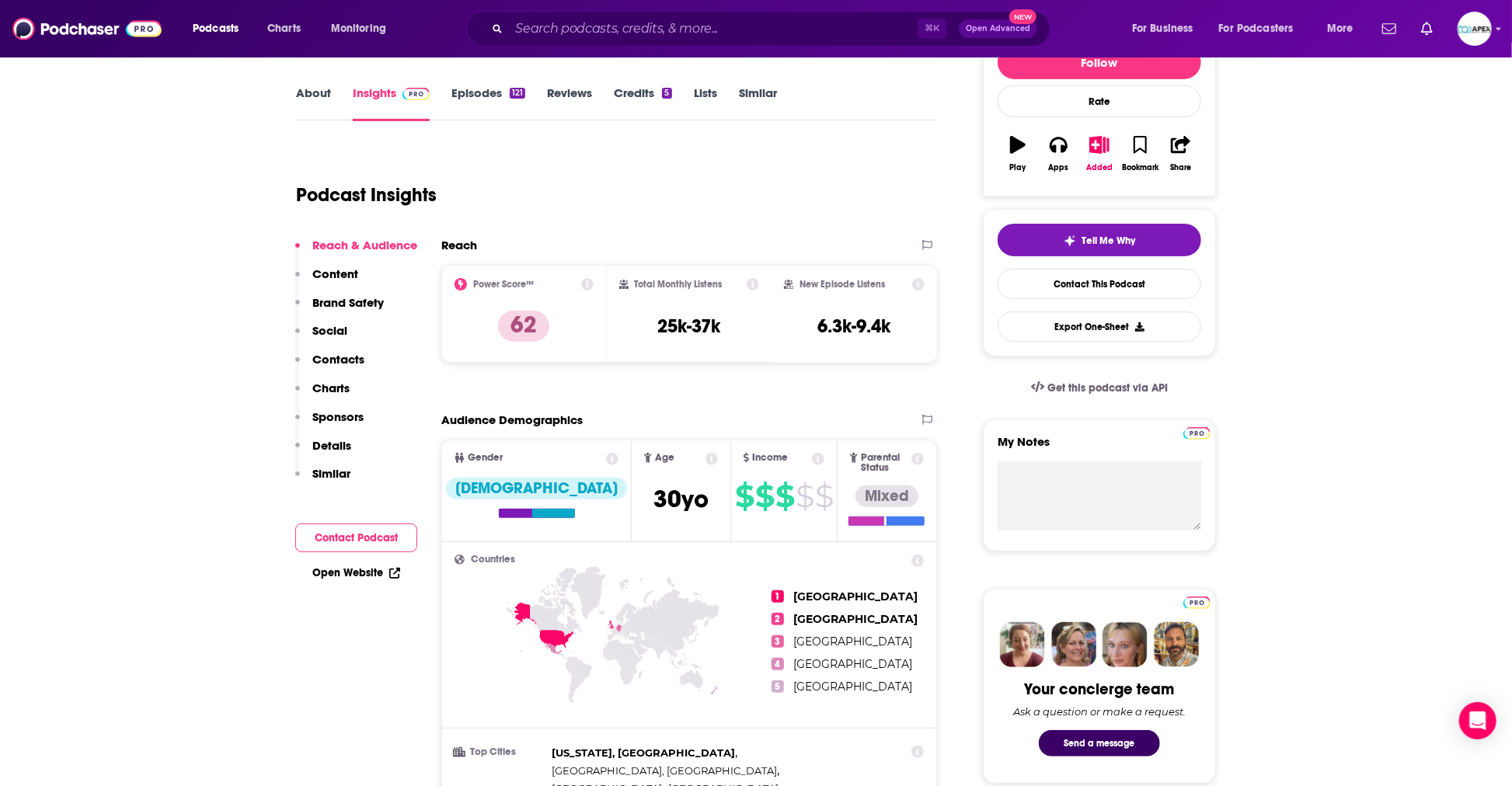
click at [320, 100] on link "About" at bounding box center [313, 104] width 35 height 36
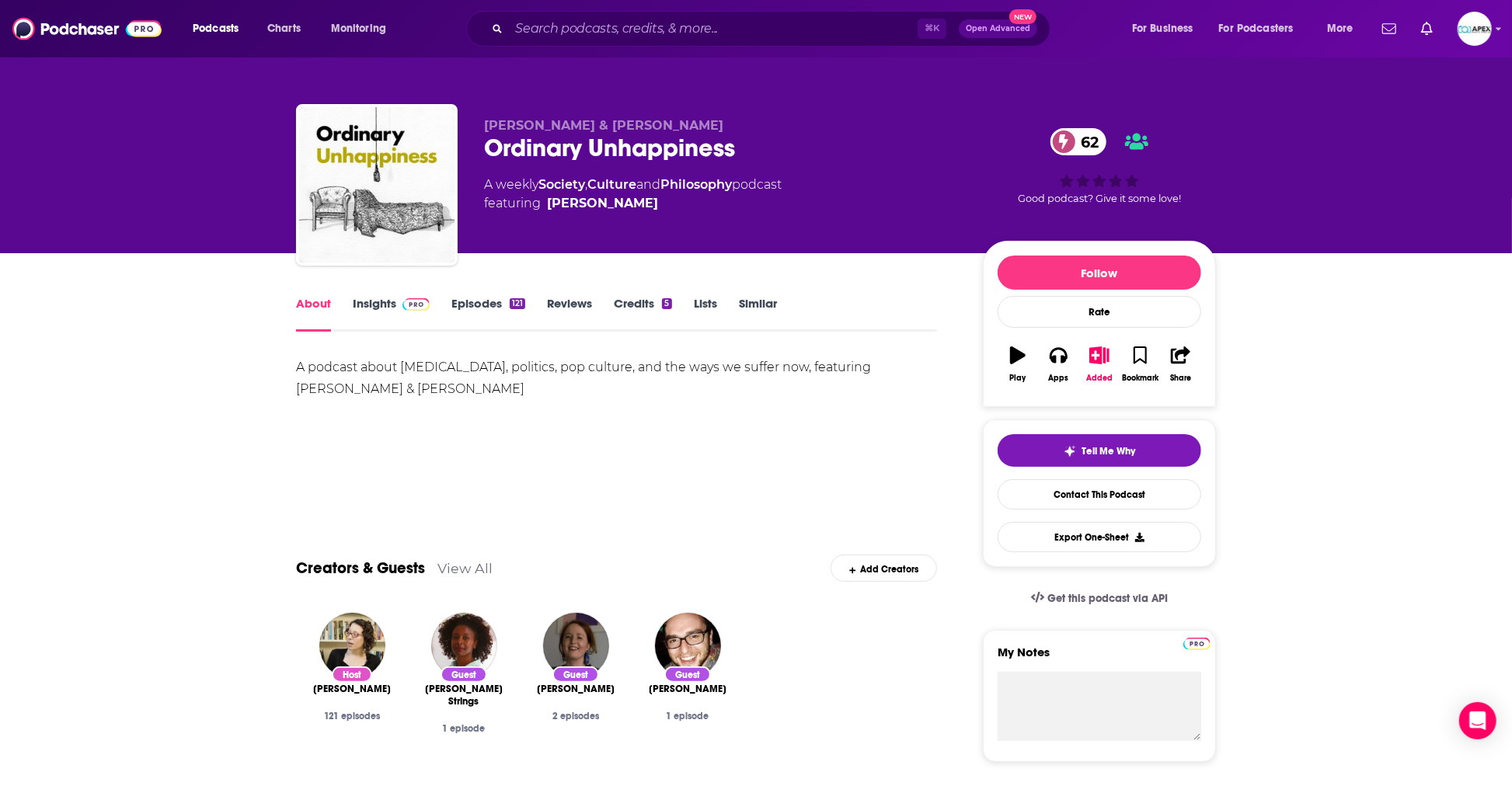
click at [322, 94] on div "[PERSON_NAME] & [PERSON_NAME] Unhappiness 62 A weekly Society , Culture and Phi…" at bounding box center [756, 170] width 943 height 168
click at [390, 390] on div "A podcast about [MEDICAL_DATA], politics, pop culture, and the ways we suffer n…" at bounding box center [616, 378] width 641 height 43
drag, startPoint x: 491, startPoint y: 394, endPoint x: 276, endPoint y: 358, distance: 218.0
click at [363, 637] on img "Abby Kluchin" at bounding box center [352, 646] width 66 height 66
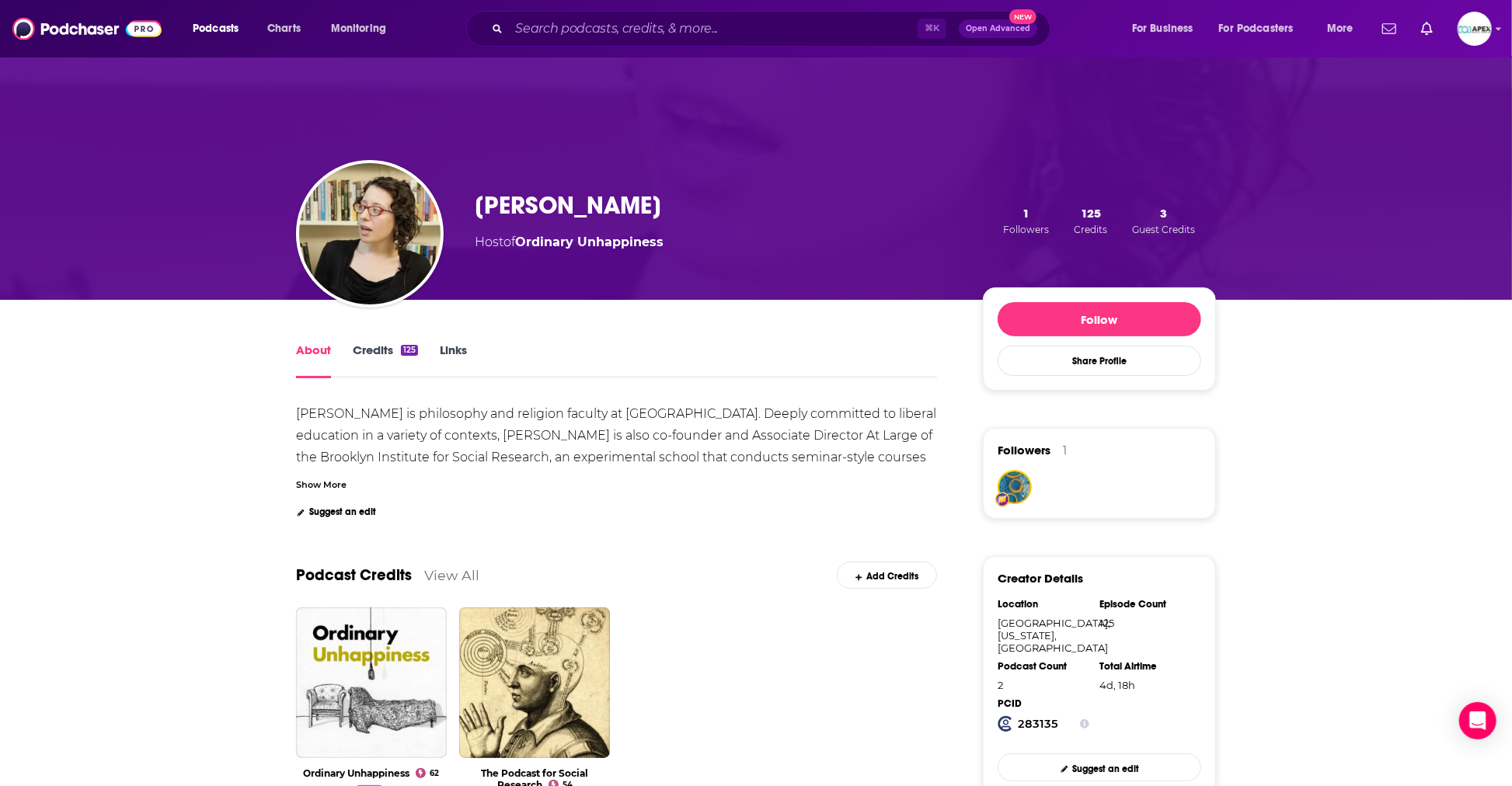
click at [320, 483] on div "Show More" at bounding box center [321, 484] width 51 height 15
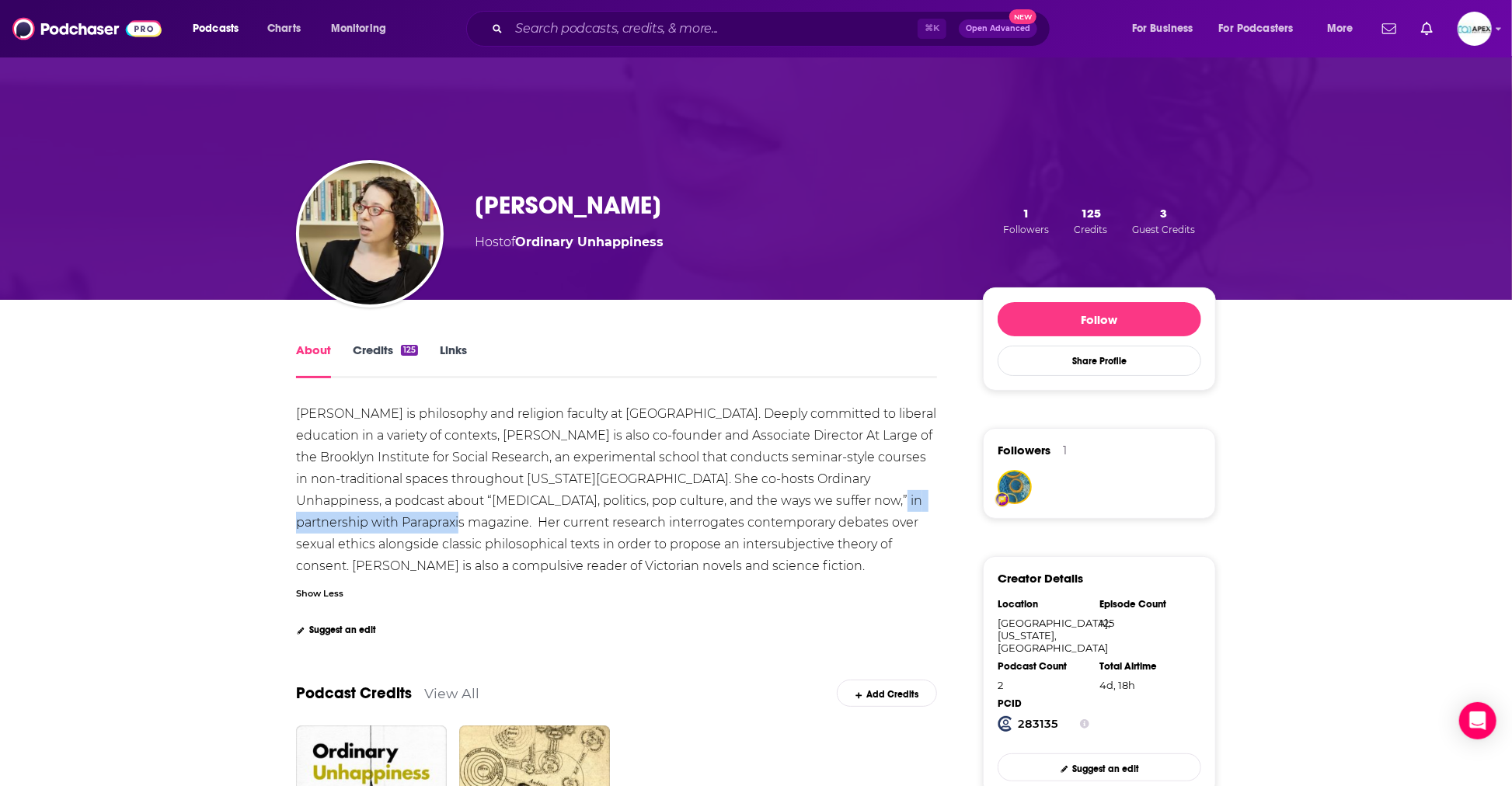
drag, startPoint x: 830, startPoint y: 502, endPoint x: 460, endPoint y: 520, distance: 370.4
click at [423, 518] on div "[PERSON_NAME] is philosophy and religion faculty at [GEOGRAPHIC_DATA]. Deeply c…" at bounding box center [617, 489] width 643 height 167
click at [884, 492] on div "[PERSON_NAME] is philosophy and religion faculty at [GEOGRAPHIC_DATA]. Deeply c…" at bounding box center [616, 490] width 641 height 174
drag, startPoint x: 827, startPoint y: 501, endPoint x: 359, endPoint y: 524, distance: 468.6
click at [359, 524] on div "[PERSON_NAME] is philosophy and religion faculty at [GEOGRAPHIC_DATA]. Deeply c…" at bounding box center [617, 489] width 643 height 167
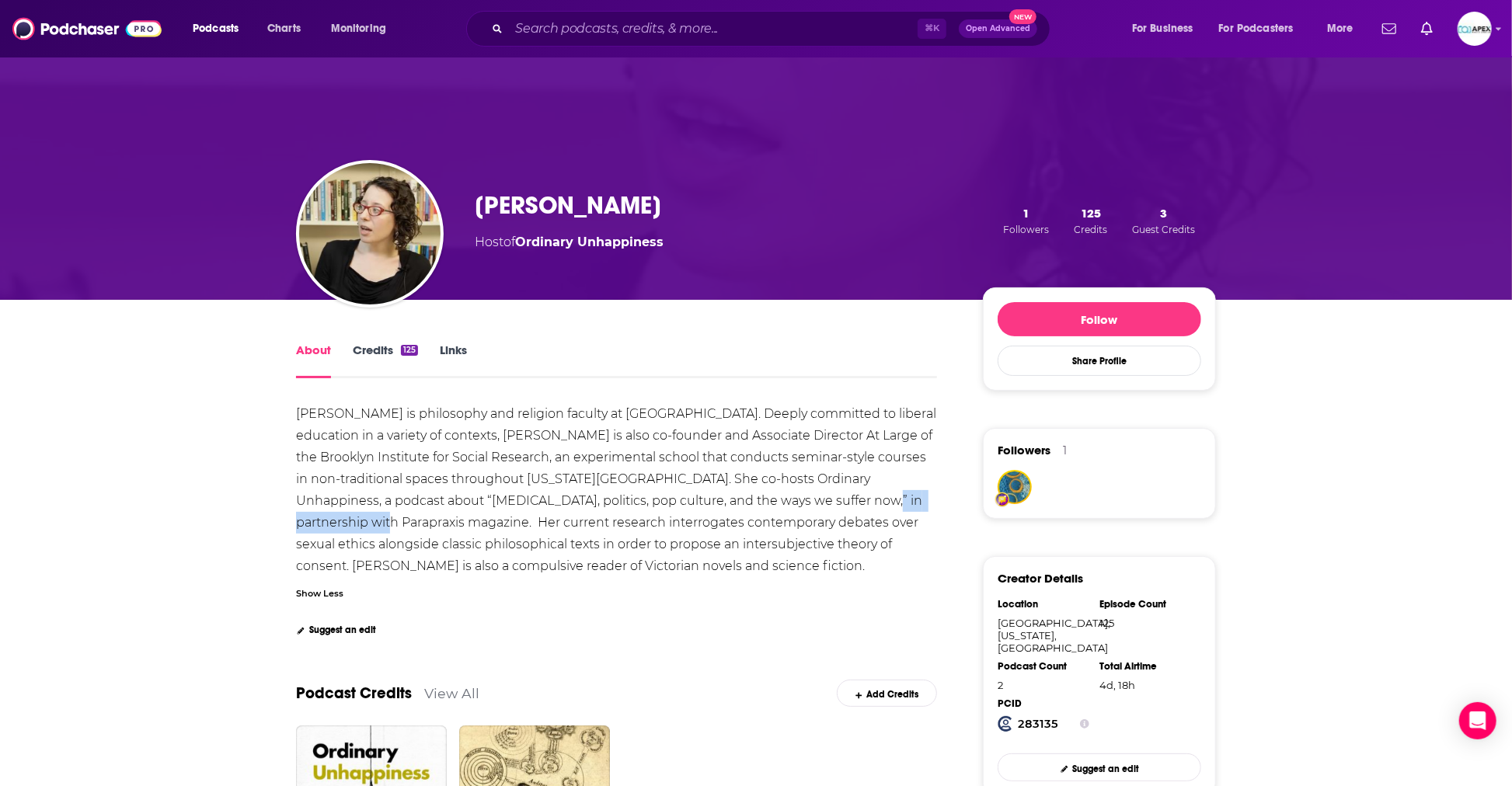
copy div "Parapraxis magazine."
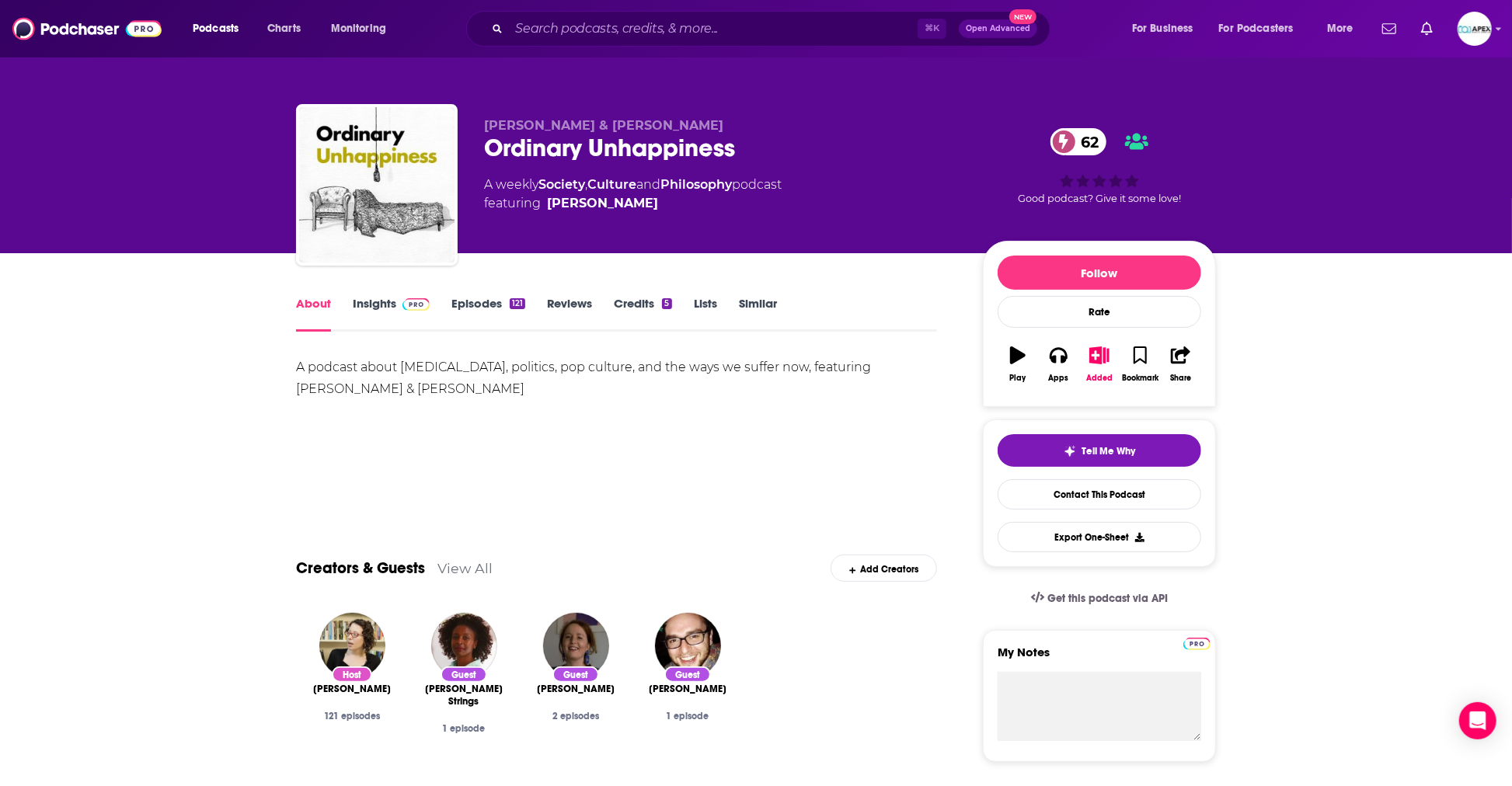
click at [410, 520] on div "Creators & Guests View All Add Creators" at bounding box center [616, 559] width 641 height 83
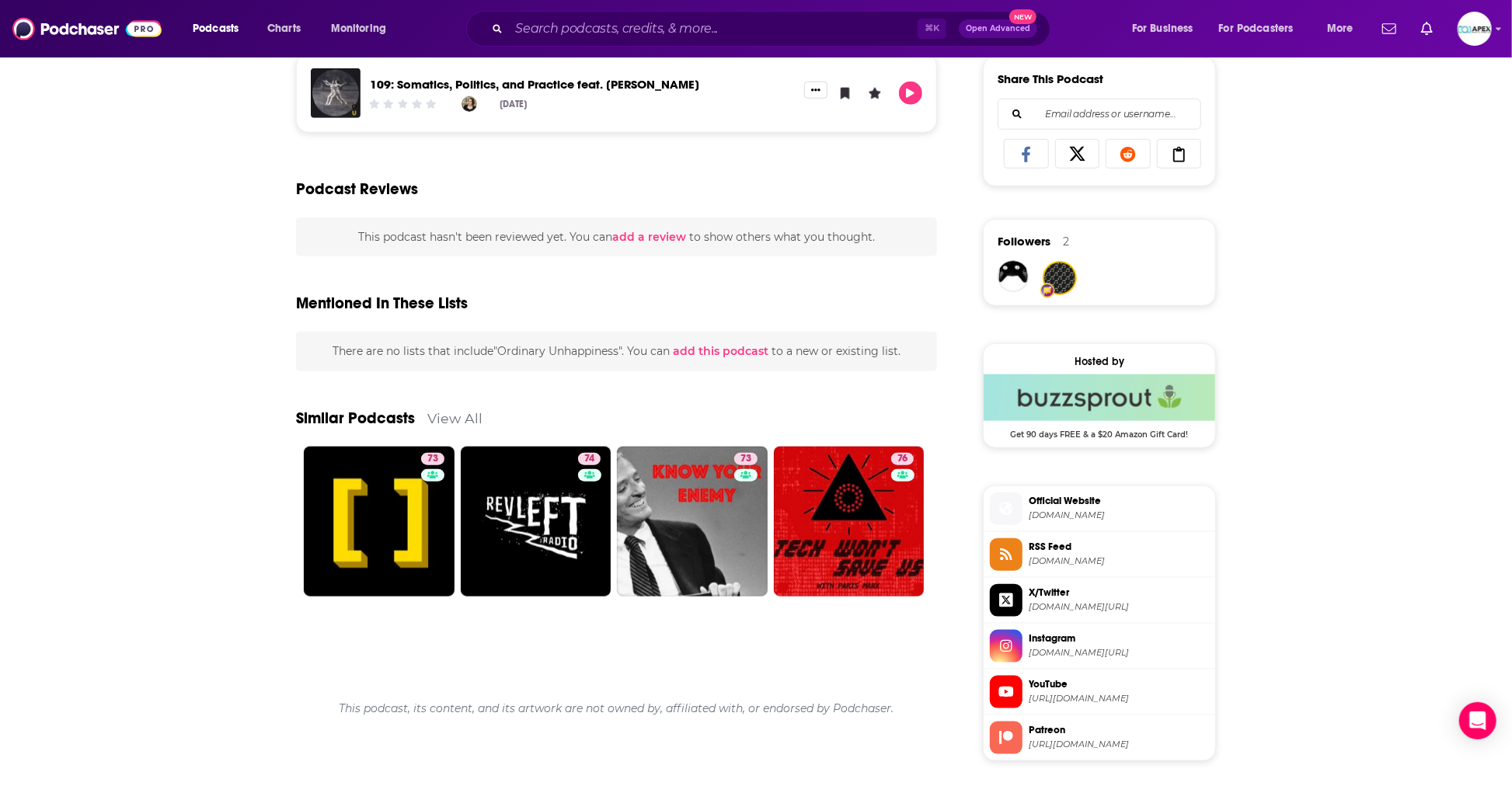
scroll to position [1234, 0]
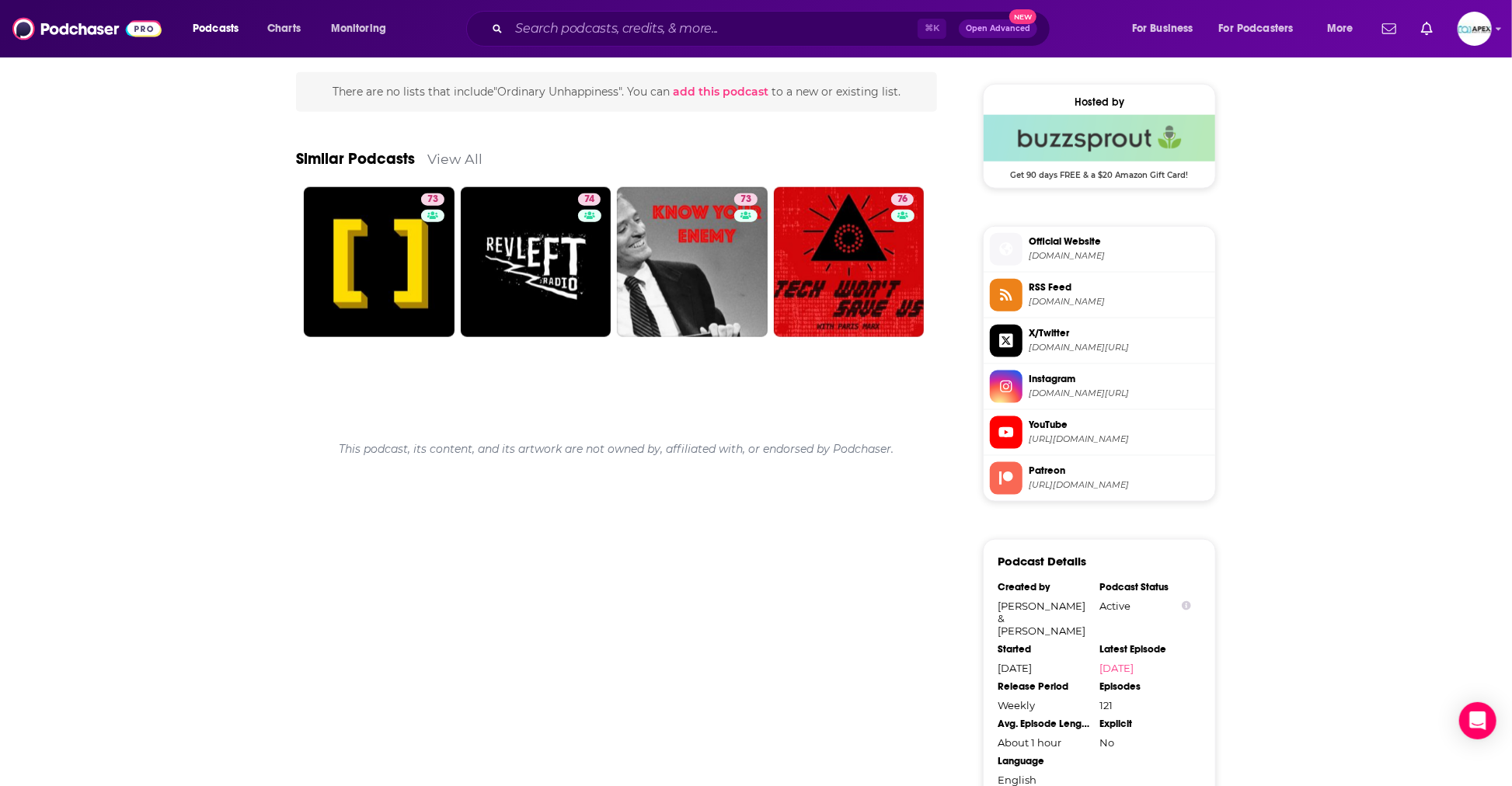
click at [1032, 245] on span "Official Website" at bounding box center [1118, 241] width 180 height 14
